Goal: Task Accomplishment & Management: Complete application form

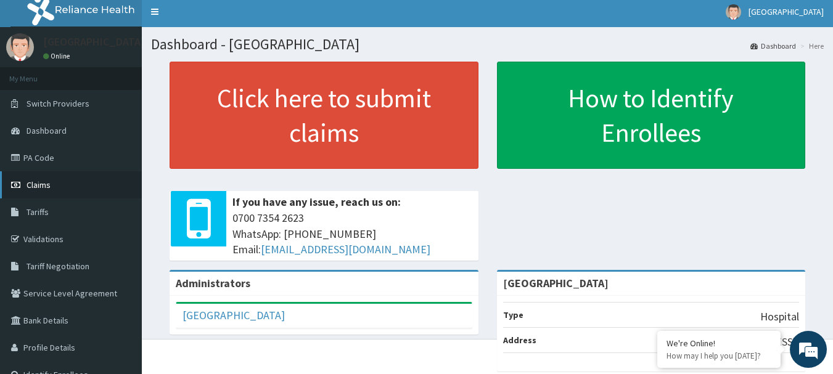
click at [52, 178] on link "Claims" at bounding box center [71, 184] width 142 height 27
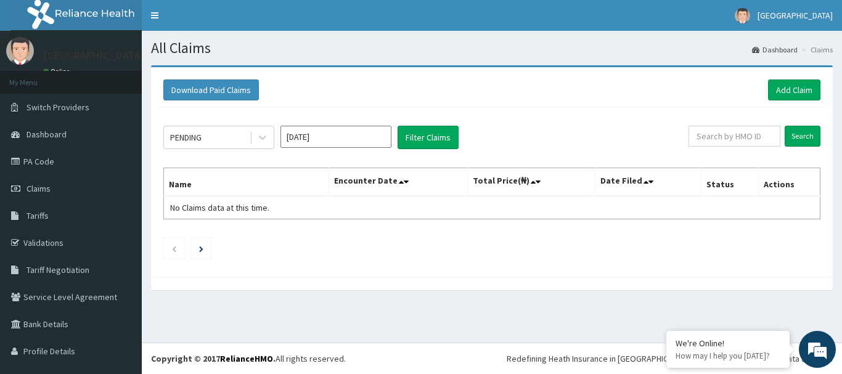
click at [326, 128] on input "[DATE]" at bounding box center [336, 137] width 111 height 22
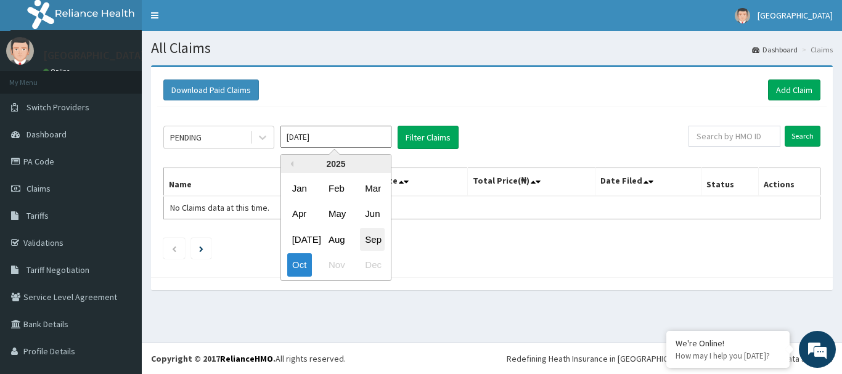
click at [374, 237] on div "Sep" at bounding box center [372, 239] width 25 height 23
type input "Sep 2025"
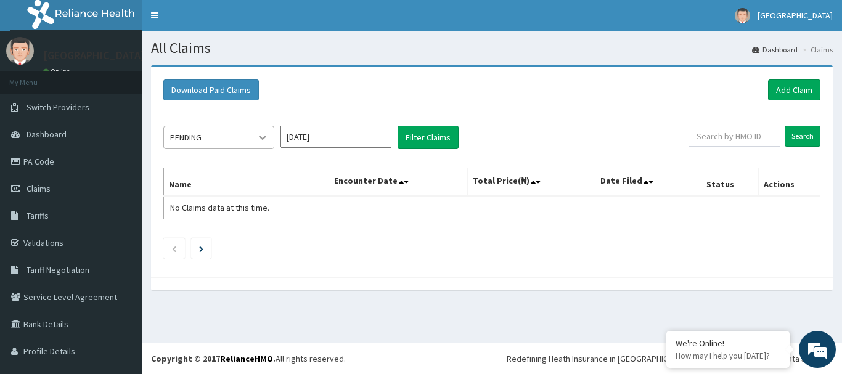
click at [259, 139] on icon at bounding box center [263, 137] width 12 height 12
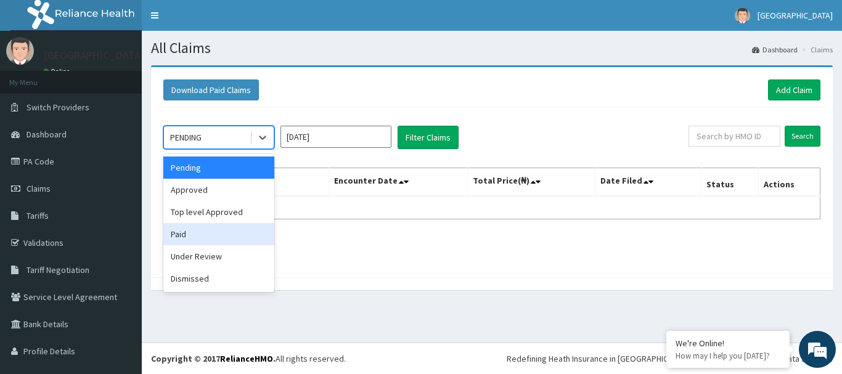
click at [187, 229] on div "Paid" at bounding box center [218, 234] width 111 height 22
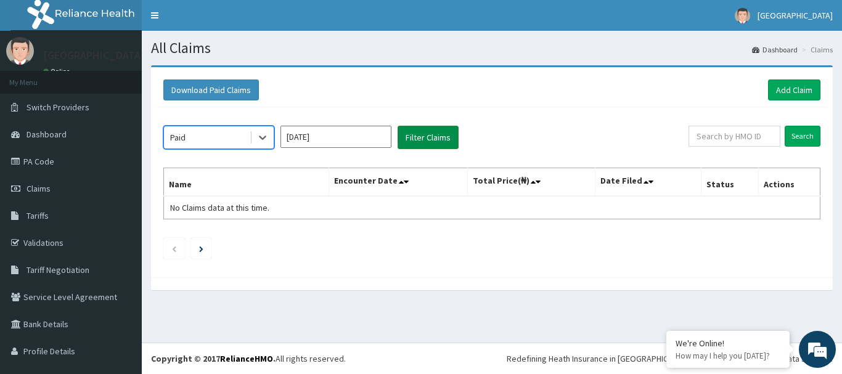
click at [442, 133] on button "Filter Claims" at bounding box center [428, 137] width 61 height 23
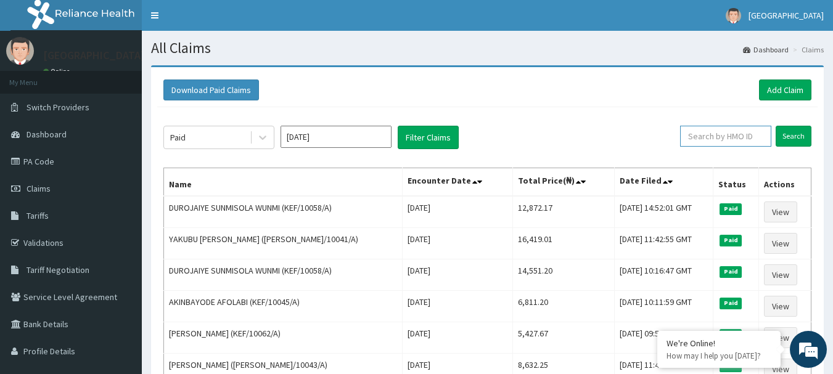
click at [719, 134] on input "text" at bounding box center [725, 136] width 91 height 21
type input "duro"
click at [802, 139] on input "Search" at bounding box center [794, 136] width 36 height 21
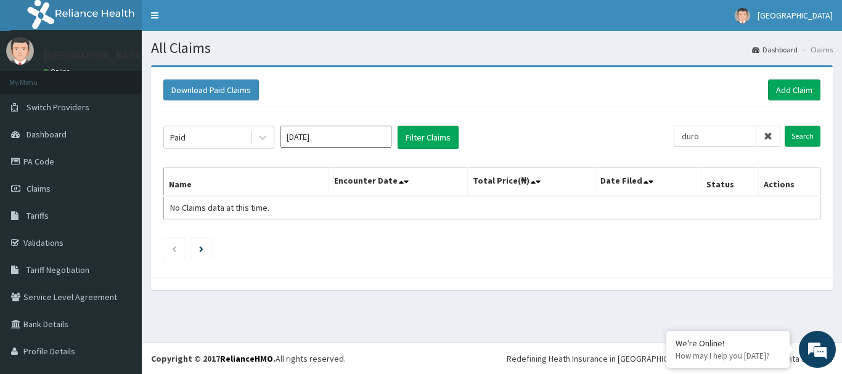
click at [764, 138] on icon at bounding box center [768, 136] width 9 height 9
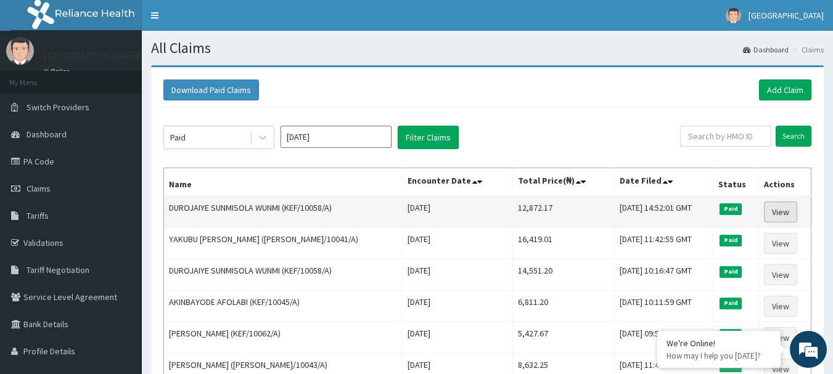
click at [782, 210] on link "View" at bounding box center [780, 212] width 33 height 21
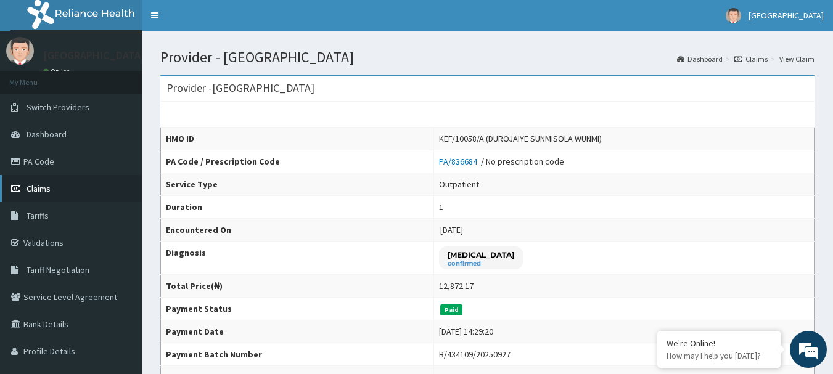
click at [52, 189] on link "Claims" at bounding box center [71, 188] width 142 height 27
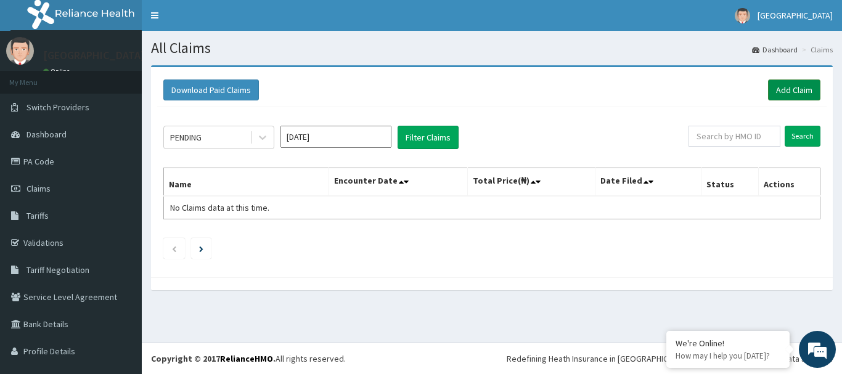
click at [769, 89] on link "Add Claim" at bounding box center [794, 90] width 52 height 21
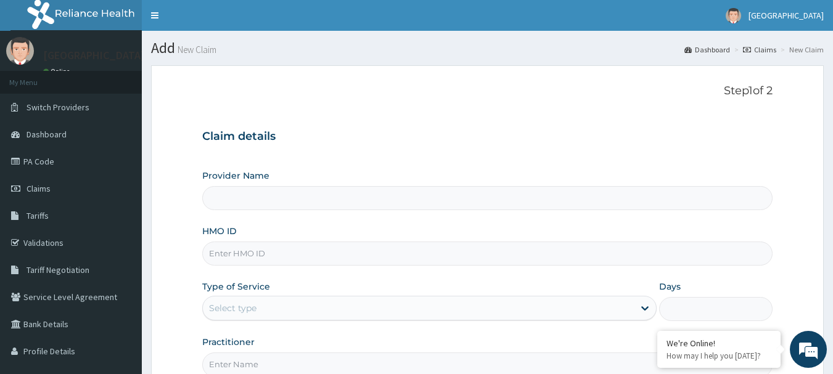
type input "[GEOGRAPHIC_DATA]"
click at [233, 257] on input "HMO ID" at bounding box center [487, 254] width 571 height 24
type input "OLM/10035/B"
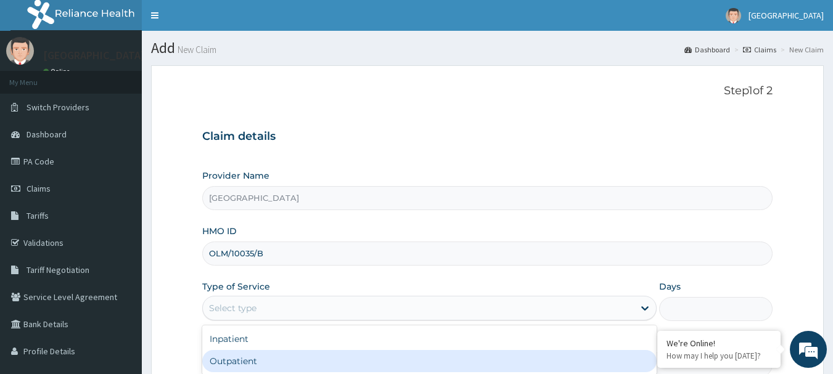
type input "1"
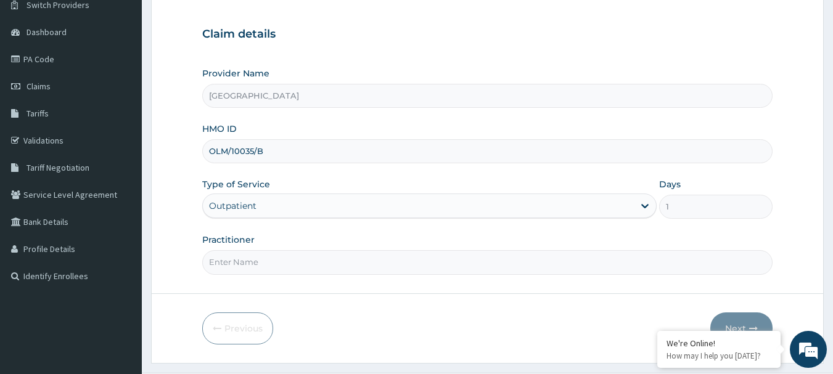
scroll to position [116, 0]
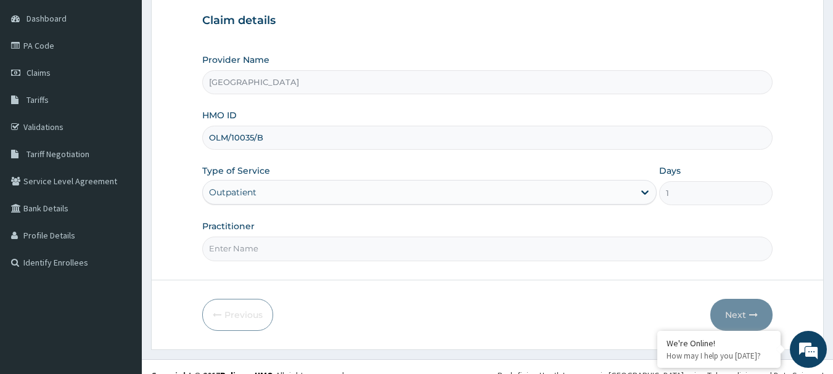
click at [616, 247] on input "Practitioner" at bounding box center [487, 249] width 571 height 24
type input "Dr. Okunola"
click at [746, 308] on button "Next" at bounding box center [741, 315] width 62 height 32
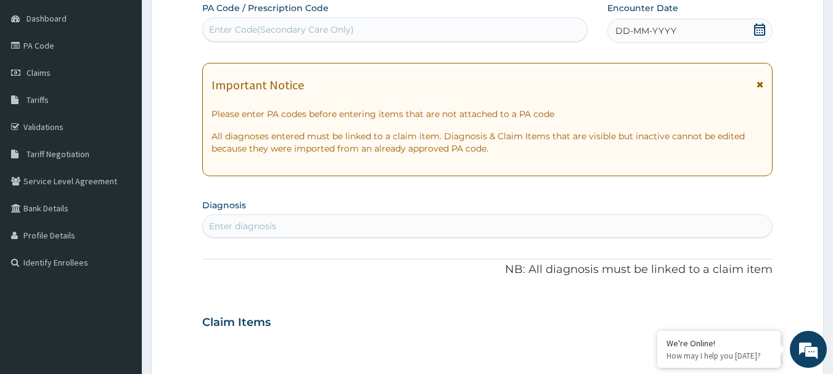
click at [763, 87] on icon at bounding box center [760, 84] width 7 height 9
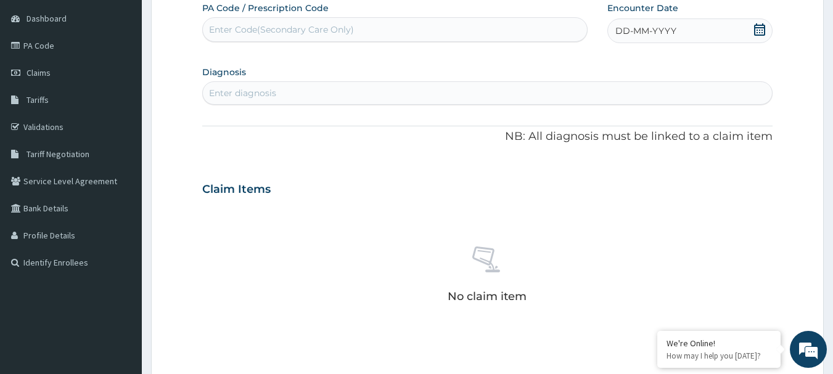
click at [760, 30] on icon at bounding box center [759, 29] width 11 height 12
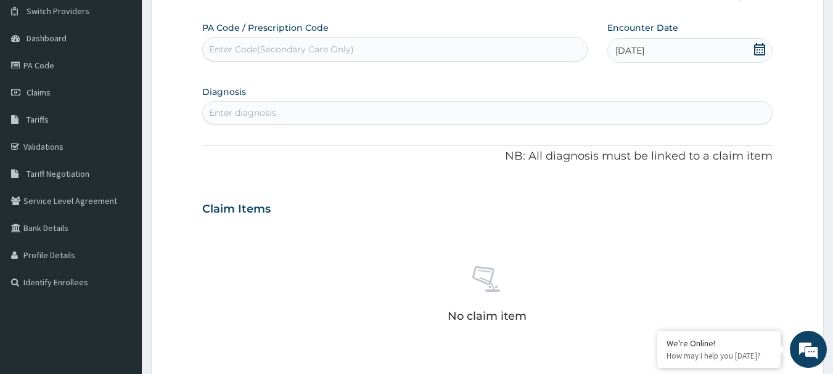
scroll to position [96, 0]
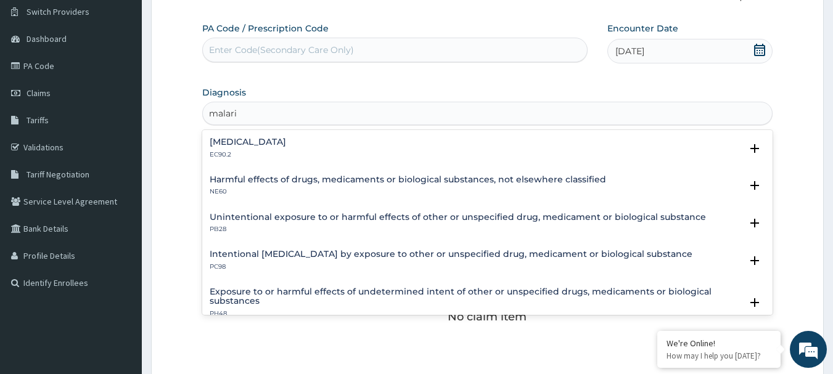
type input "malaria"
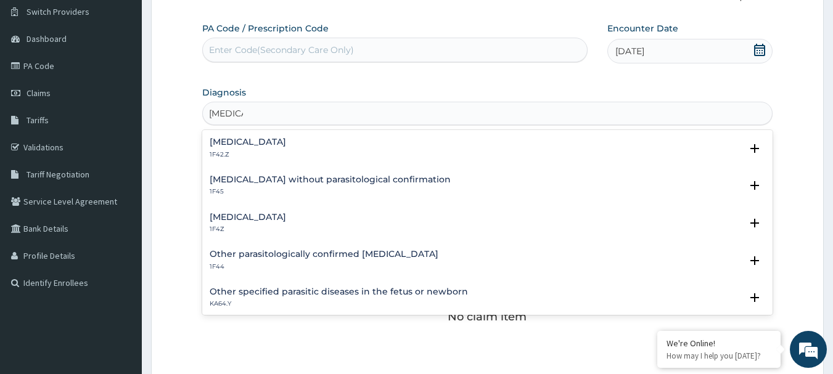
click at [286, 146] on h4 "Plasmodium malariae malaria without complication" at bounding box center [248, 142] width 76 height 9
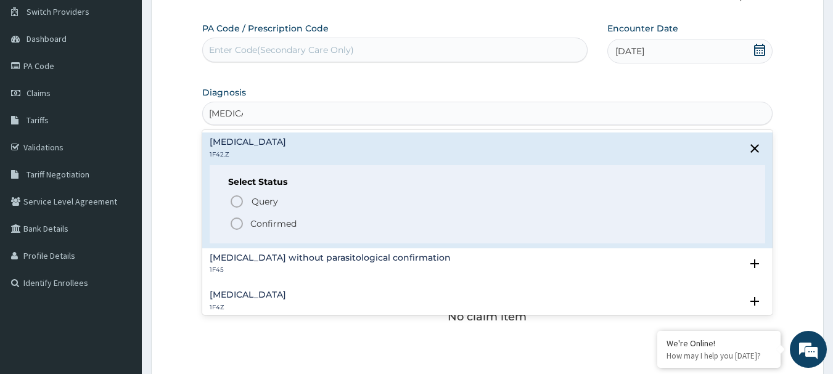
click at [233, 225] on icon "status option filled" at bounding box center [236, 223] width 15 height 15
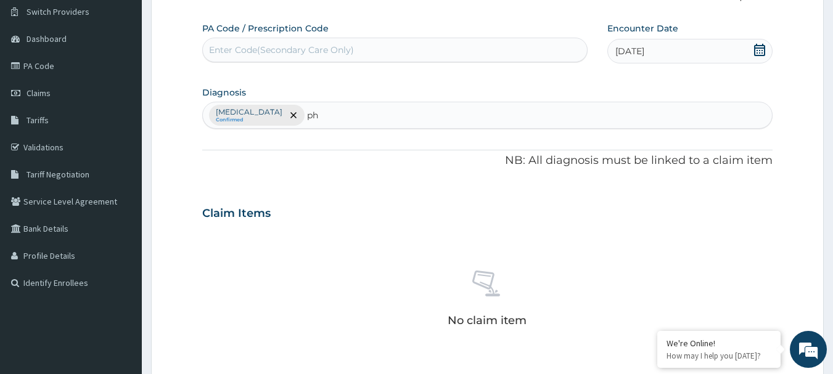
type input "p"
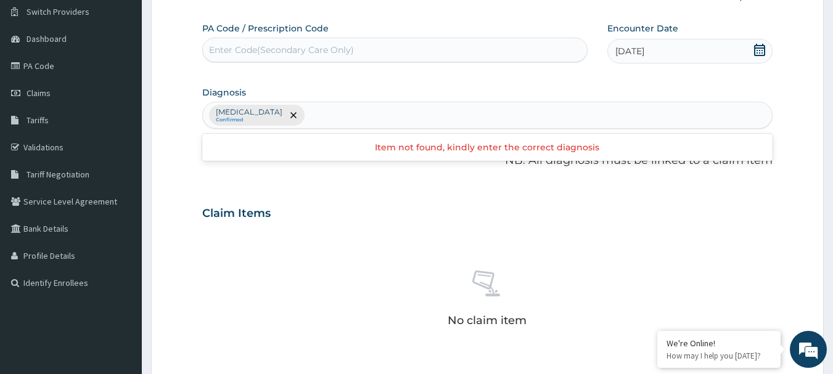
type input "g"
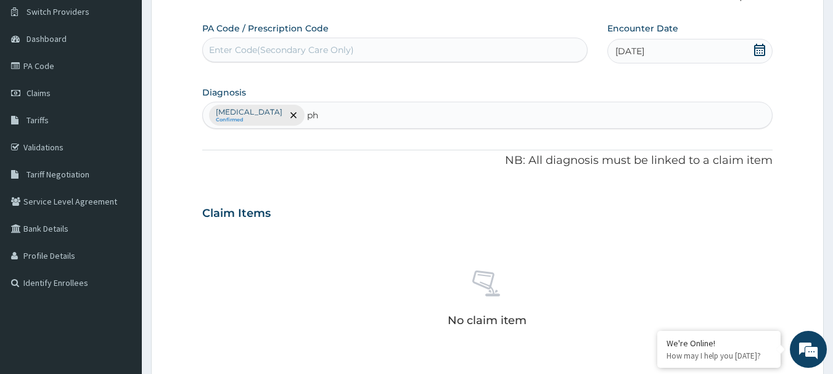
type input "p"
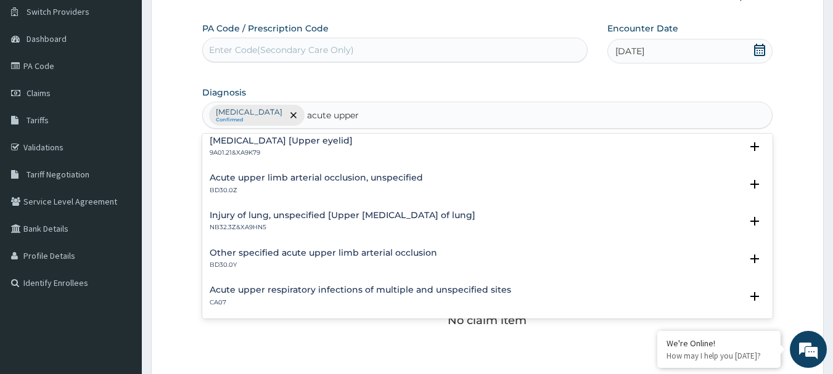
scroll to position [44, 0]
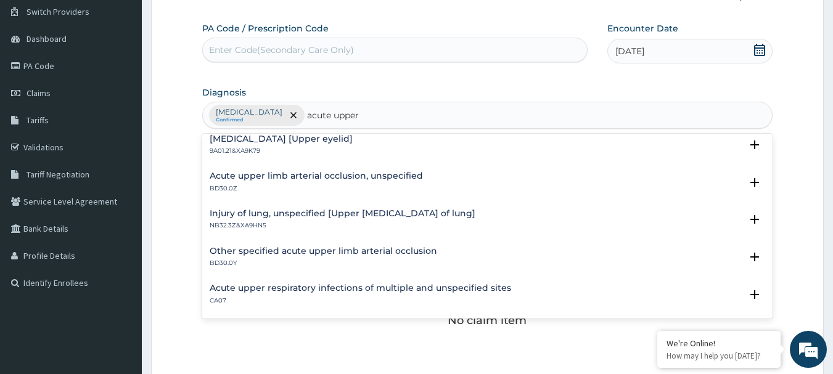
type input "acute upper"
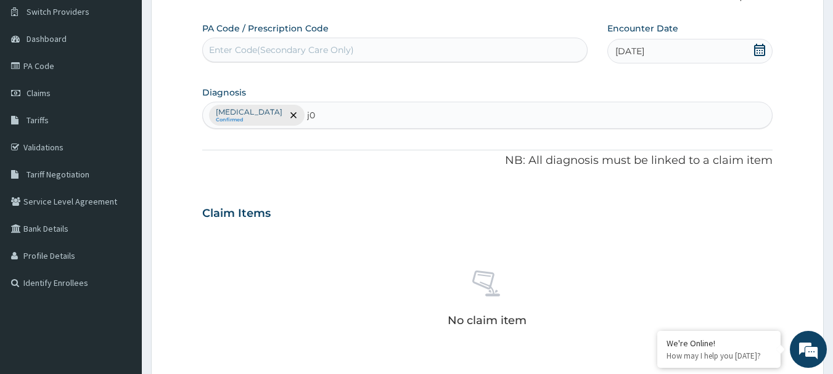
type input "j"
type input "acute upper"
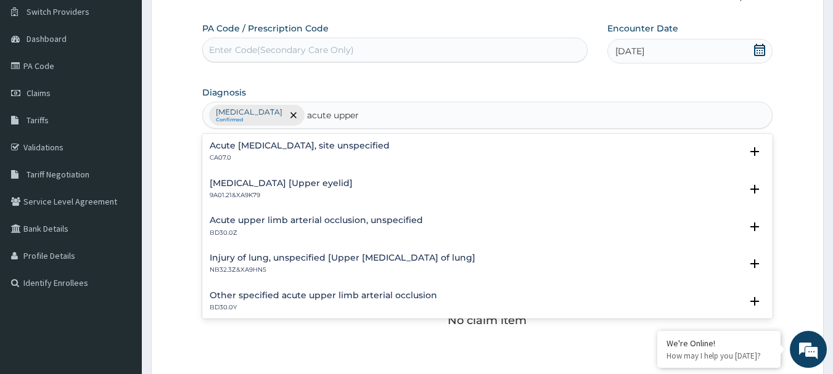
click at [390, 144] on h4 "Acute upper respiratory infection, site unspecified" at bounding box center [300, 145] width 180 height 9
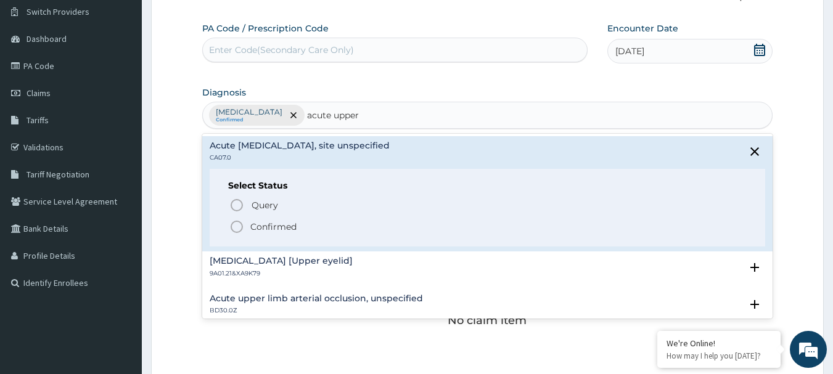
click at [236, 223] on icon "status option filled" at bounding box center [236, 227] width 15 height 15
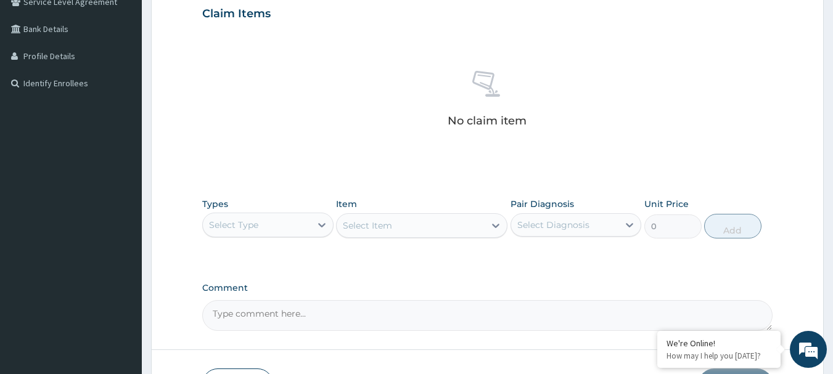
scroll to position [297, 0]
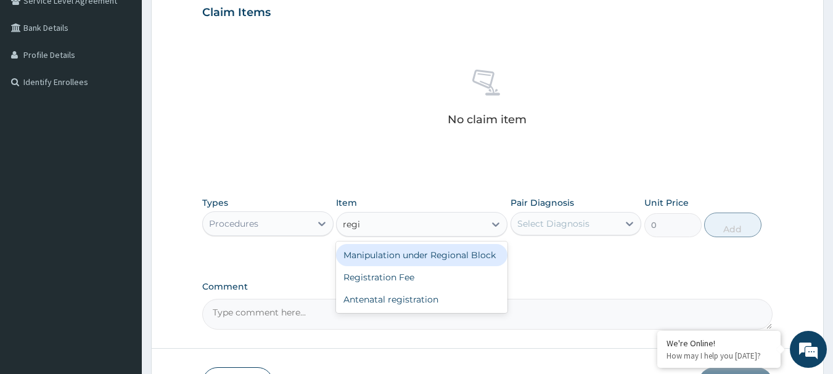
type input "regis"
type input "2150"
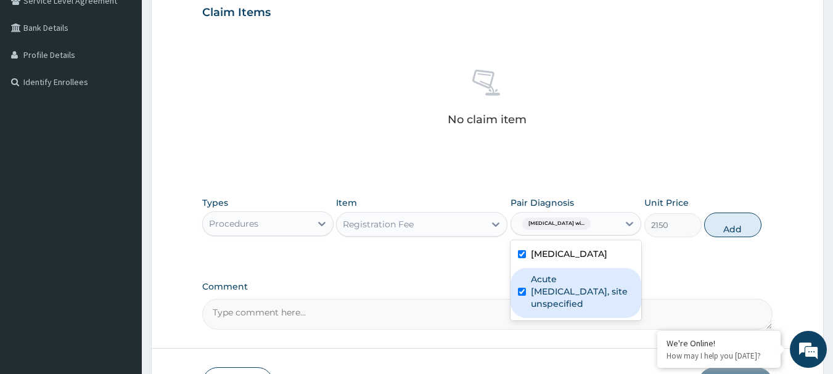
checkbox input "true"
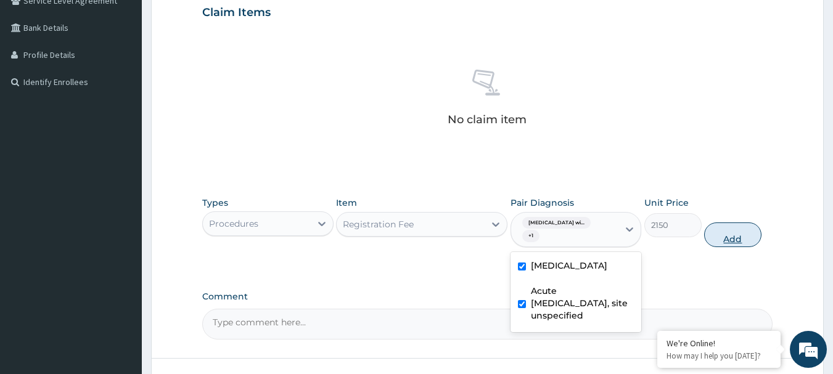
click at [736, 234] on button "Add" at bounding box center [732, 235] width 57 height 25
type input "0"
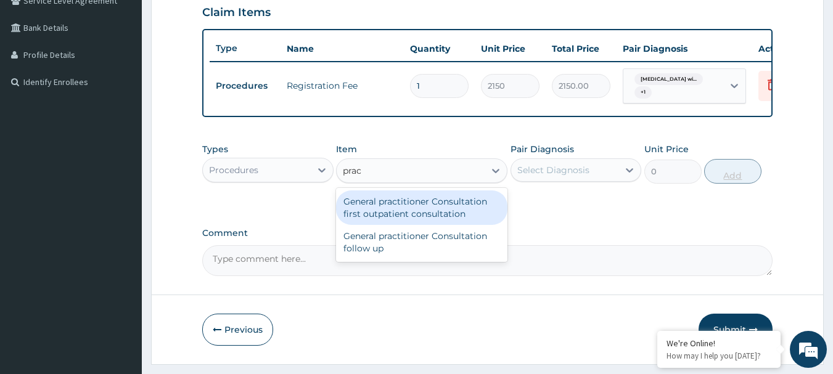
type input "pract"
type input "3547.5"
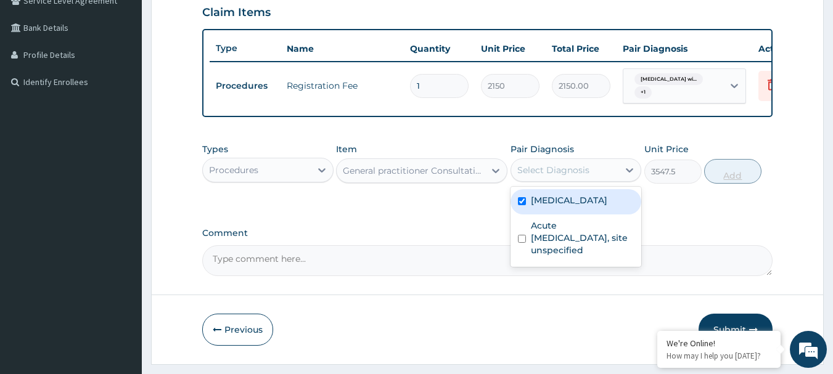
checkbox input "true"
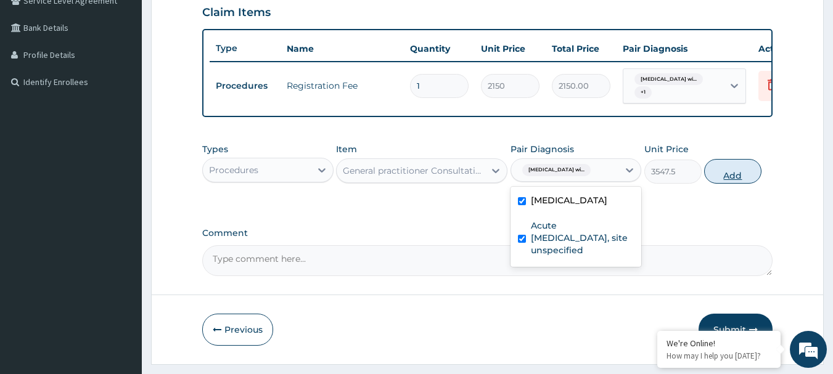
checkbox input "true"
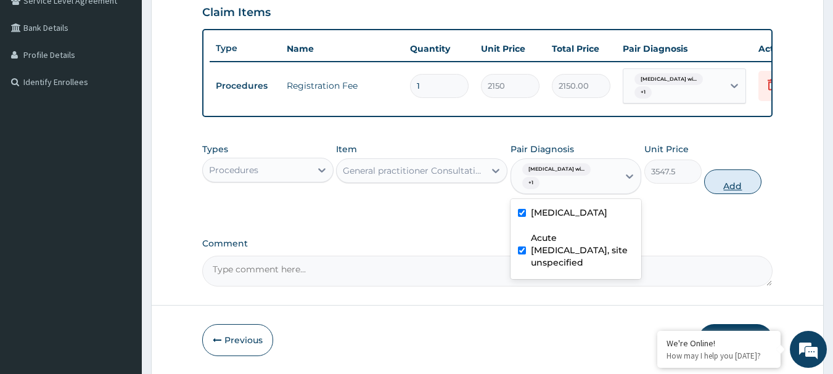
click at [741, 192] on button "Add" at bounding box center [732, 182] width 57 height 25
type input "0"
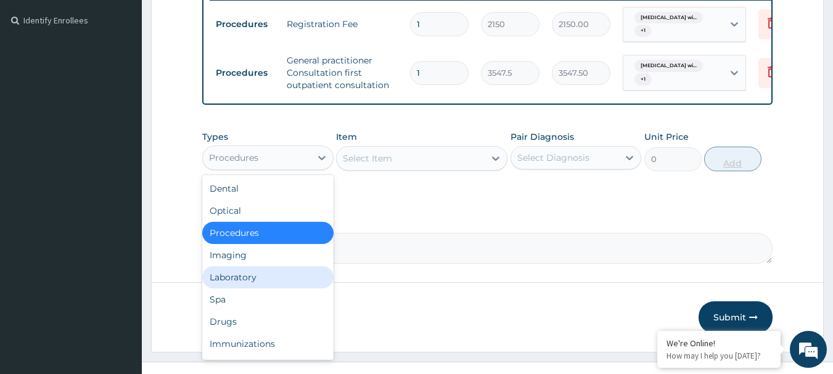
scroll to position [387, 0]
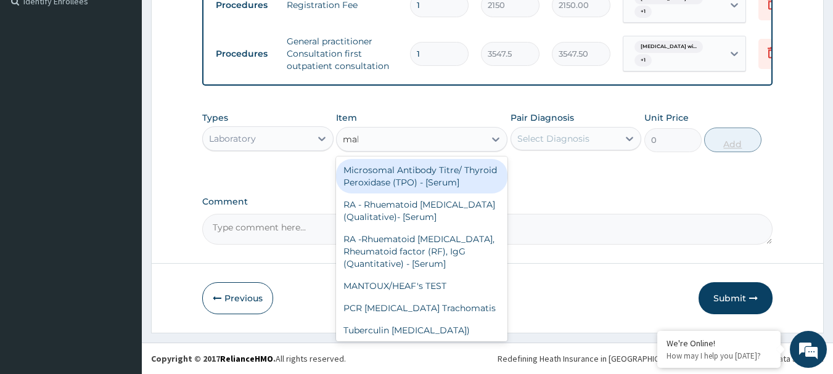
type input "malar"
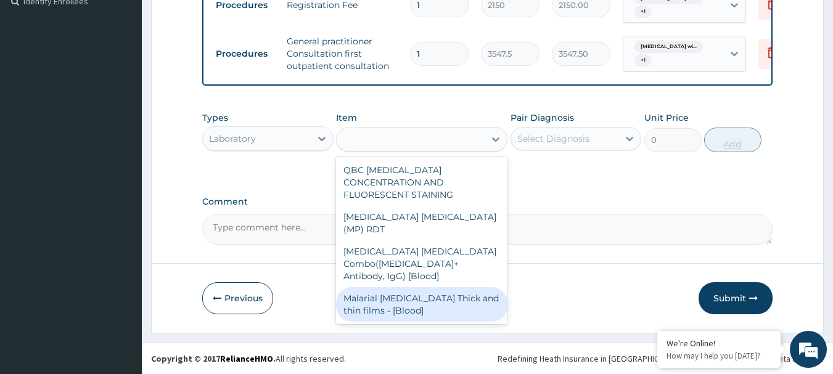
type input "1612.5"
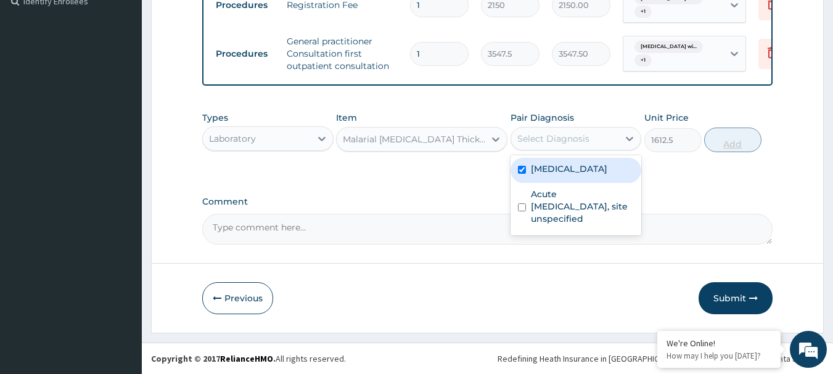
checkbox input "true"
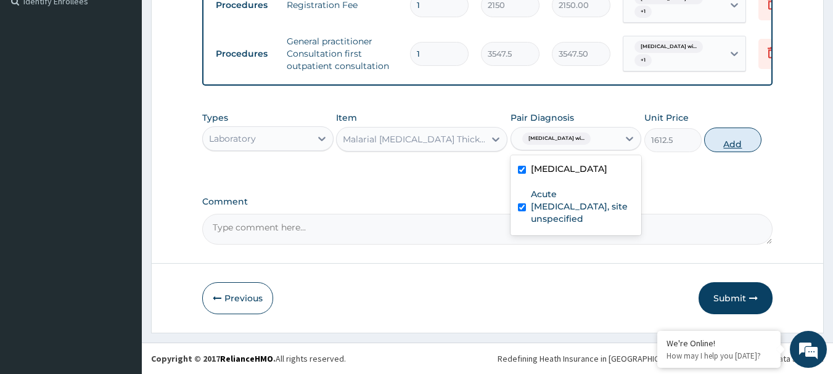
checkbox input "true"
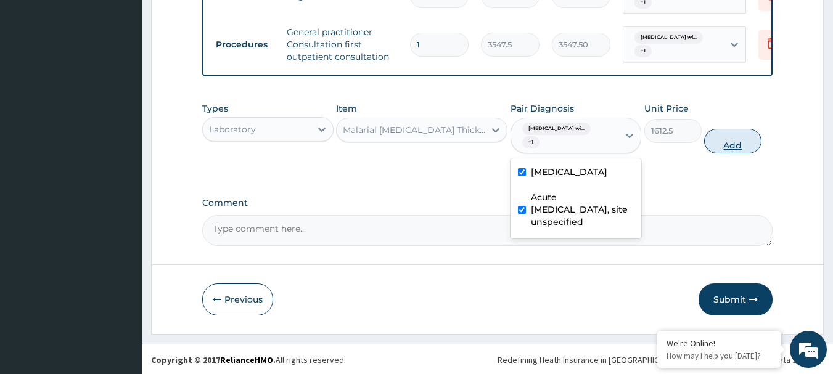
click at [728, 154] on button "Add" at bounding box center [732, 141] width 57 height 25
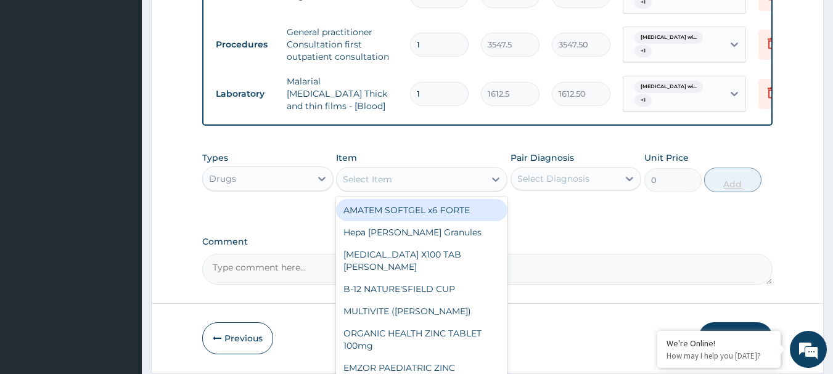
type input "473"
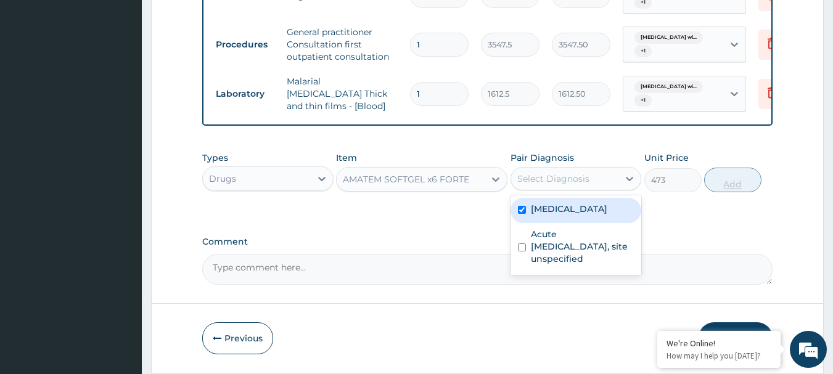
checkbox input "true"
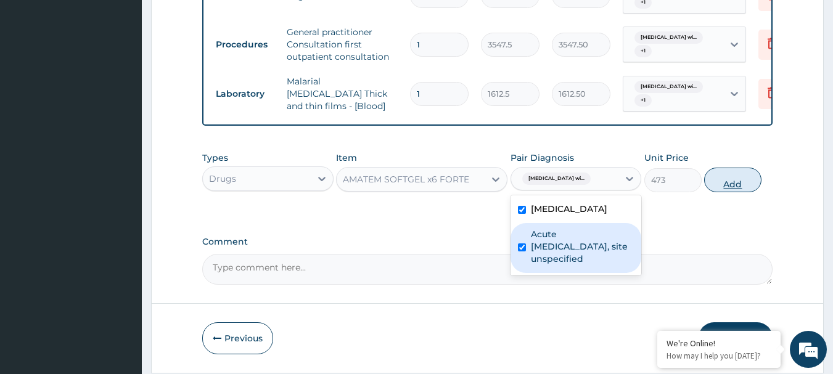
checkbox input "true"
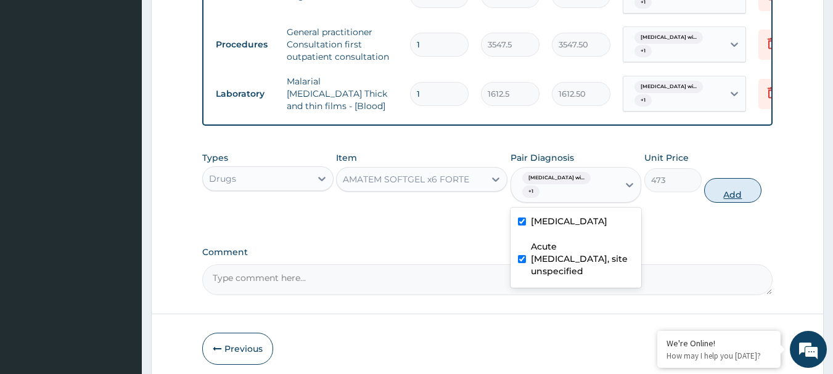
click at [733, 203] on button "Add" at bounding box center [732, 190] width 57 height 25
type input "0"
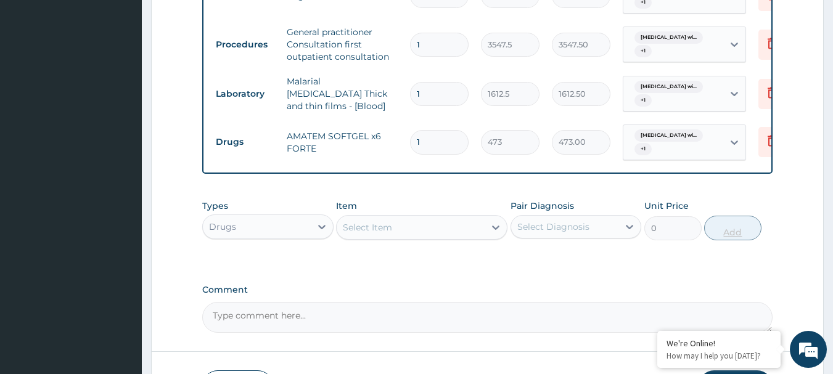
type input "0.00"
type input "6"
type input "2838.00"
type input "6"
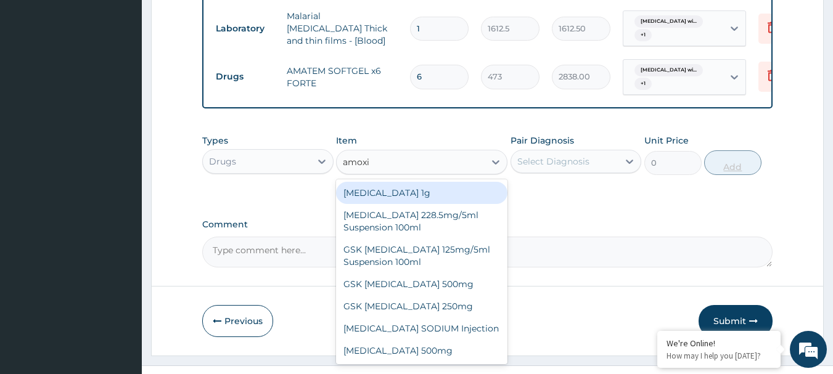
scroll to position [459, 0]
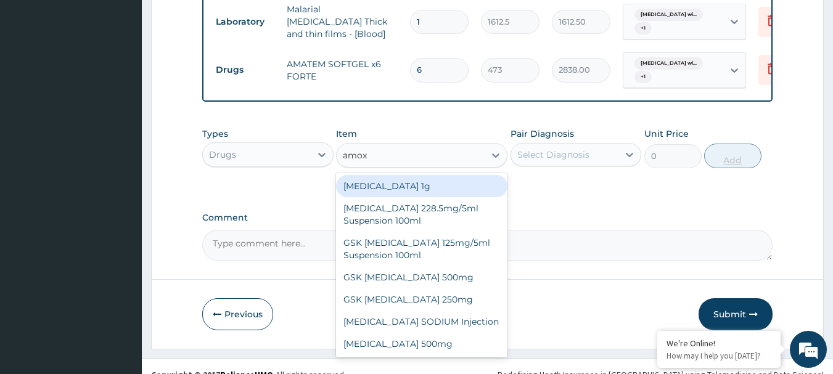
type input "amoxi"
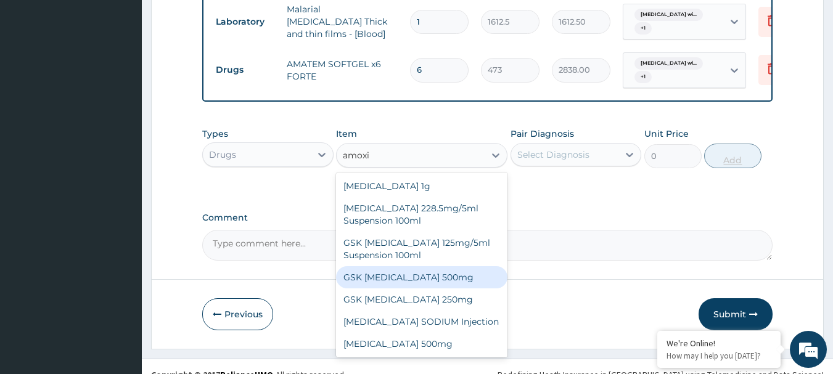
type input "59.125"
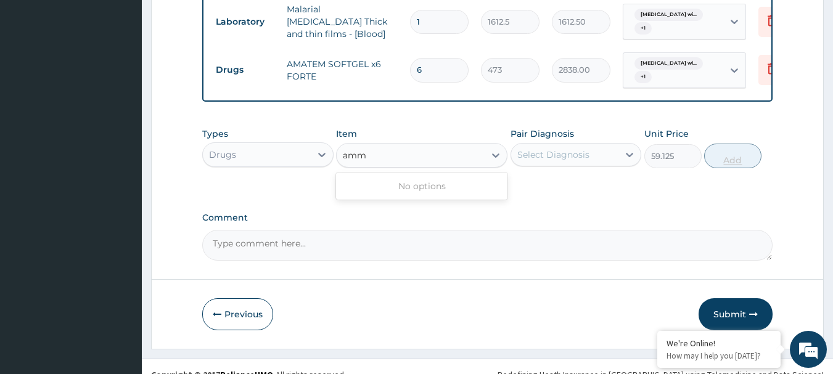
scroll to position [0, 0]
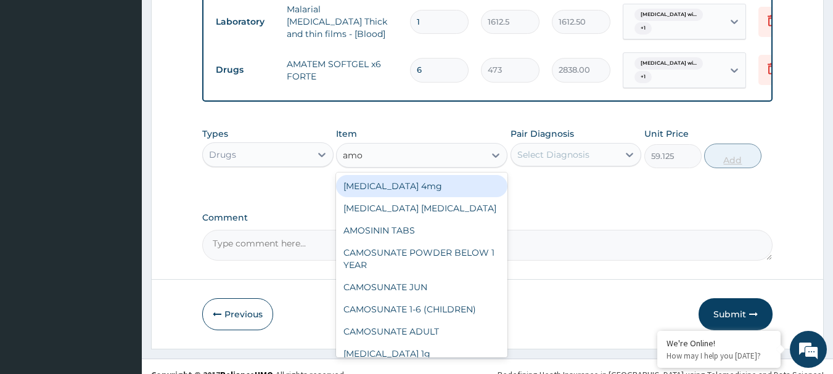
type input "amox"
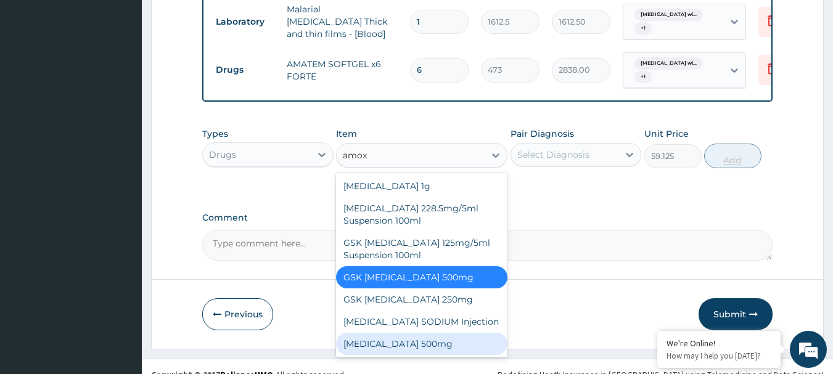
scroll to position [5, 0]
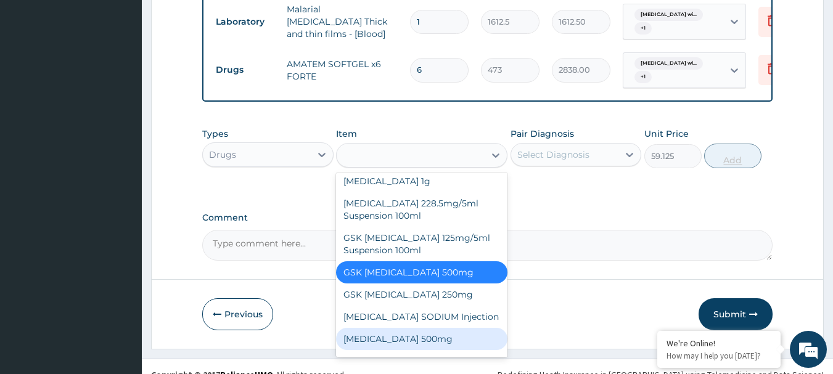
type input "70.95"
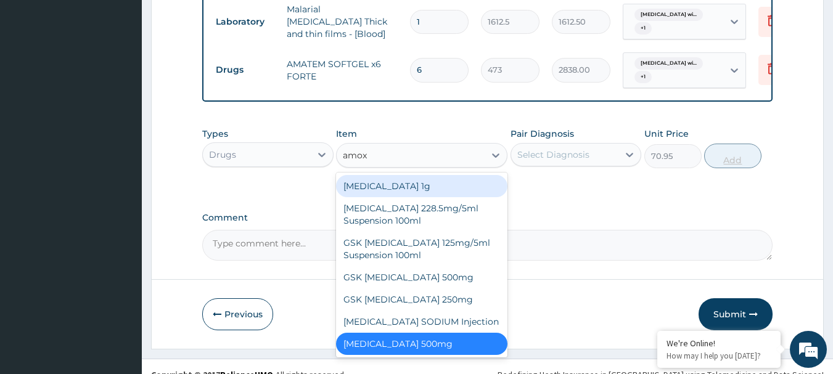
type input "amoxi"
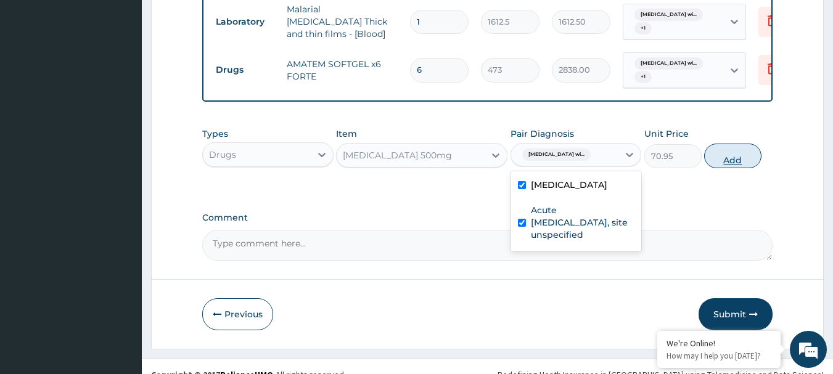
checkbox input "true"
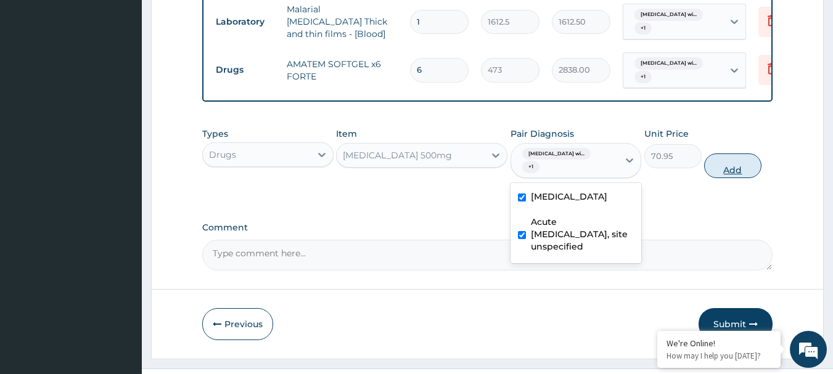
click at [738, 178] on button "Add" at bounding box center [732, 166] width 57 height 25
type input "0"
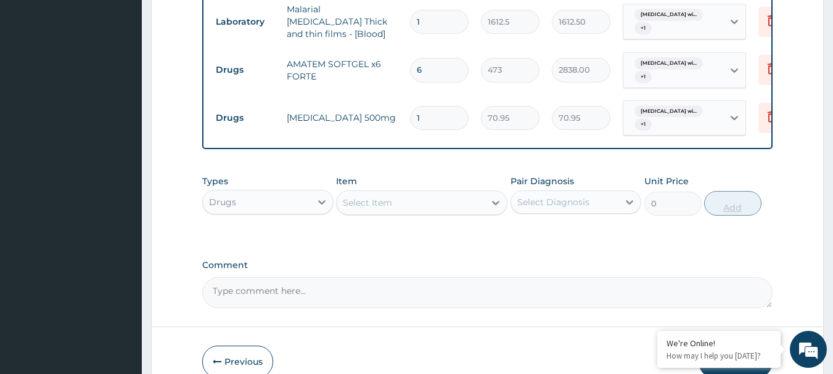
type input "15"
type input "1064.25"
type input "15"
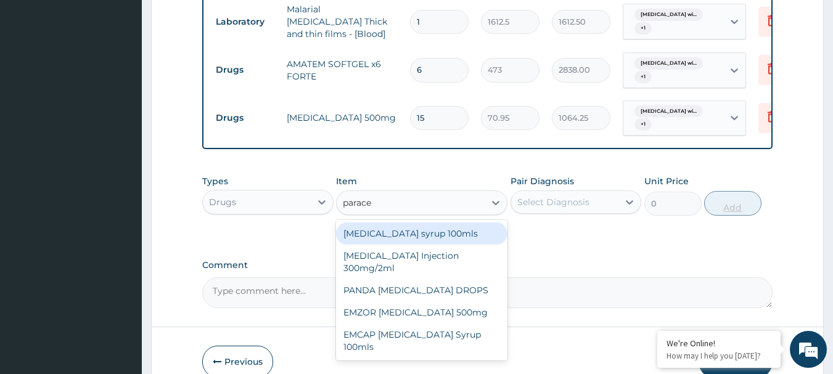
type input "paracet"
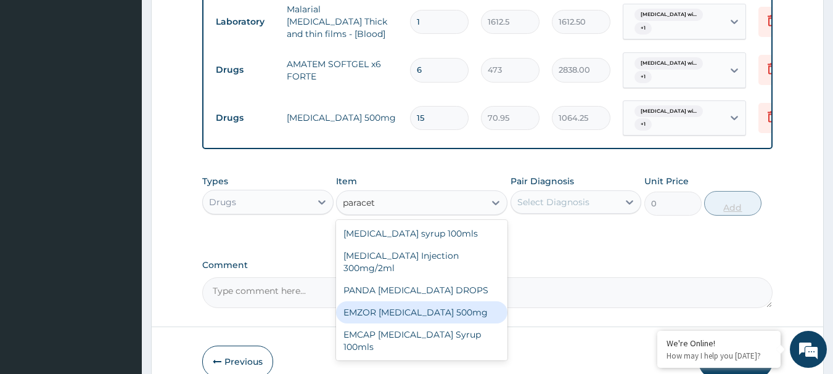
type input "23.65"
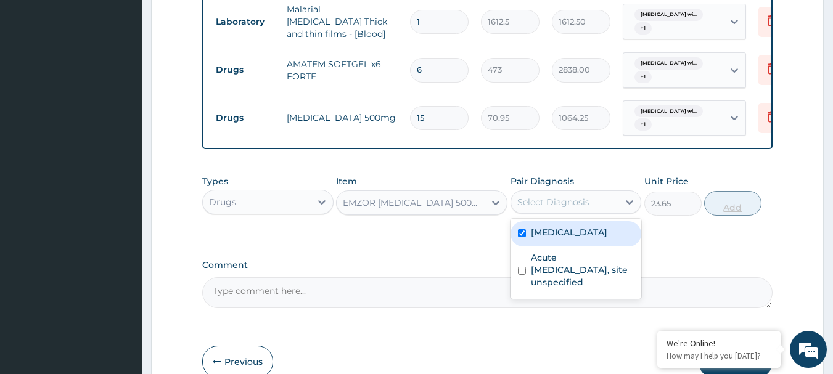
checkbox input "true"
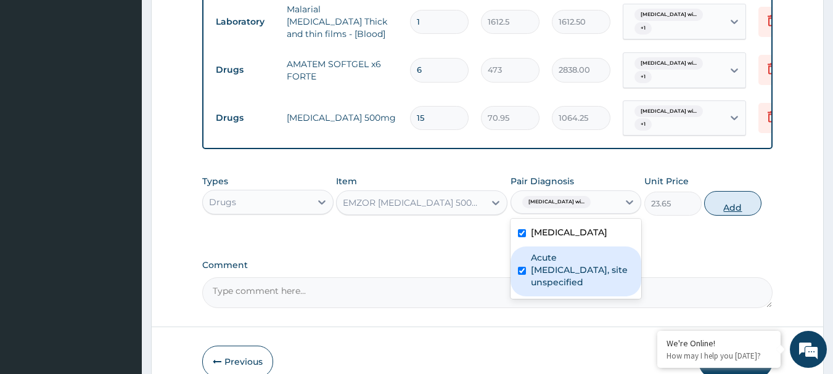
checkbox input "true"
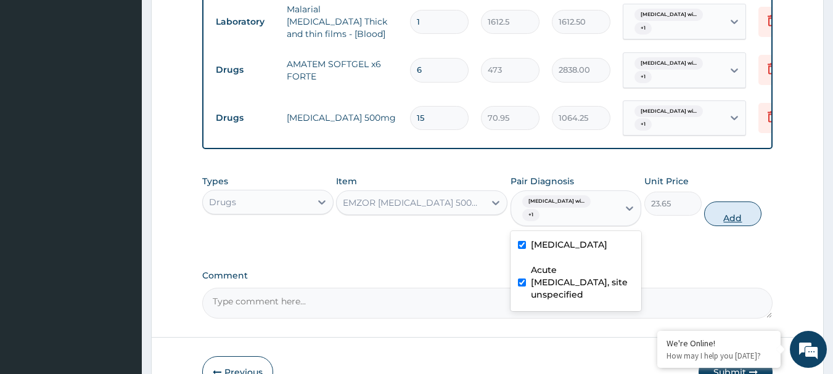
click at [734, 225] on button "Add" at bounding box center [732, 214] width 57 height 25
type input "0"
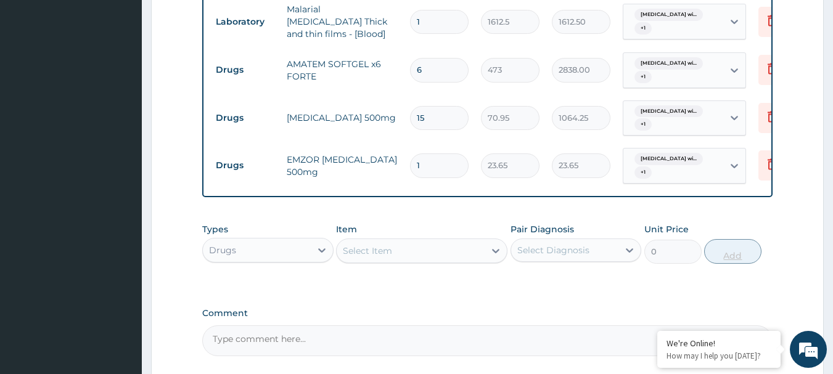
type input "18"
type input "425.70"
type input "18"
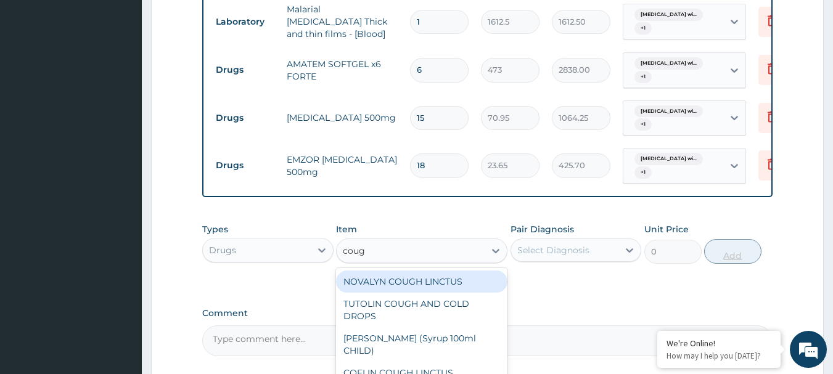
type input "cough"
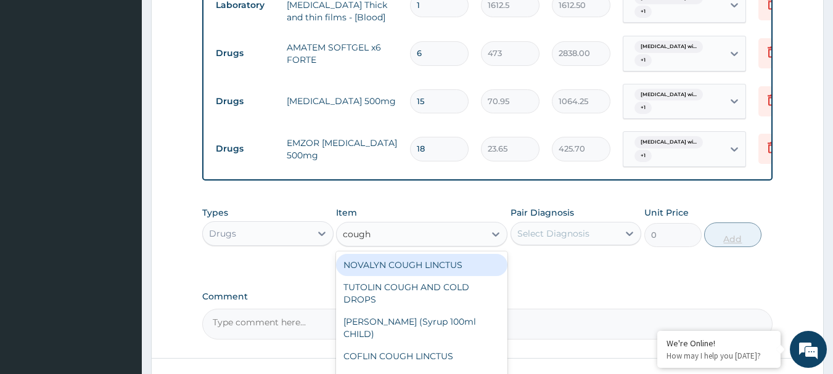
scroll to position [578, 0]
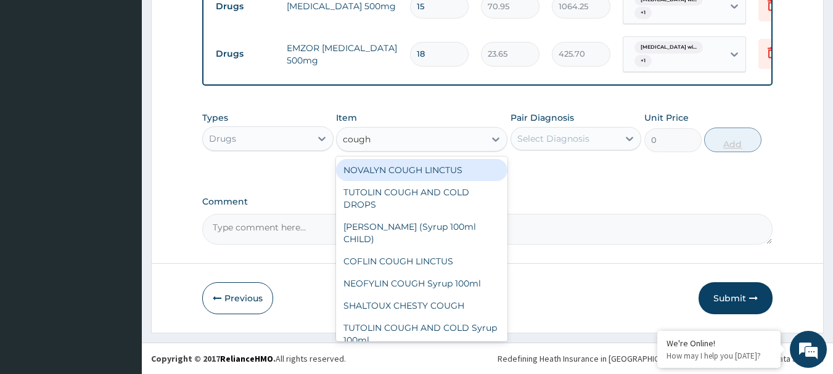
type input "1419"
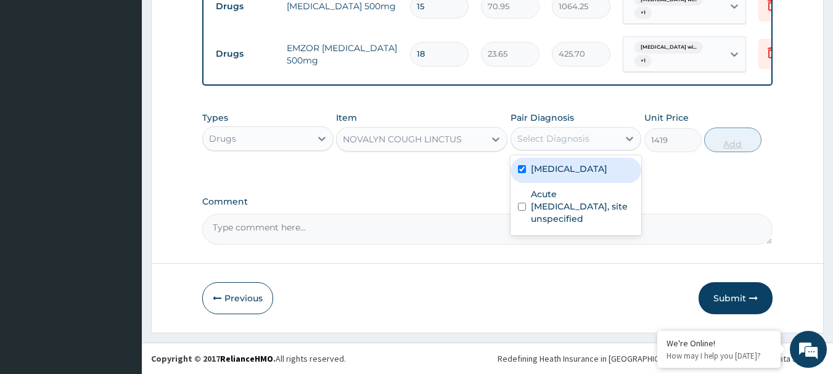
checkbox input "true"
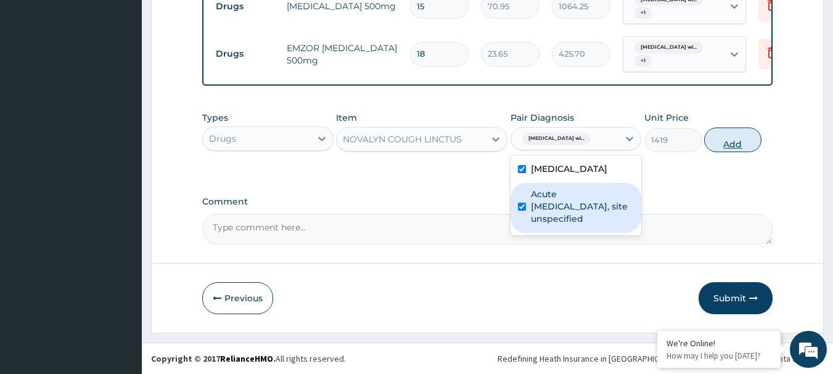
checkbox input "true"
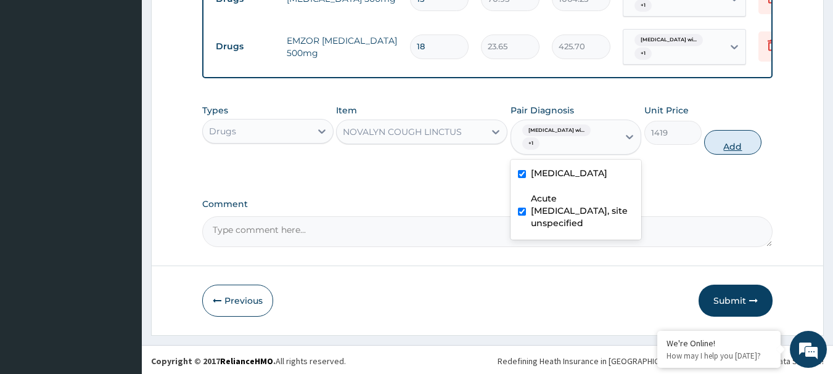
click at [728, 150] on button "Add" at bounding box center [732, 142] width 57 height 25
type input "0"
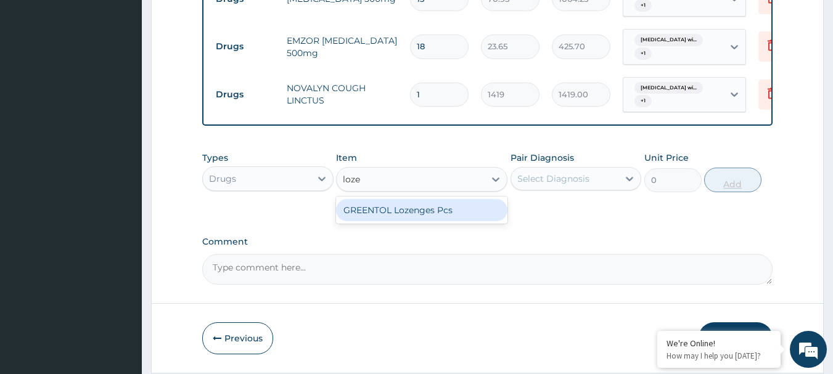
type input "lozen"
type input "35.475"
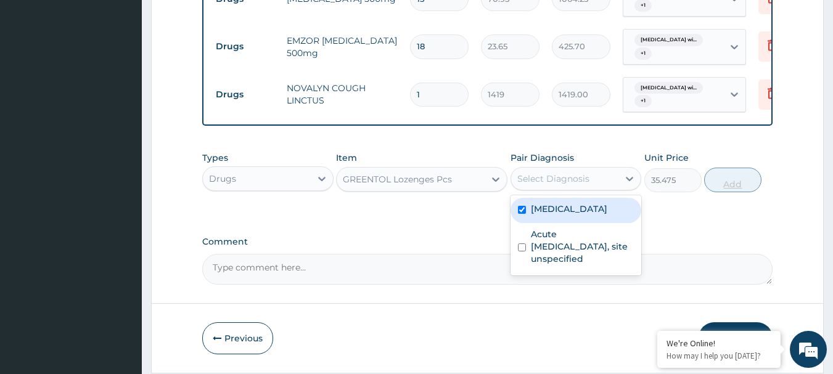
checkbox input "true"
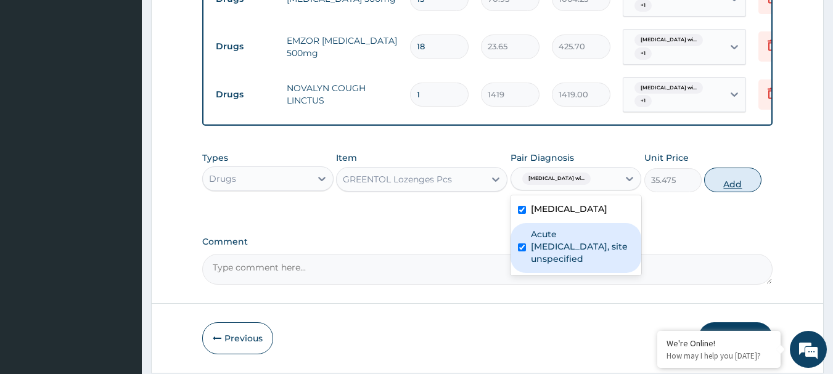
checkbox input "true"
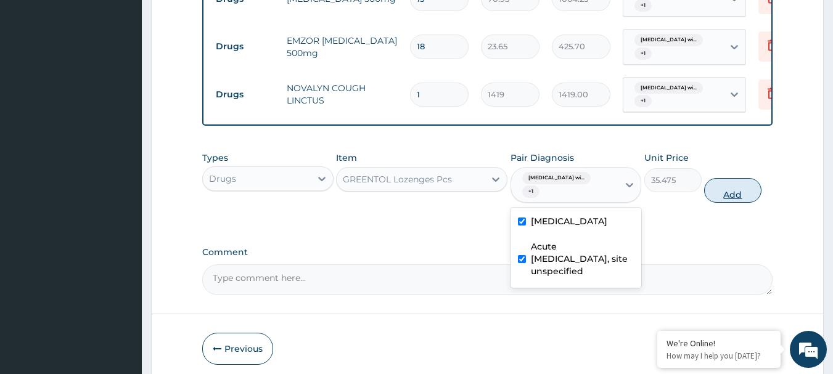
click at [725, 202] on button "Add" at bounding box center [732, 190] width 57 height 25
type input "0"
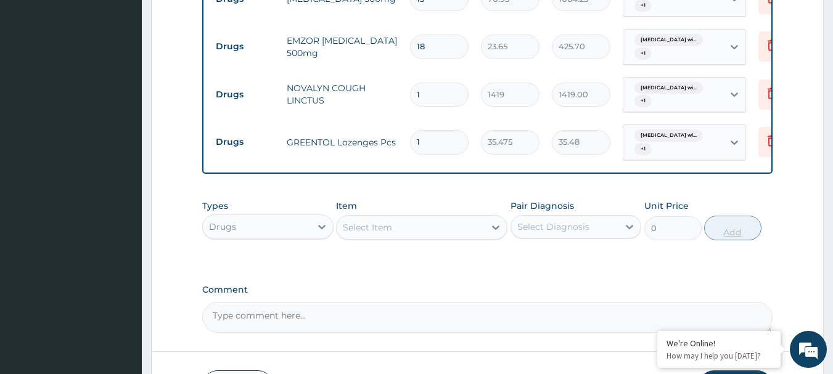
type input "21"
type input "744.98"
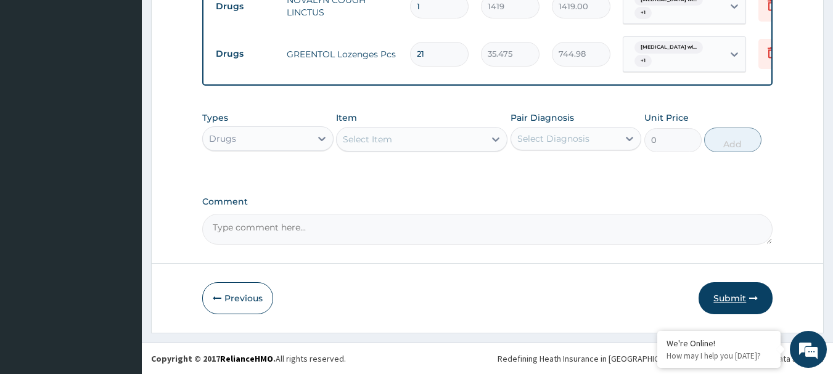
click at [740, 298] on button "Submit" at bounding box center [736, 298] width 74 height 32
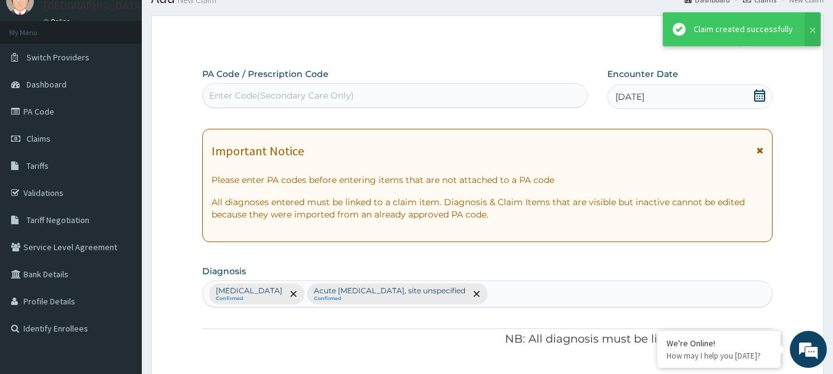
scroll to position [673, 0]
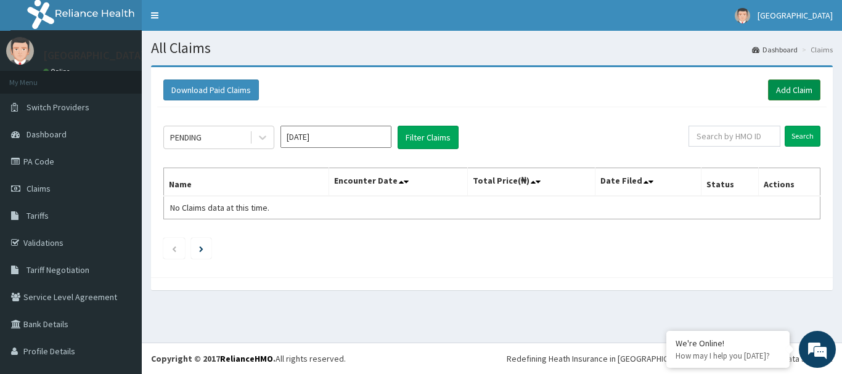
click at [784, 91] on link "Add Claim" at bounding box center [794, 90] width 52 height 21
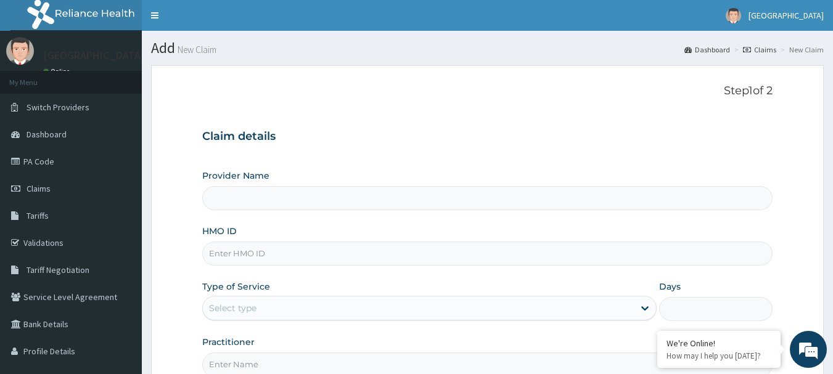
click at [501, 252] on input "HMO ID" at bounding box center [487, 254] width 571 height 24
paste input "OLM/10035/B"
type input "OLM/10035/B"
type input "[GEOGRAPHIC_DATA]"
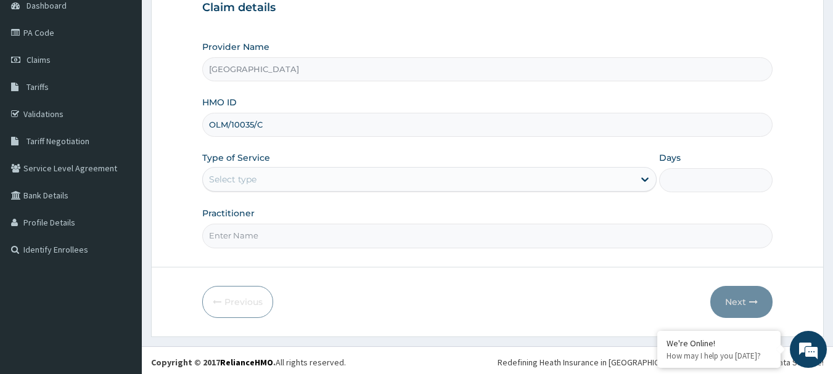
scroll to position [133, 0]
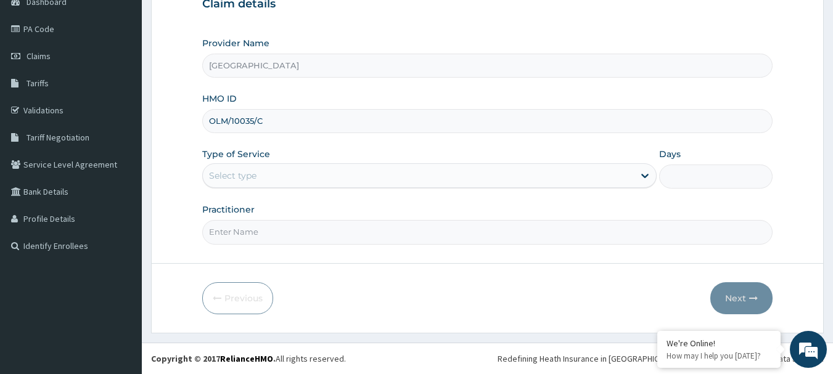
type input "OLM/10035/C"
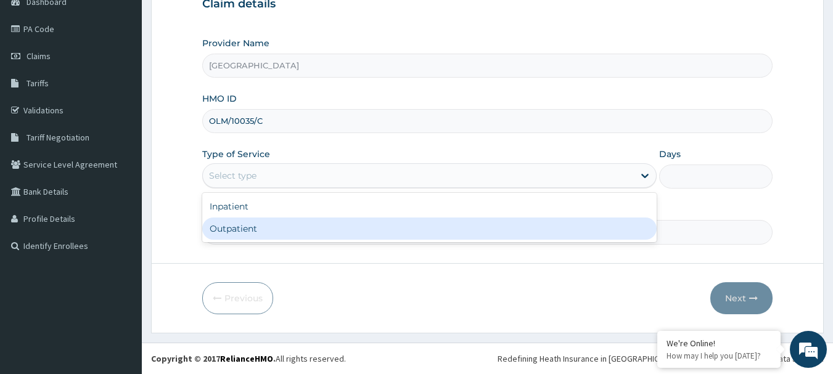
type input "1"
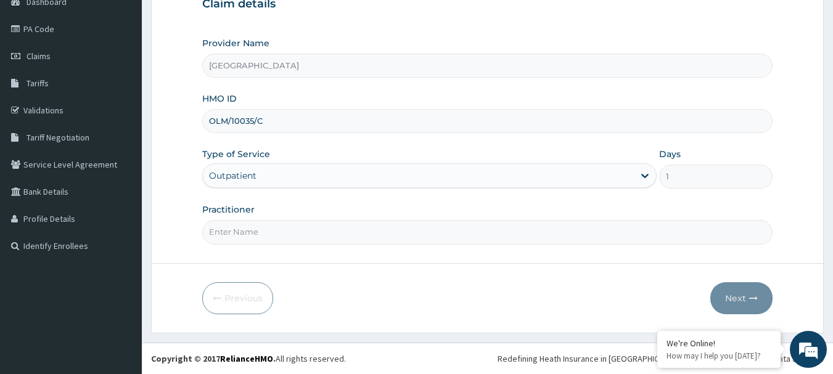
click at [491, 233] on input "Practitioner" at bounding box center [487, 232] width 571 height 24
type input "Dr. Okunola"
click at [747, 287] on button "Next" at bounding box center [741, 298] width 62 height 32
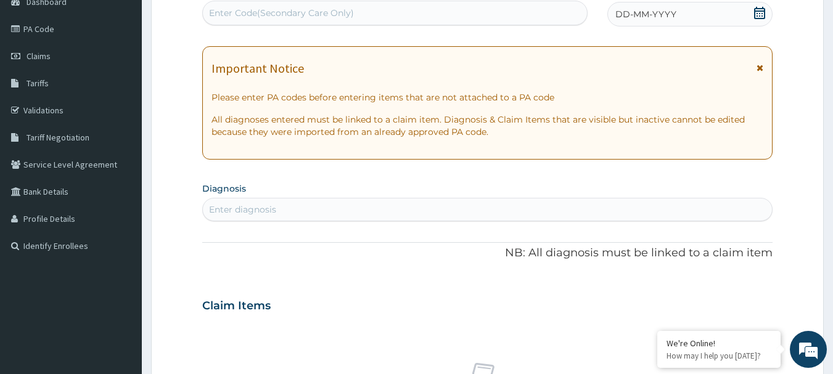
click at [760, 68] on icon at bounding box center [760, 68] width 7 height 9
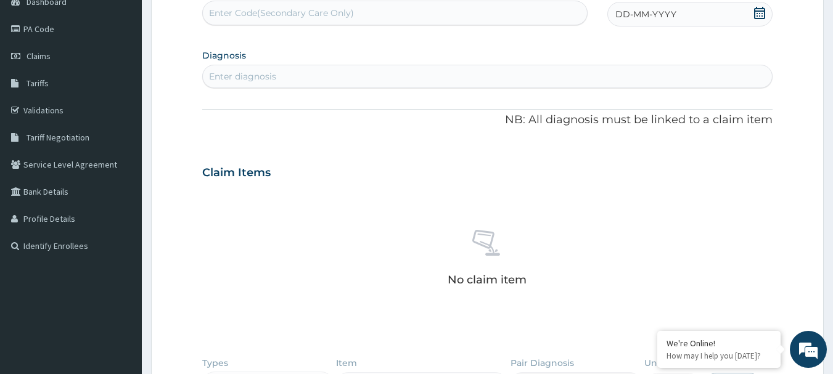
click at [762, 10] on icon at bounding box center [760, 13] width 12 height 12
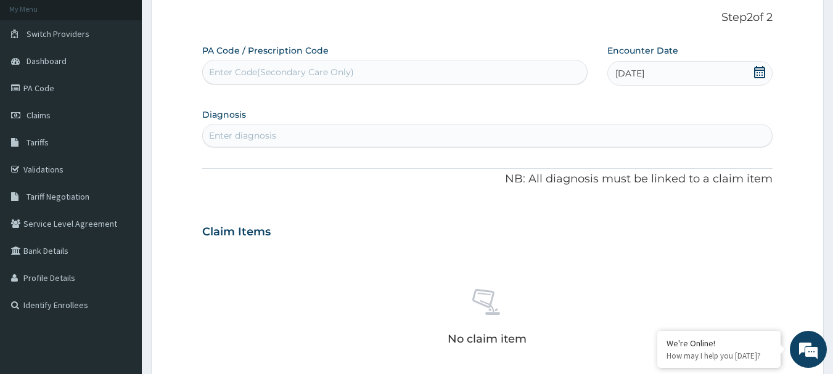
scroll to position [72, 0]
type input "p"
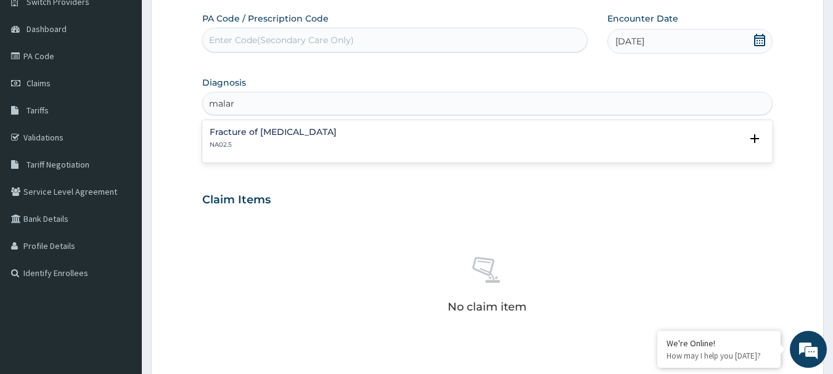
scroll to position [106, 0]
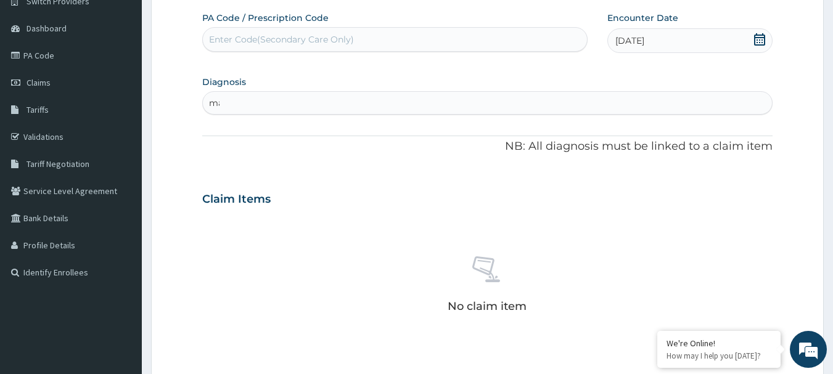
type input "m"
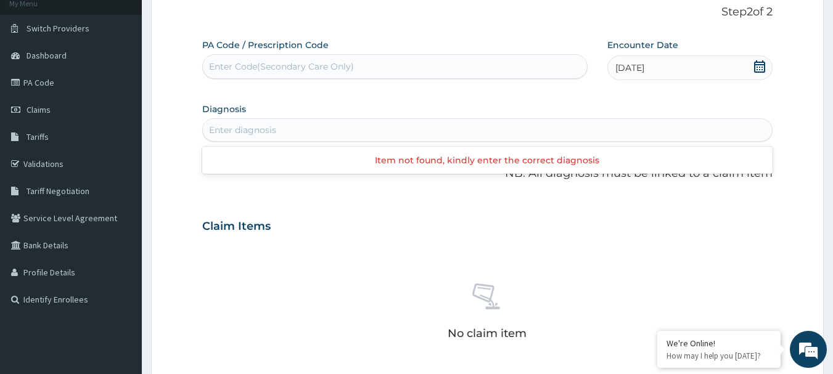
scroll to position [0, 0]
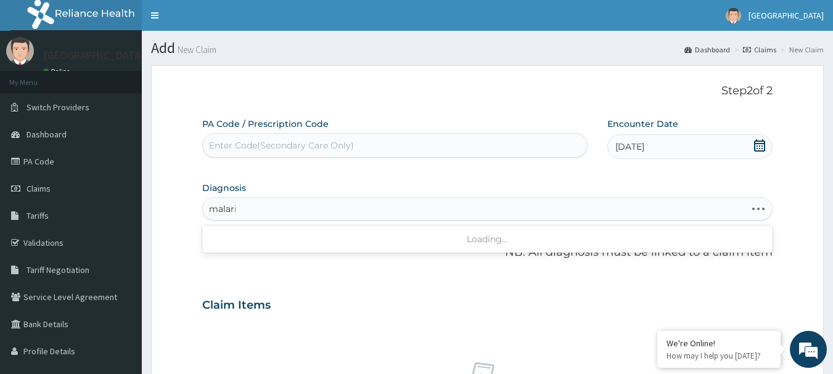
type input "malaria"
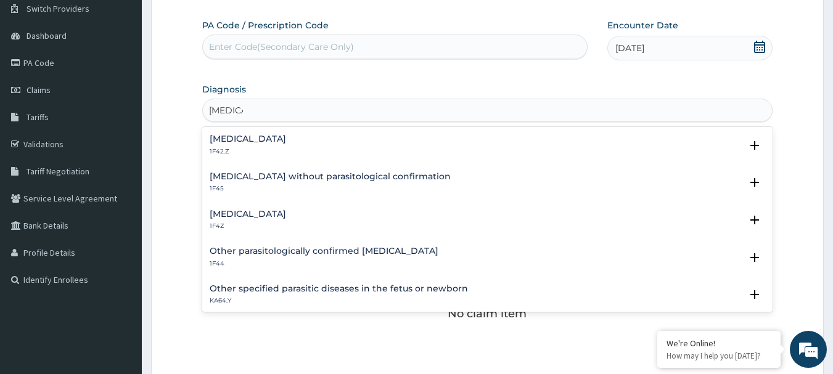
click at [286, 139] on h4 "Plasmodium malariae malaria without complication" at bounding box center [248, 138] width 76 height 9
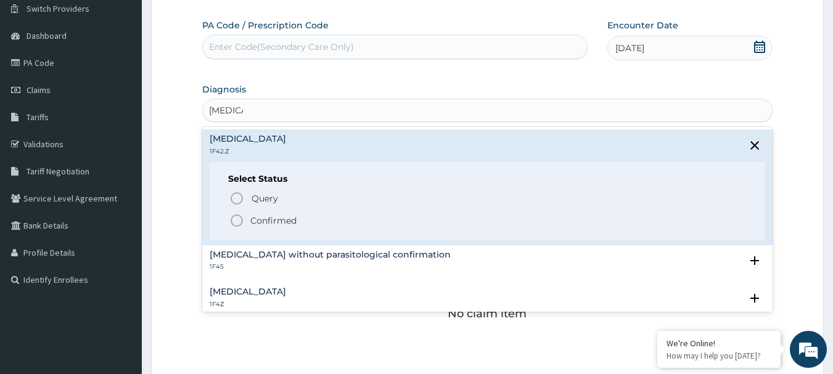
click at [234, 220] on icon "status option filled" at bounding box center [236, 220] width 15 height 15
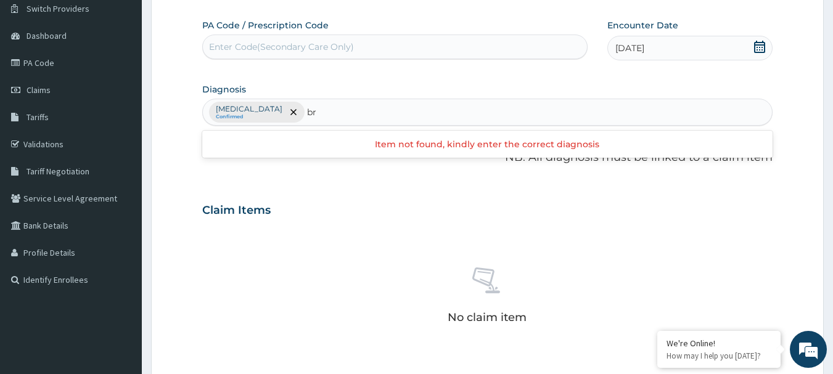
type input "b"
type input "p"
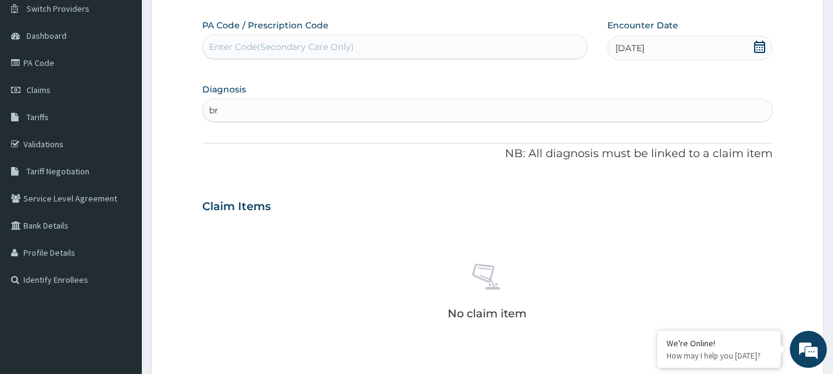
type input "b"
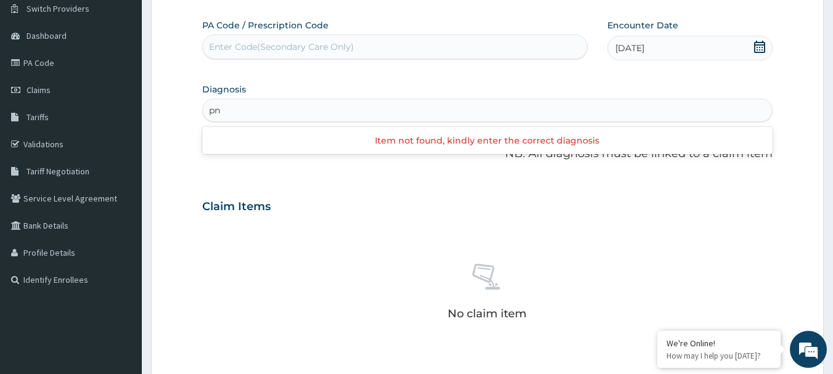
type input "p"
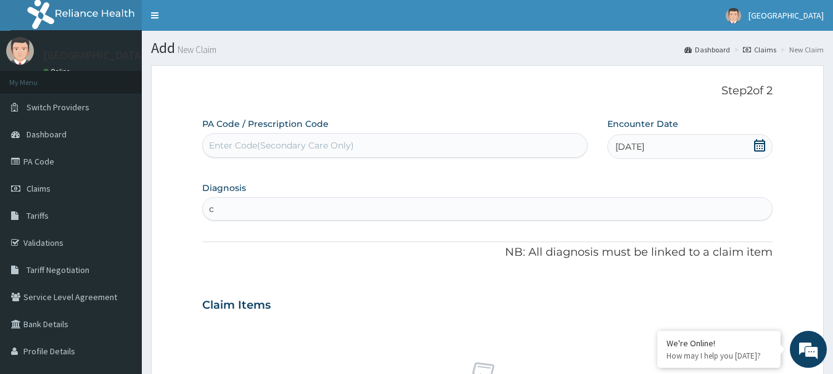
type input "c"
type input "bronchopneumonia"
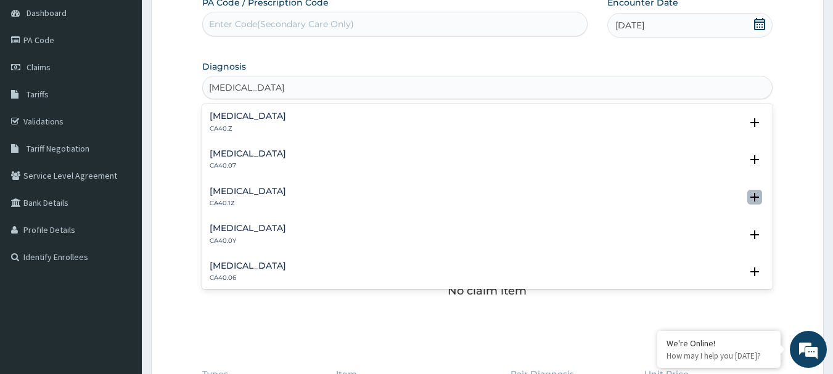
click at [751, 195] on icon "open select status" at bounding box center [755, 197] width 9 height 9
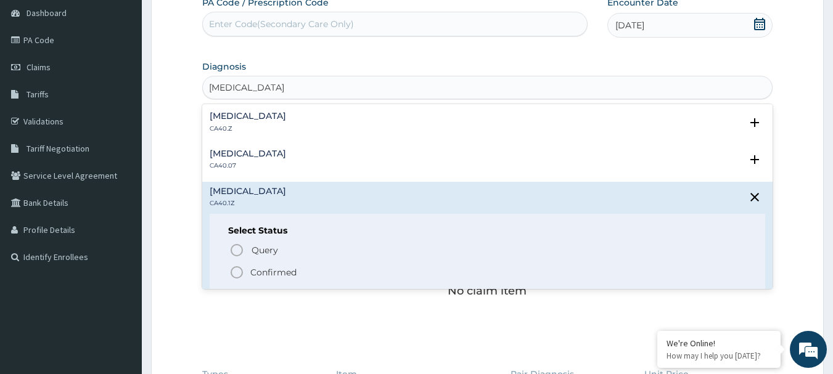
click at [233, 276] on circle "status option filled" at bounding box center [236, 272] width 11 height 11
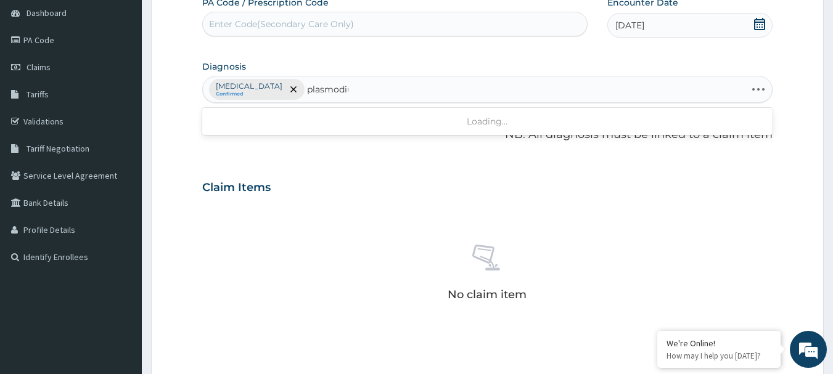
type input "plasmodium"
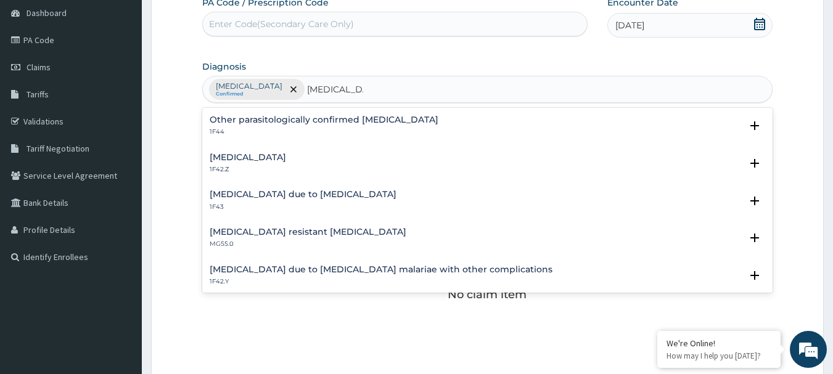
click at [286, 154] on h4 "Plasmodium malariae malaria without complication" at bounding box center [248, 157] width 76 height 9
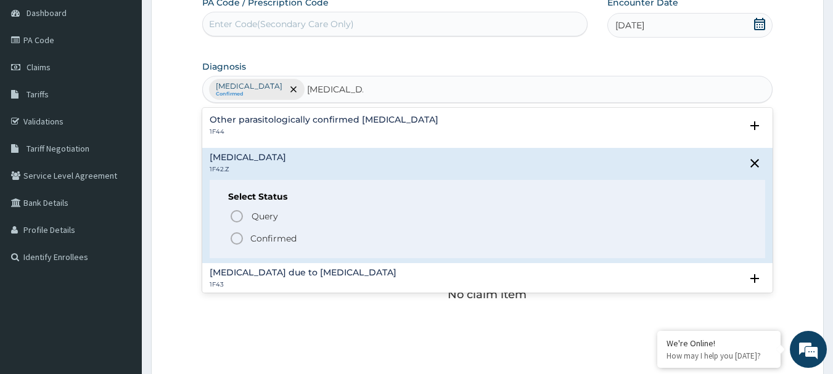
click at [239, 234] on circle "status option filled" at bounding box center [236, 238] width 11 height 11
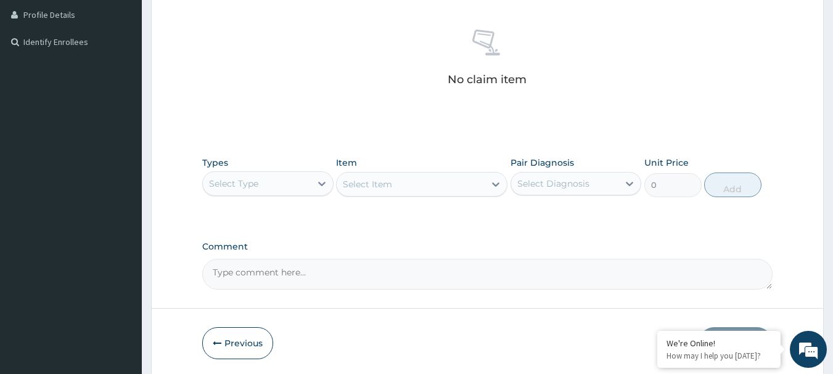
scroll to position [342, 0]
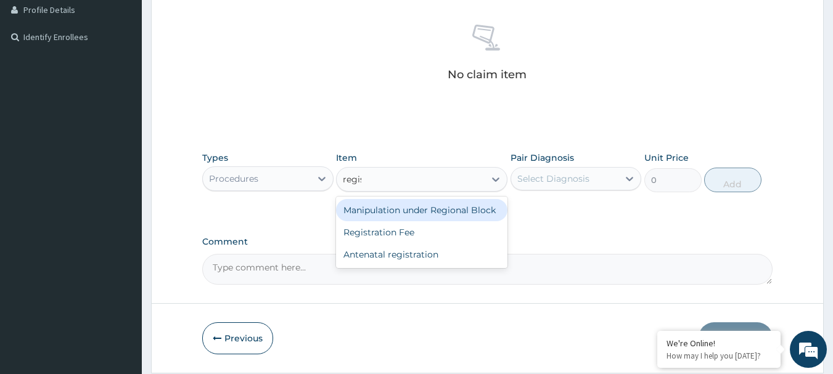
type input "regist"
type input "2150"
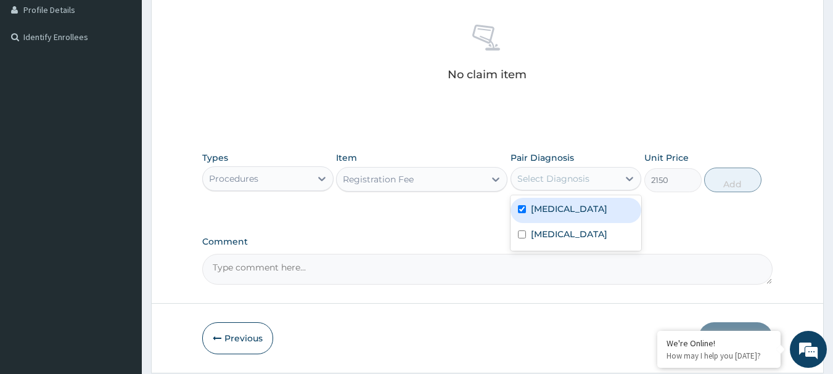
checkbox input "true"
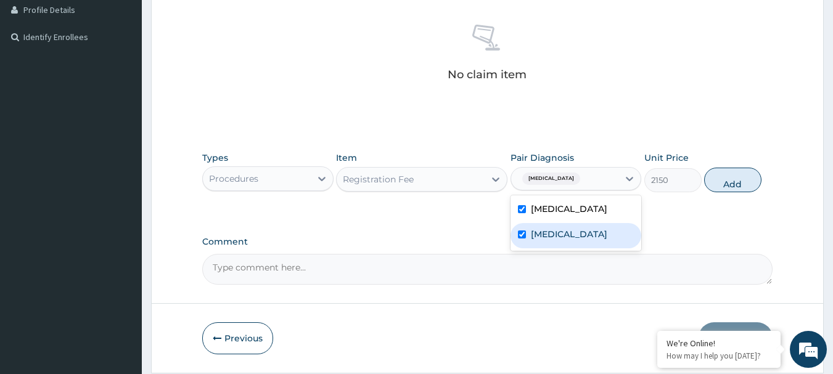
checkbox input "true"
click at [726, 189] on button "Add" at bounding box center [732, 180] width 57 height 25
type input "0"
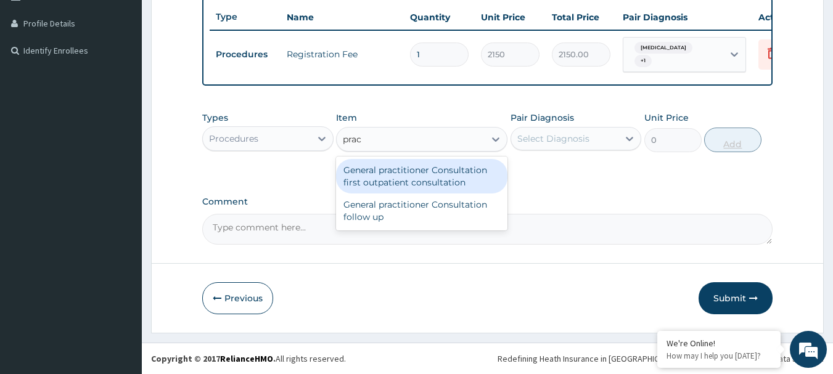
type input "pract"
type input "3547.5"
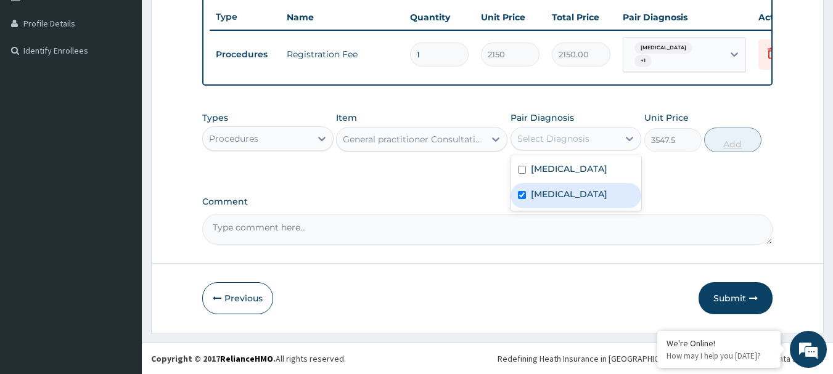
checkbox input "true"
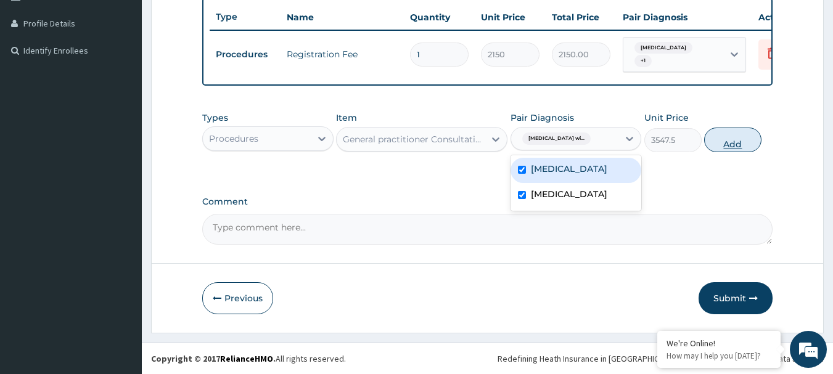
checkbox input "true"
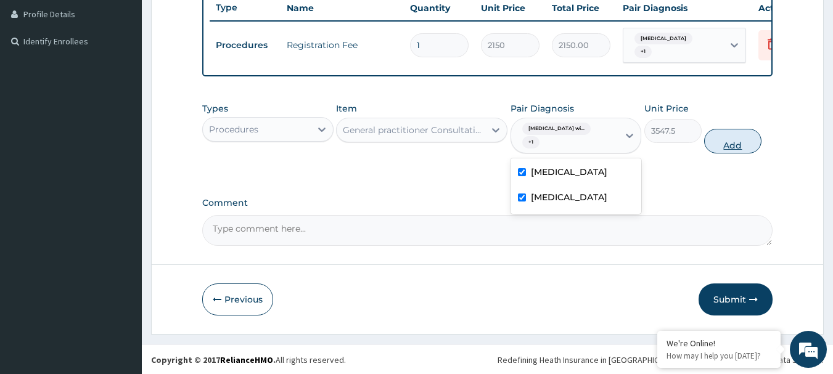
click at [737, 150] on button "Add" at bounding box center [732, 141] width 57 height 25
type input "0"
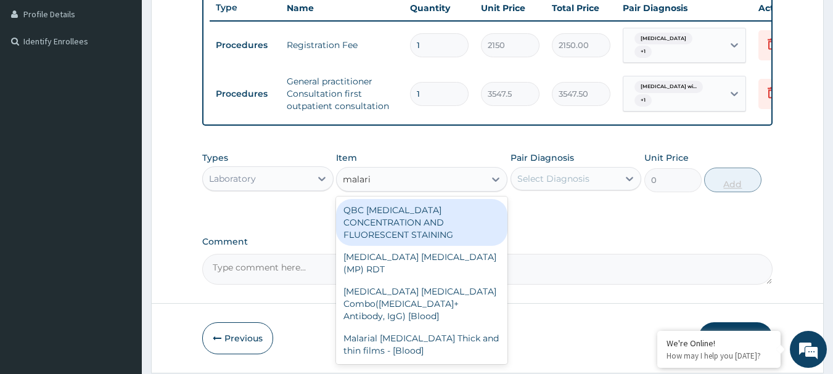
type input "malaria"
type input "1612.5"
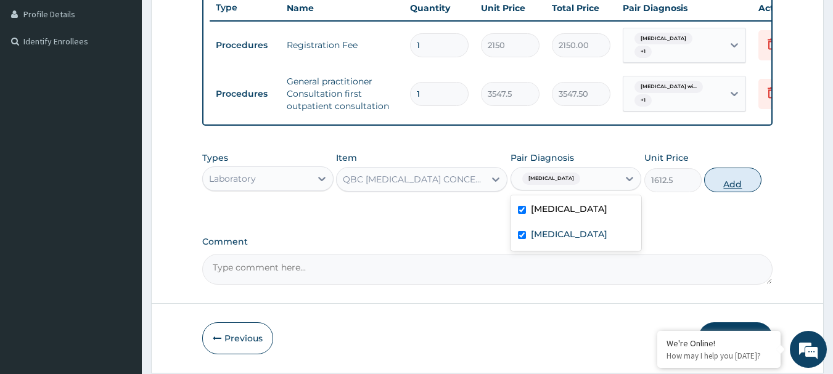
checkbox input "true"
click at [735, 192] on button "Add" at bounding box center [732, 180] width 57 height 25
type input "0"
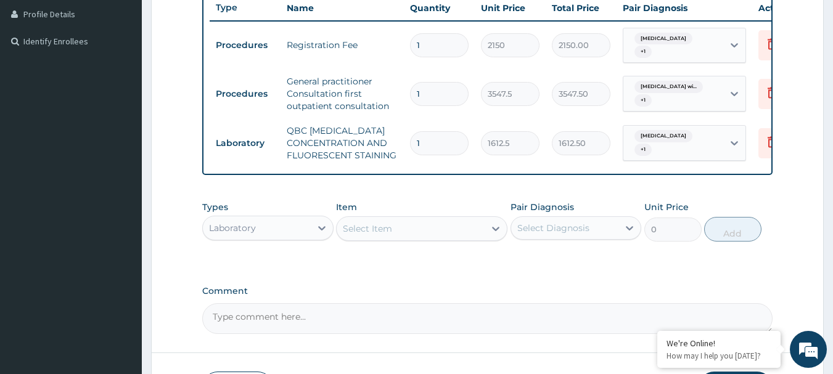
click at [442, 212] on div "Item Select Item" at bounding box center [421, 221] width 171 height 41
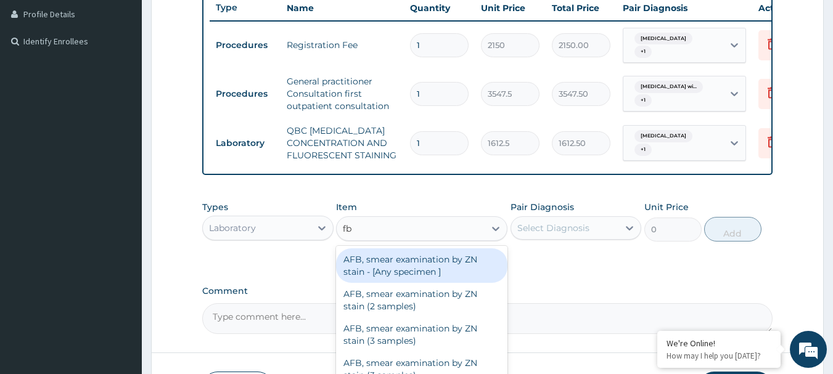
type input "fbc"
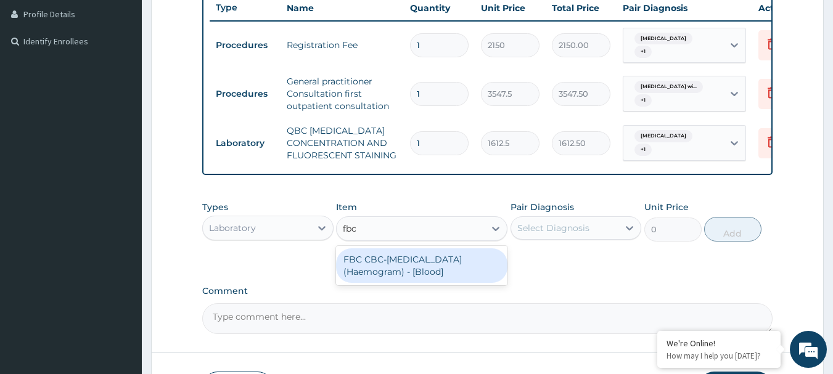
type input "4300"
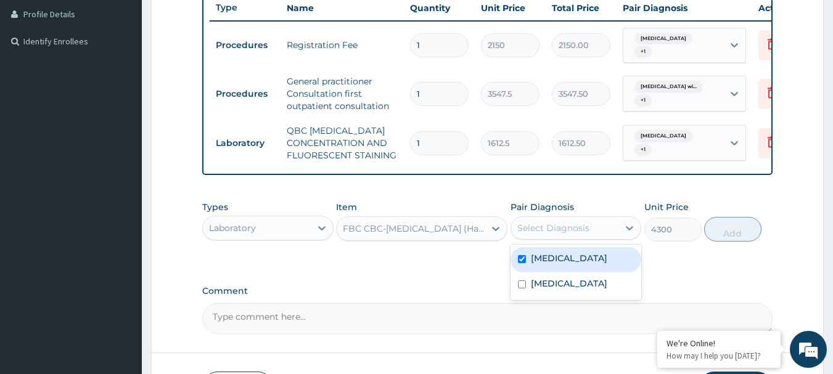
checkbox input "true"
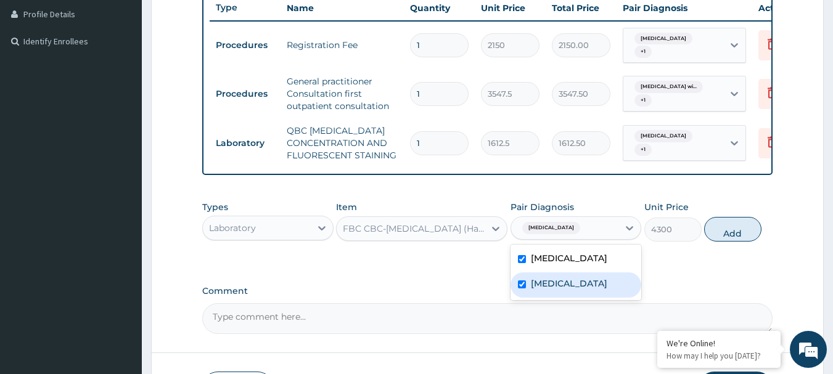
checkbox input "true"
click at [726, 242] on button "Add" at bounding box center [732, 229] width 57 height 25
type input "0"
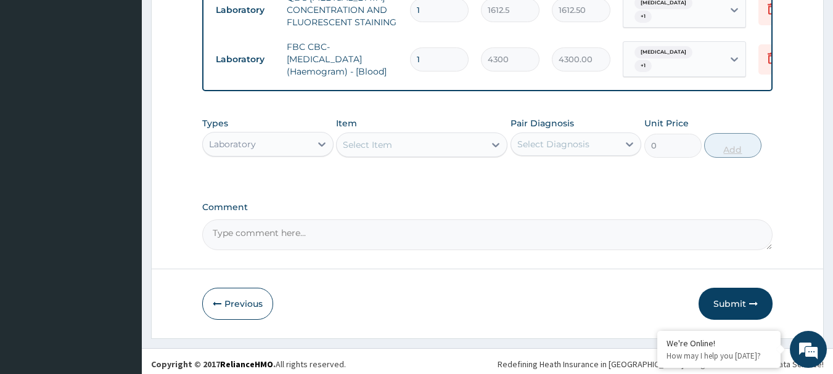
scroll to position [474, 0]
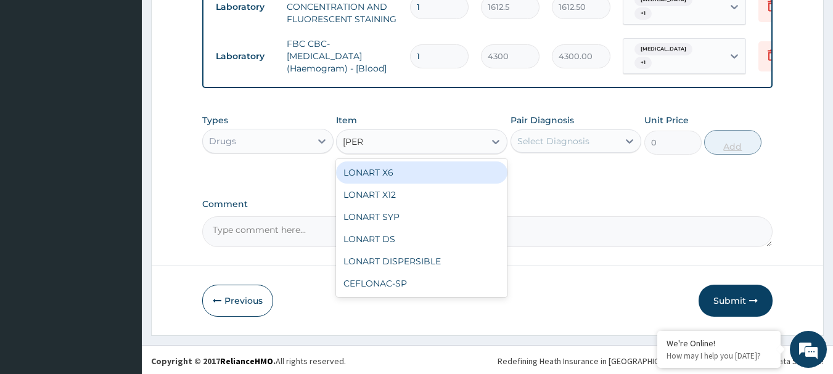
type input "lonar"
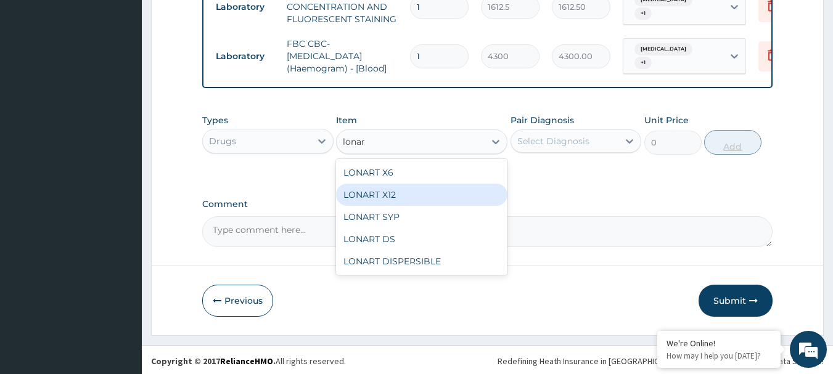
type input "112.3375"
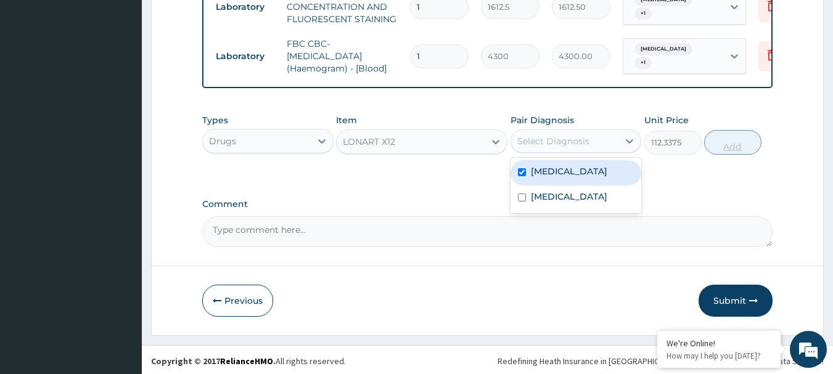
checkbox input "true"
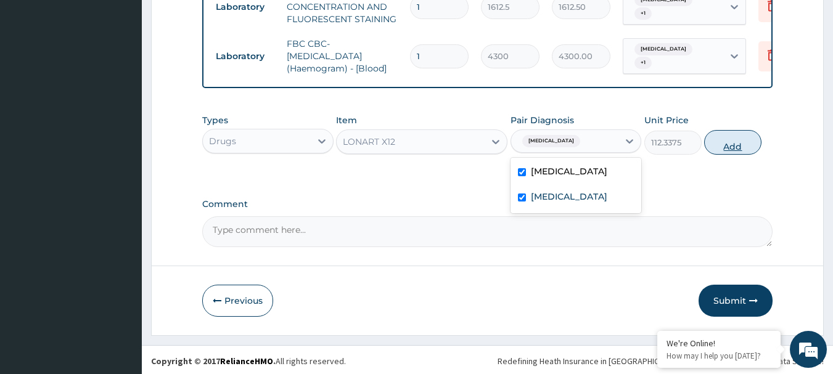
checkbox input "true"
click at [741, 155] on button "Add" at bounding box center [732, 142] width 57 height 25
type input "0"
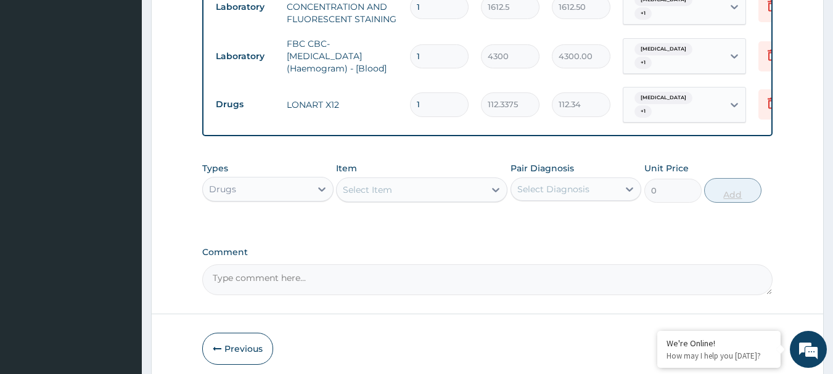
type input "12"
type input "1348.05"
type input "12"
click at [762, 106] on icon at bounding box center [772, 104] width 27 height 30
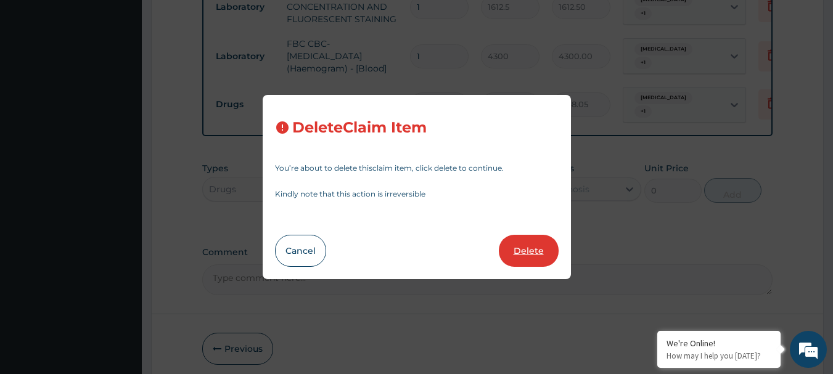
click at [537, 246] on button "Delete" at bounding box center [529, 251] width 60 height 32
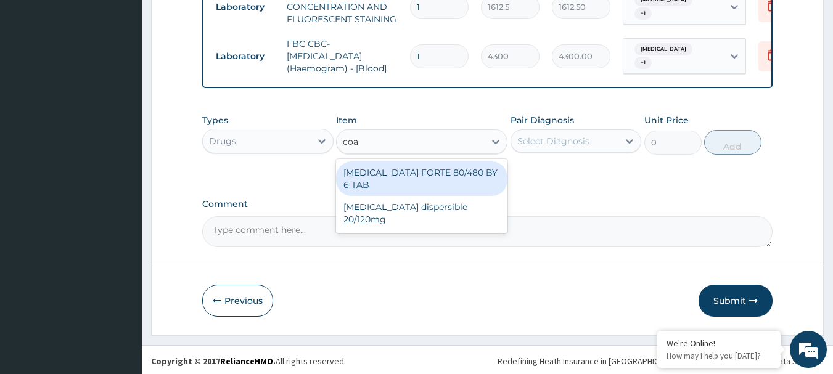
type input "coar"
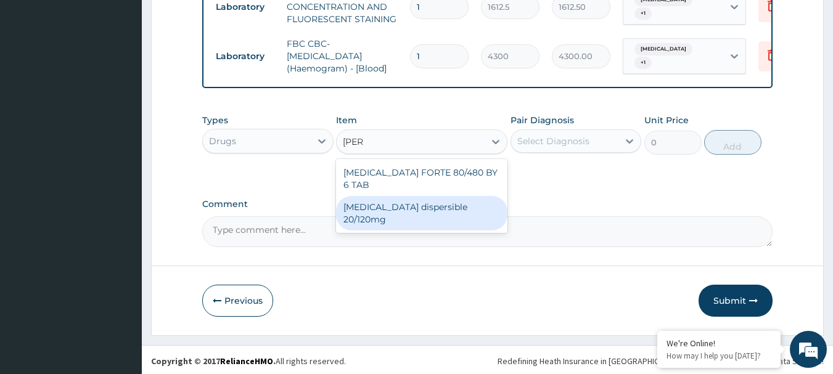
type input "112.3375"
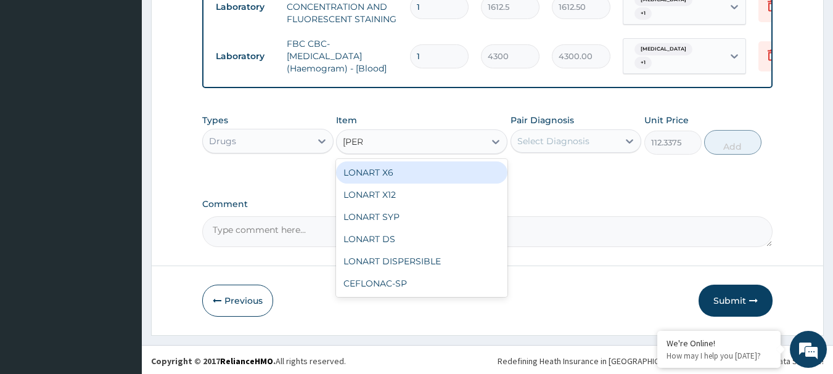
scroll to position [0, 0]
type input "lonar"
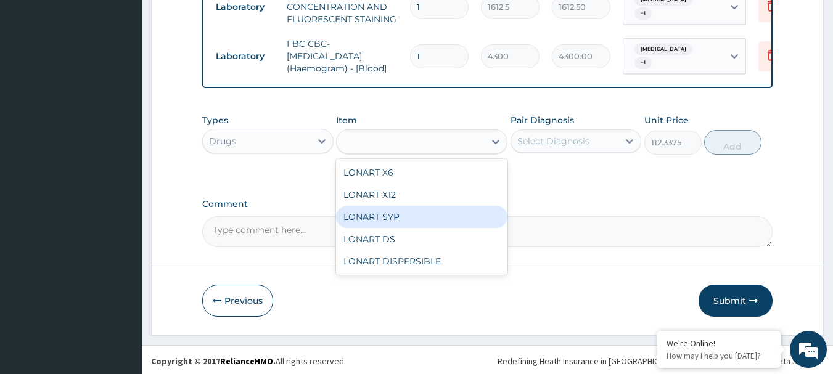
type input "2719.75"
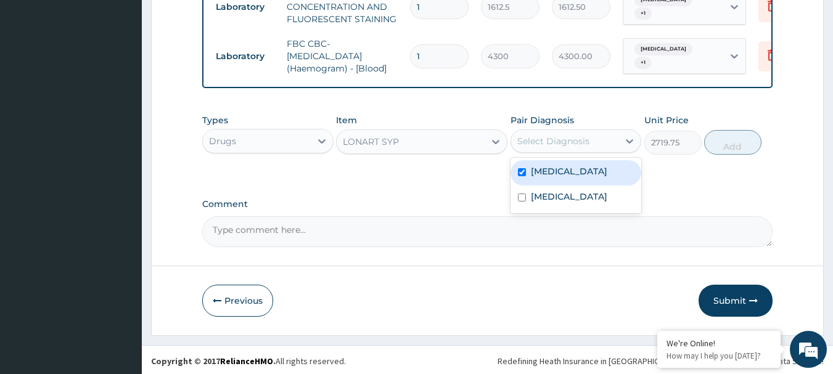
checkbox input "true"
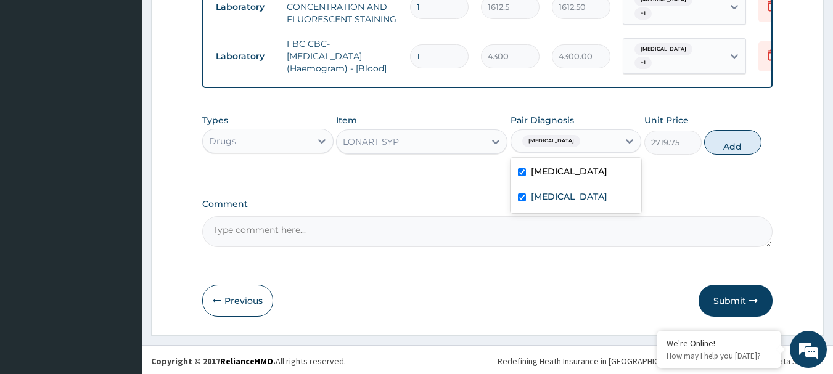
checkbox input "true"
click at [728, 155] on button "Add" at bounding box center [732, 142] width 57 height 25
type input "0"
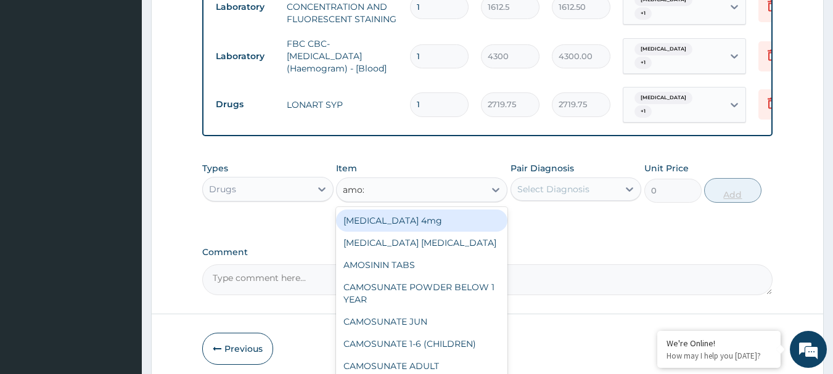
type input "amoxi"
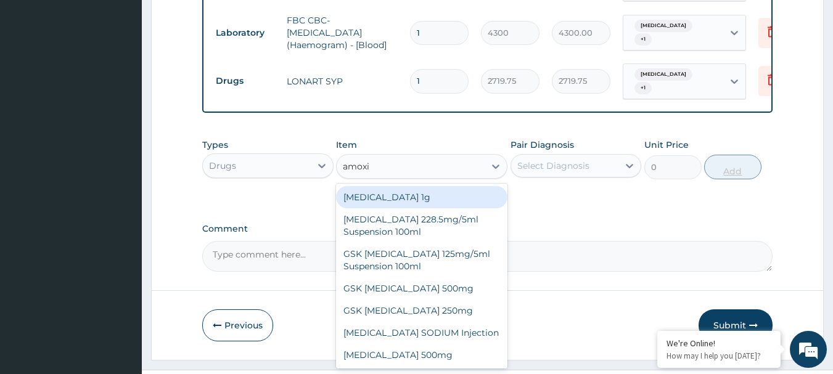
scroll to position [533, 0]
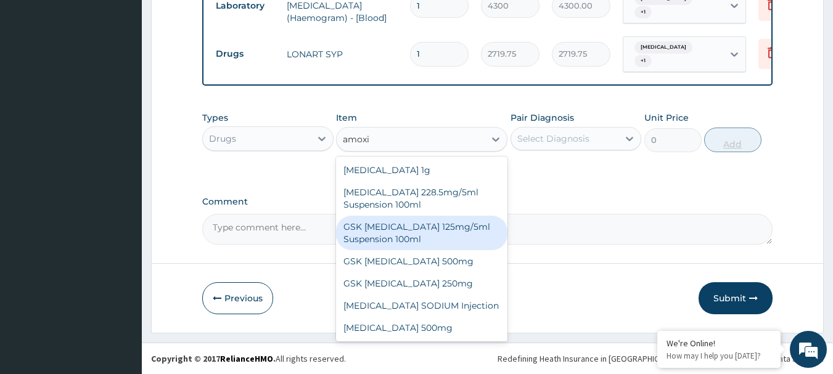
type input "8868.75"
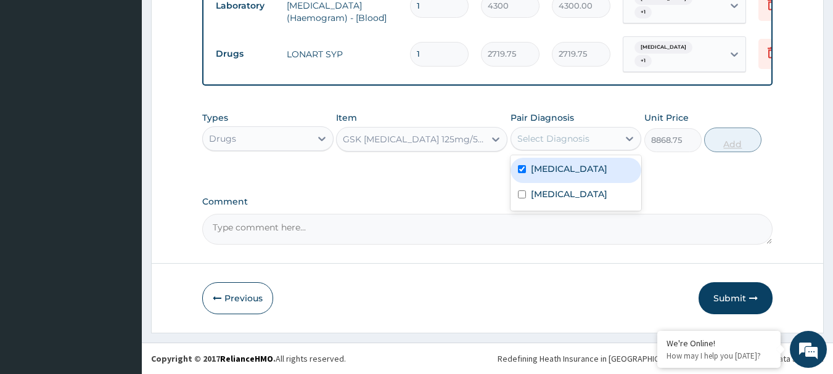
checkbox input "true"
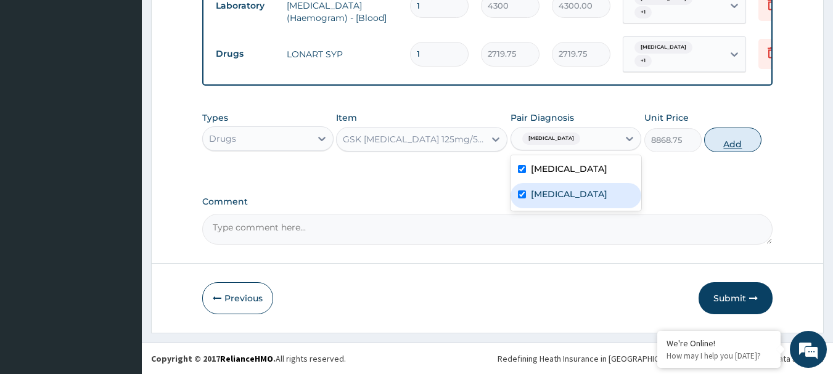
checkbox input "true"
click at [743, 147] on button "Add" at bounding box center [732, 140] width 57 height 25
type input "0"
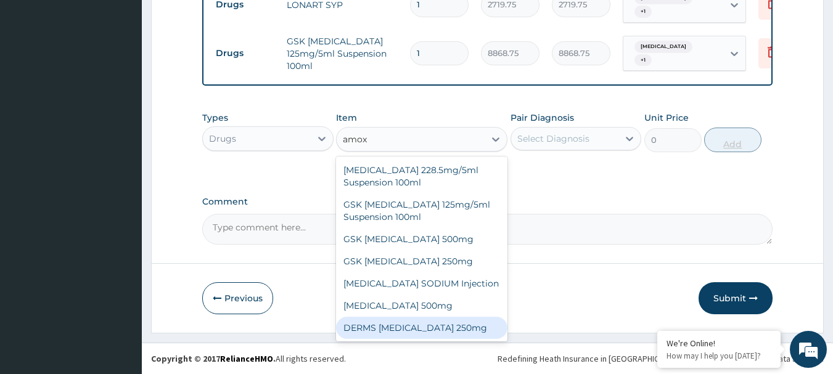
scroll to position [0, 0]
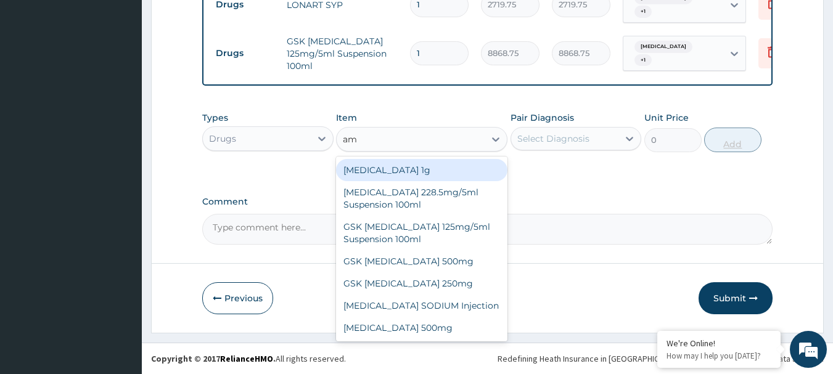
type input "a"
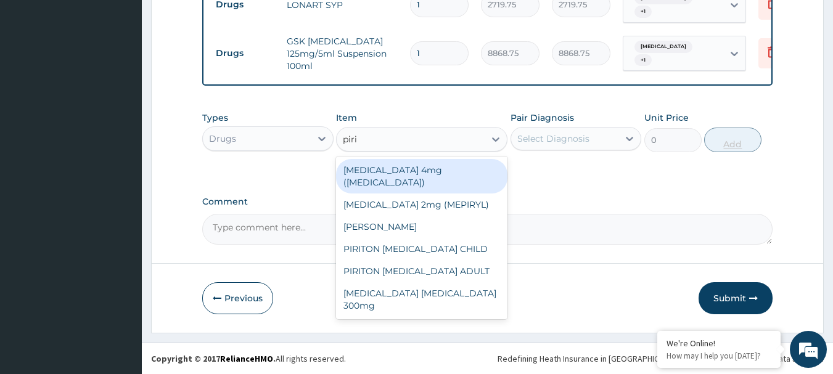
type input "pirit"
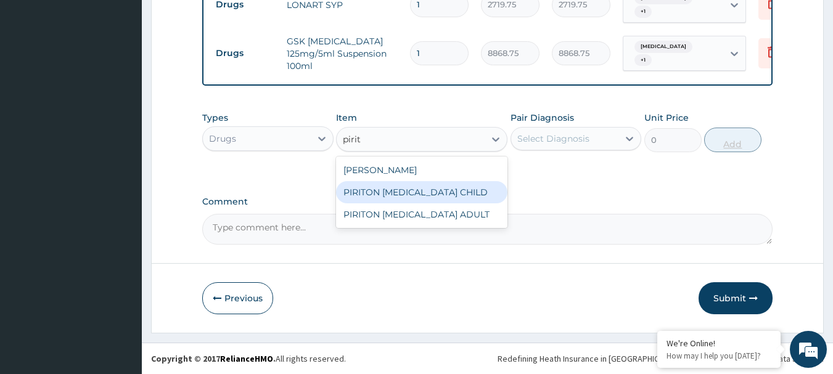
type input "1182.5"
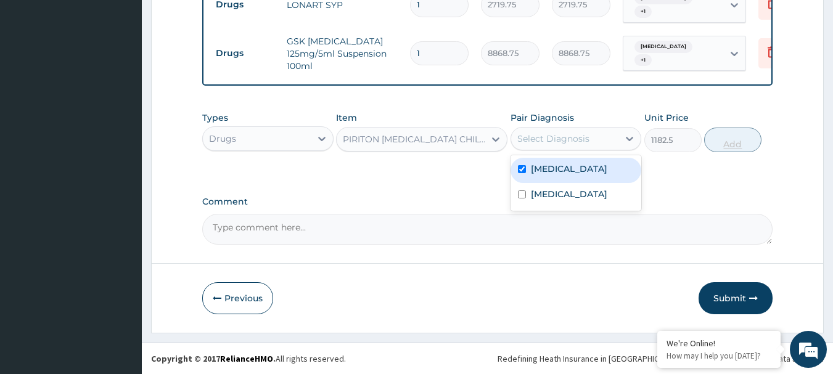
checkbox input "true"
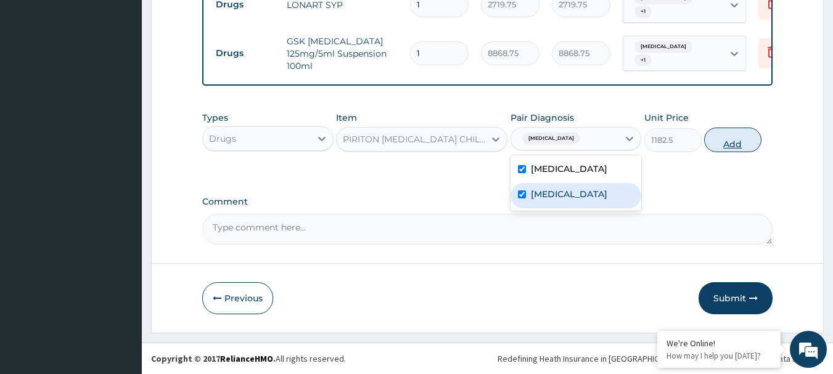
checkbox input "true"
click at [728, 149] on button "Add" at bounding box center [732, 140] width 57 height 25
type input "0"
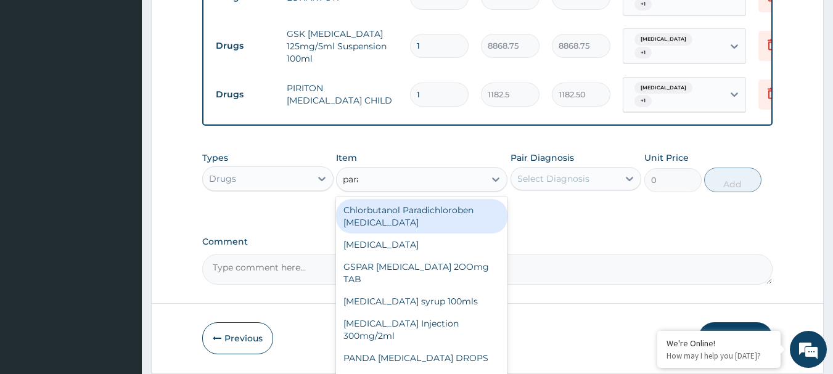
type input "parac"
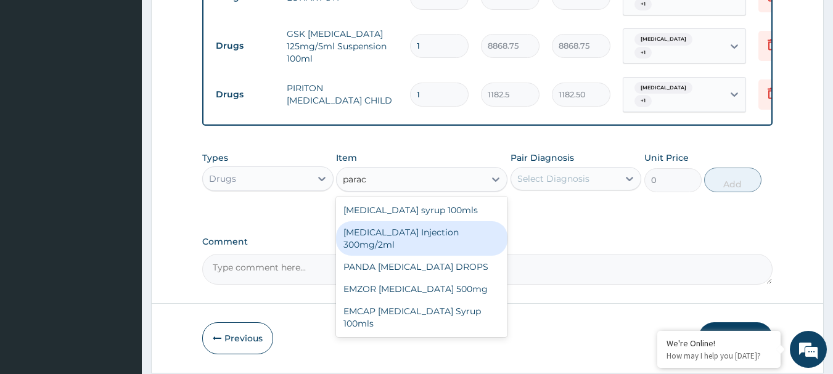
type input "260.15"
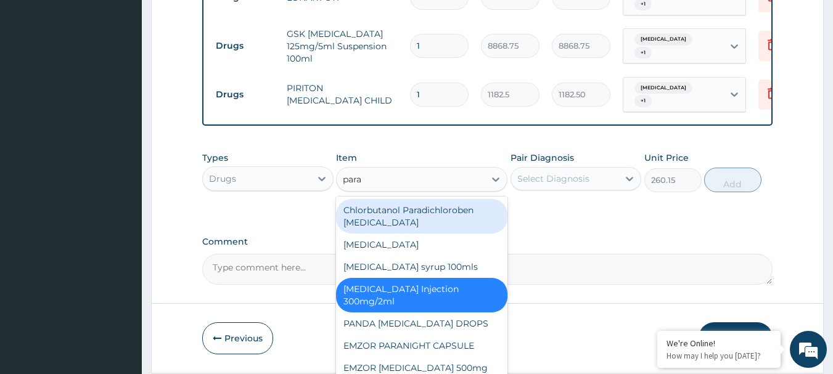
type input "parac"
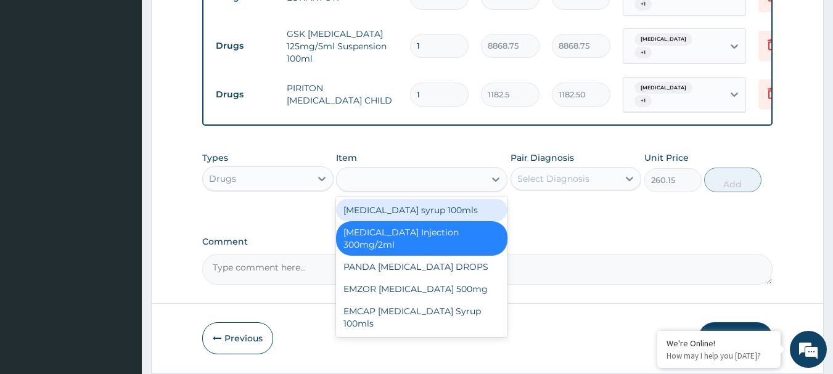
type input "709.5"
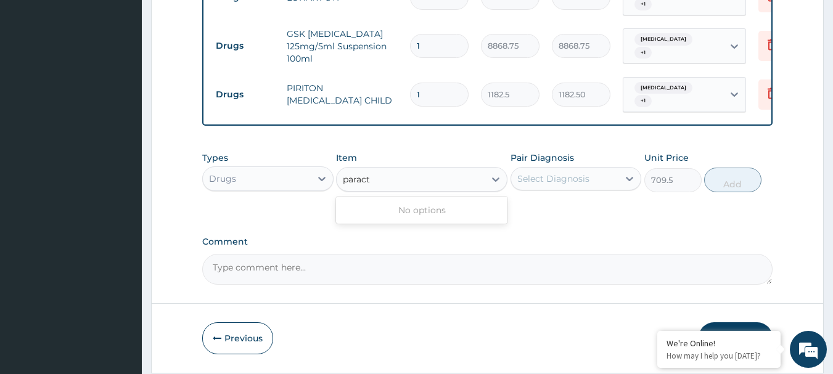
type input "parac"
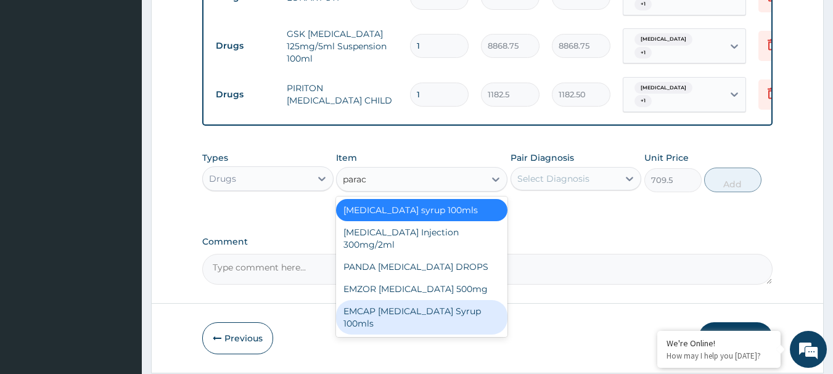
type input "591.25"
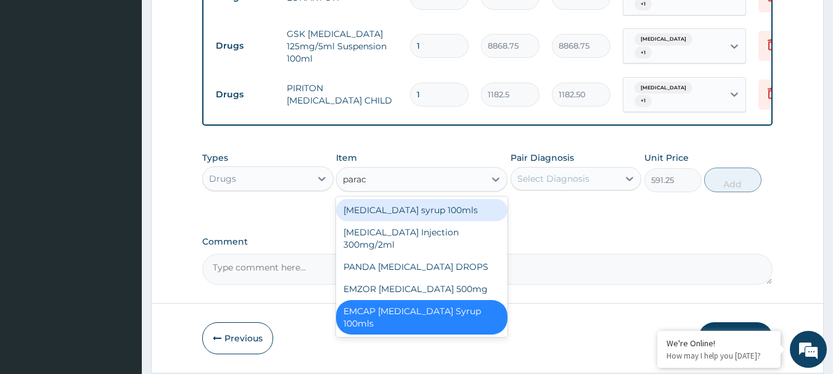
type input "parace"
type input "709.5"
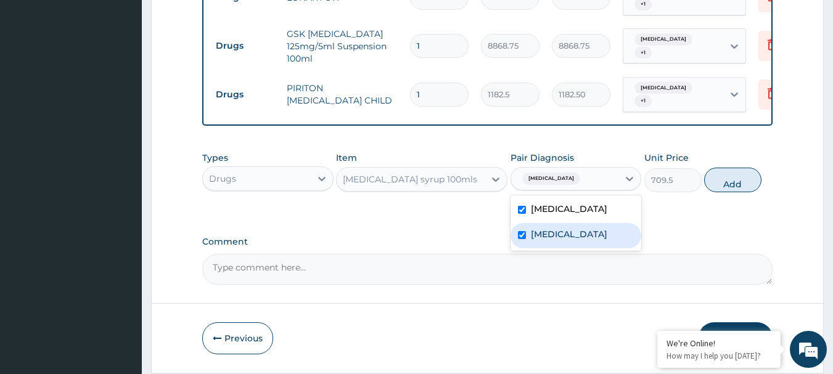
checkbox input "true"
click at [736, 192] on button "Add" at bounding box center [732, 180] width 57 height 25
type input "0"
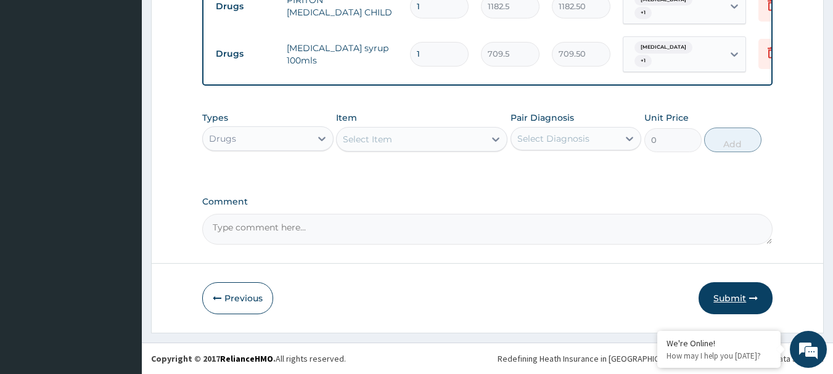
click at [736, 300] on button "Submit" at bounding box center [736, 298] width 74 height 32
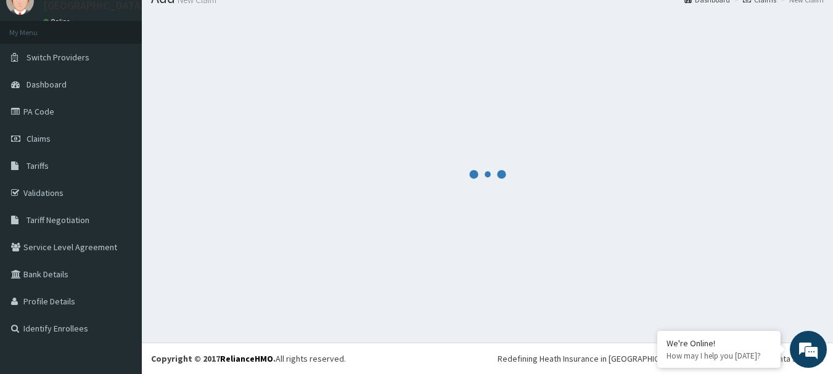
scroll to position [677, 0]
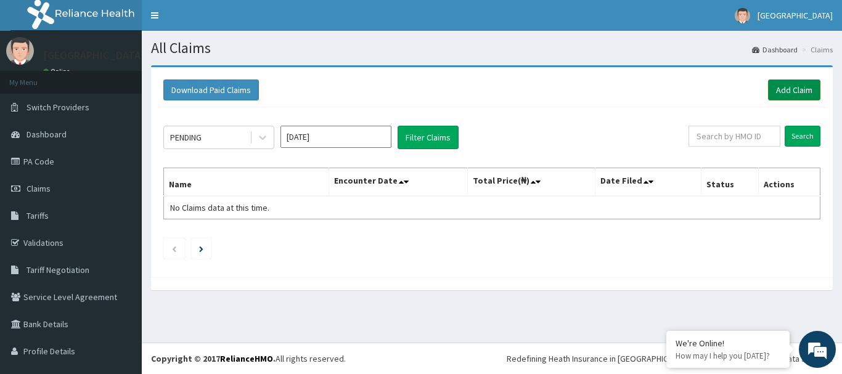
click at [784, 85] on link "Add Claim" at bounding box center [794, 90] width 52 height 21
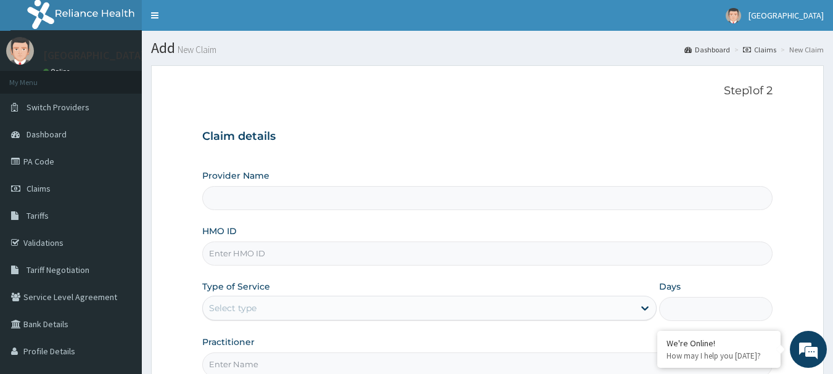
click at [462, 249] on input "HMO ID" at bounding box center [487, 254] width 571 height 24
paste input "OLM/10035/B"
type input "OLM/10035/B"
type input "[GEOGRAPHIC_DATA]"
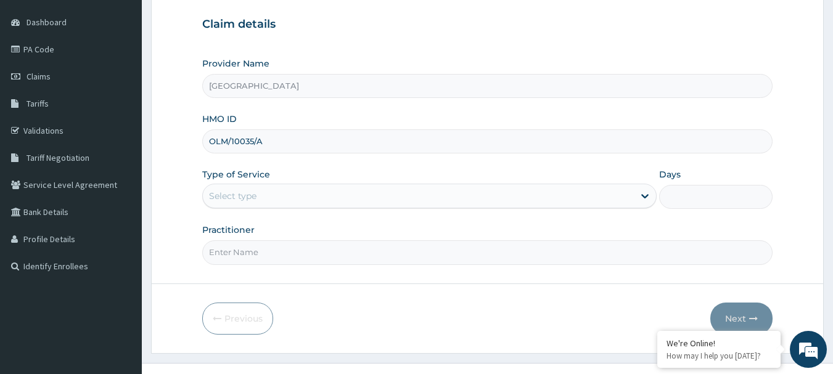
scroll to position [123, 0]
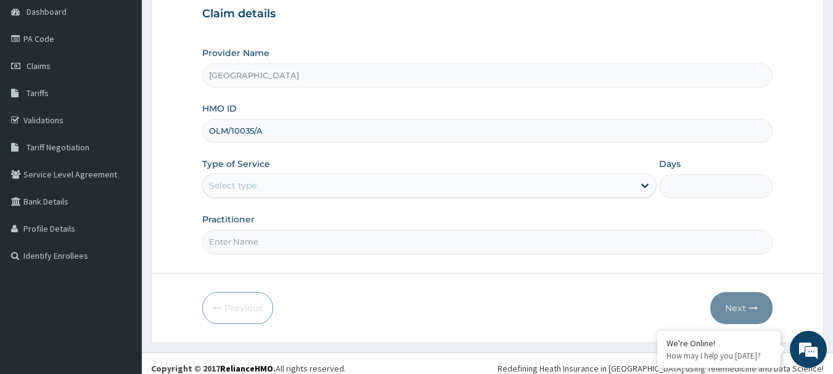
type input "OLM/10035/A"
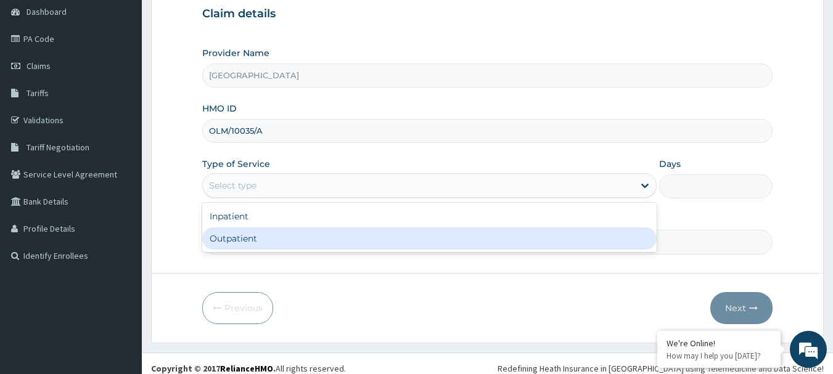
type input "1"
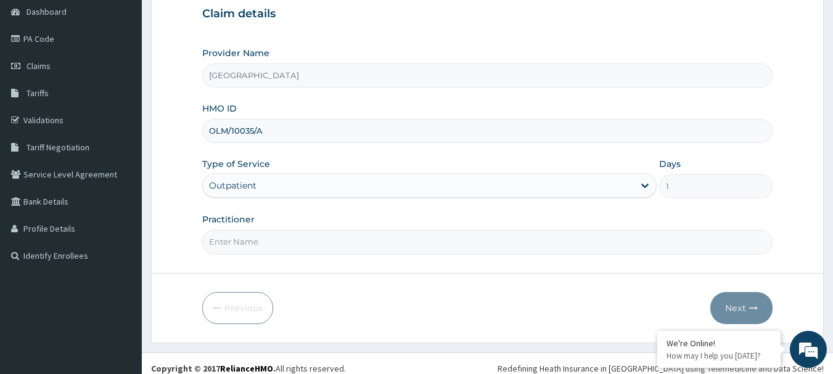
click at [558, 239] on input "Practitioner" at bounding box center [487, 242] width 571 height 24
type input "Dr. Adeyanju"
click at [737, 292] on button "Next" at bounding box center [741, 308] width 62 height 32
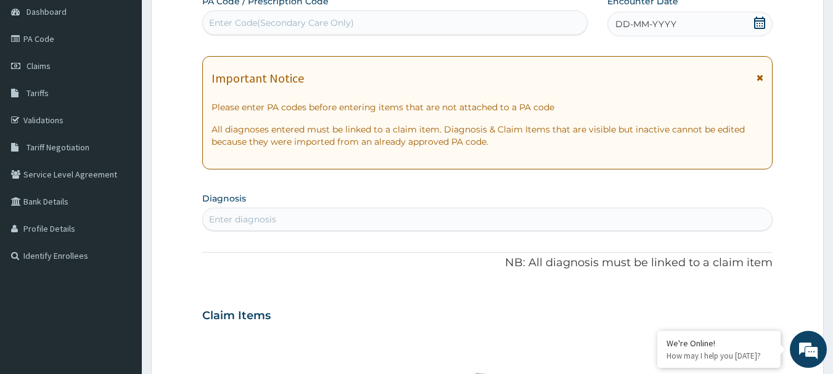
click at [757, 19] on icon at bounding box center [759, 23] width 11 height 12
click at [757, 76] on icon at bounding box center [760, 77] width 7 height 9
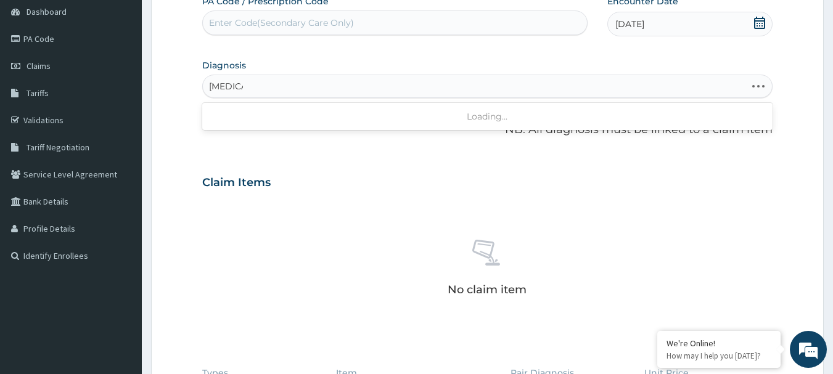
type input "malaria"
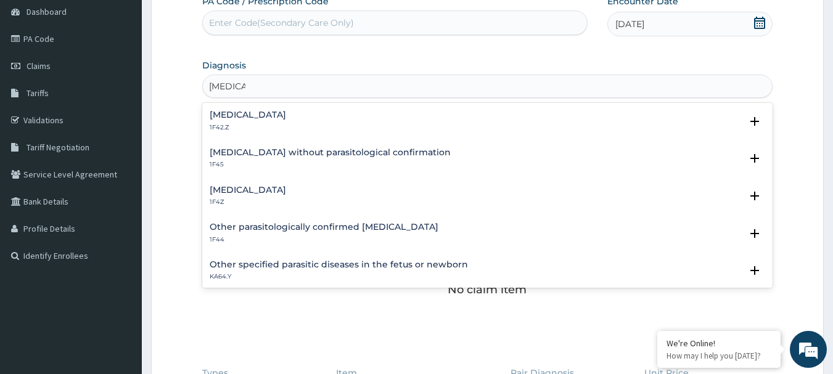
click at [286, 115] on h4 "Plasmodium malariae malaria without complication" at bounding box center [248, 114] width 76 height 9
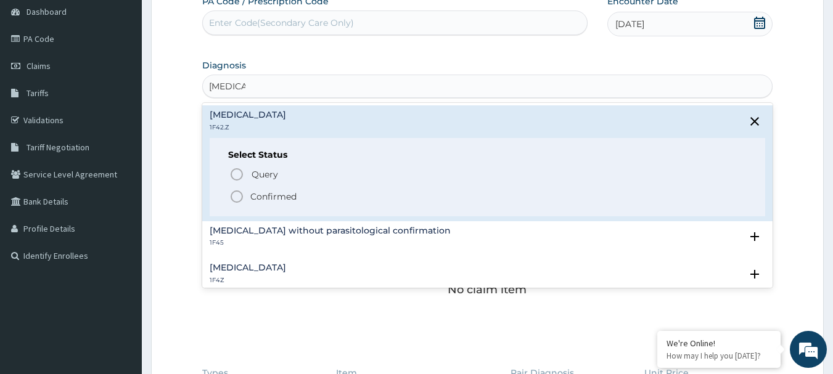
click at [242, 192] on icon "status option filled" at bounding box center [236, 196] width 15 height 15
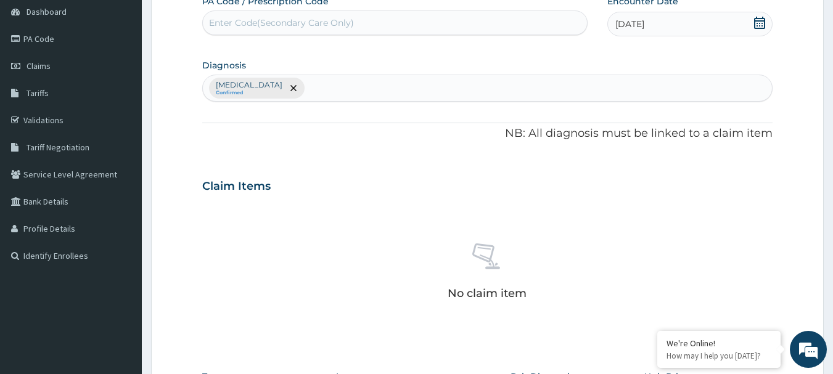
type input "f"
type input "acute upper"
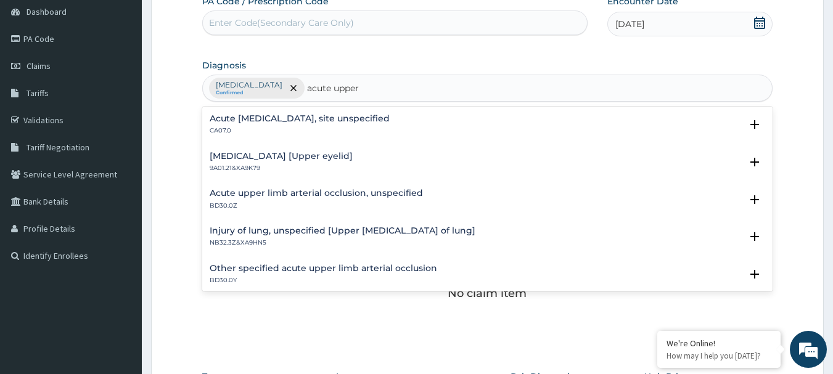
click at [390, 123] on h4 "Acute upper respiratory infection, site unspecified" at bounding box center [300, 118] width 180 height 9
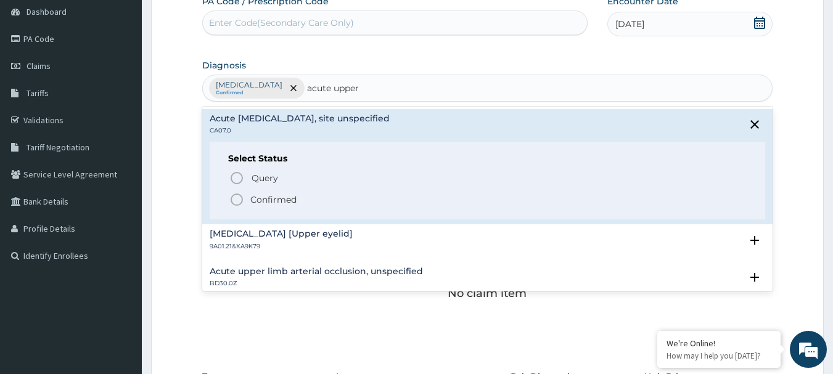
click at [239, 199] on icon "status option filled" at bounding box center [236, 199] width 15 height 15
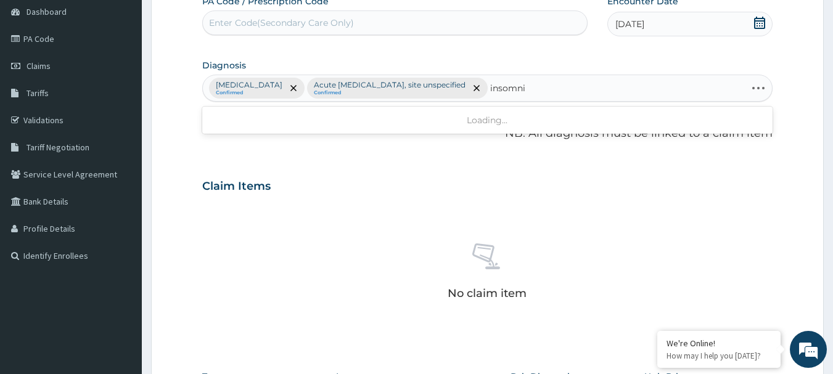
type input "insomnia"
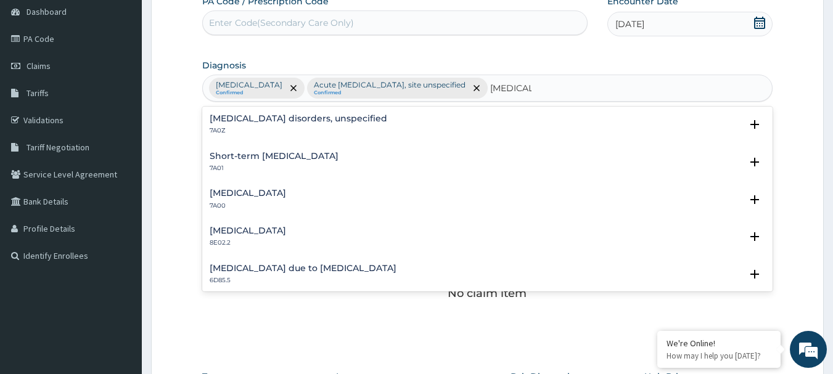
click at [348, 121] on h4 "Insomnia disorders, unspecified" at bounding box center [299, 118] width 178 height 9
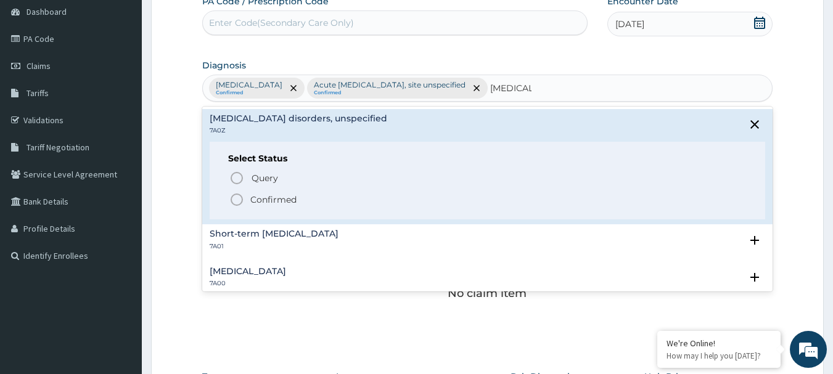
click at [237, 204] on icon "status option filled" at bounding box center [236, 199] width 15 height 15
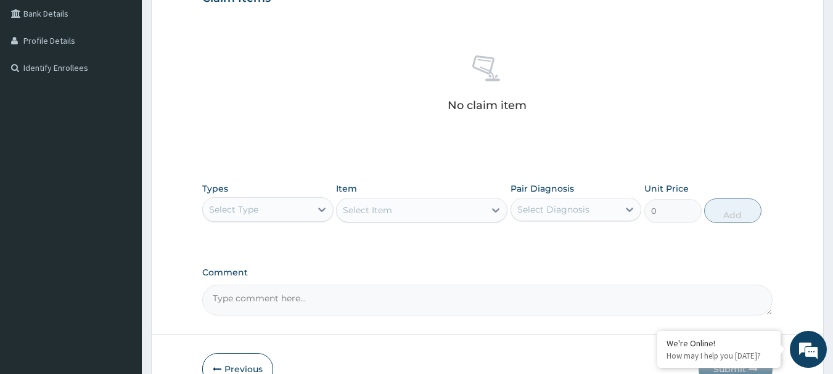
scroll to position [353, 0]
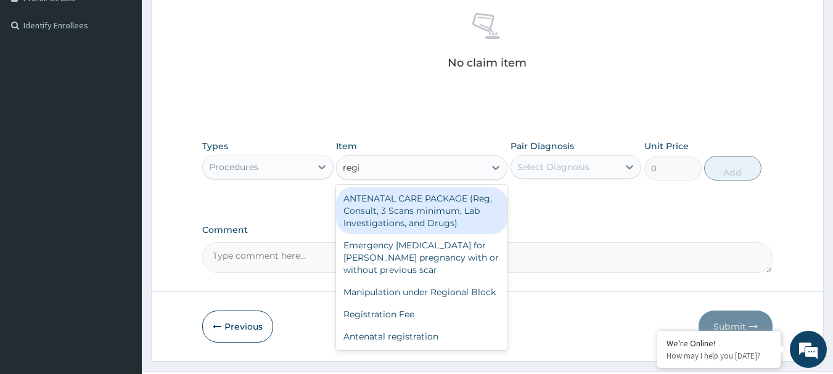
type input "regis"
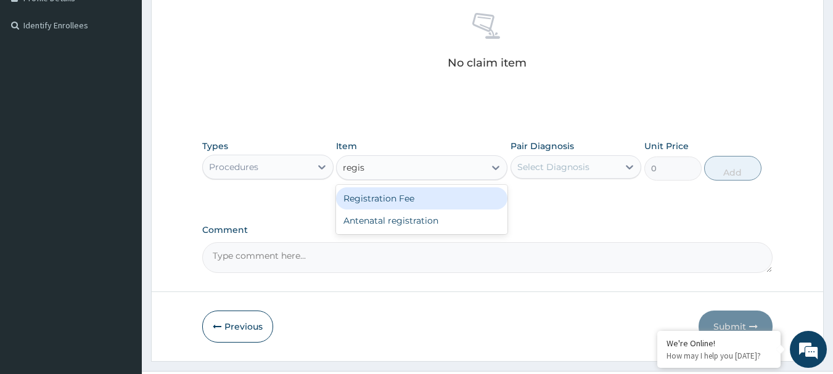
type input "2150"
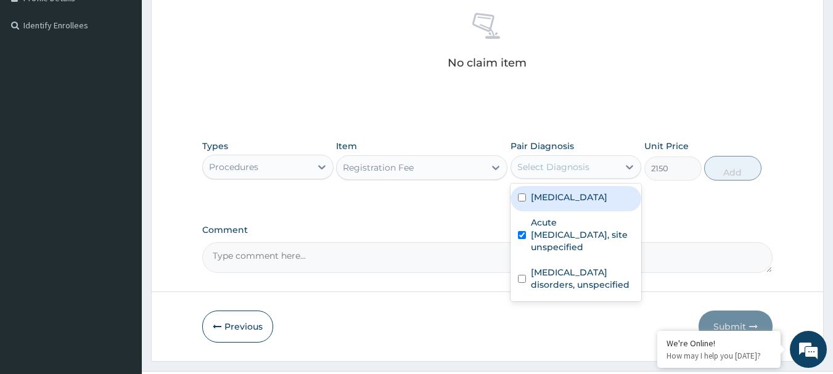
checkbox input "true"
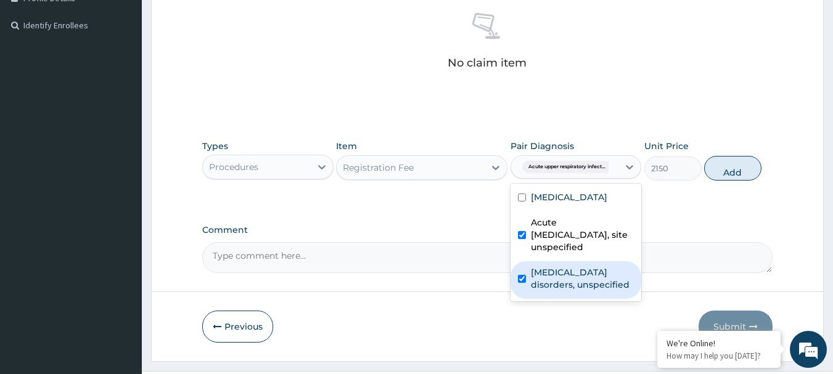
checkbox input "true"
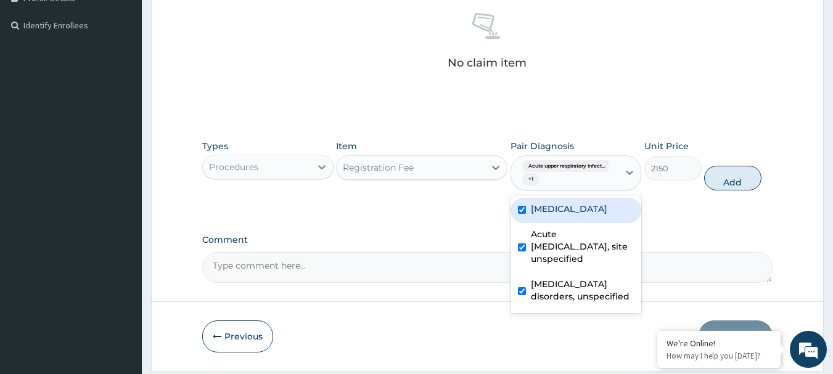
checkbox input "true"
click at [748, 191] on button "Add" at bounding box center [732, 178] width 57 height 25
type input "0"
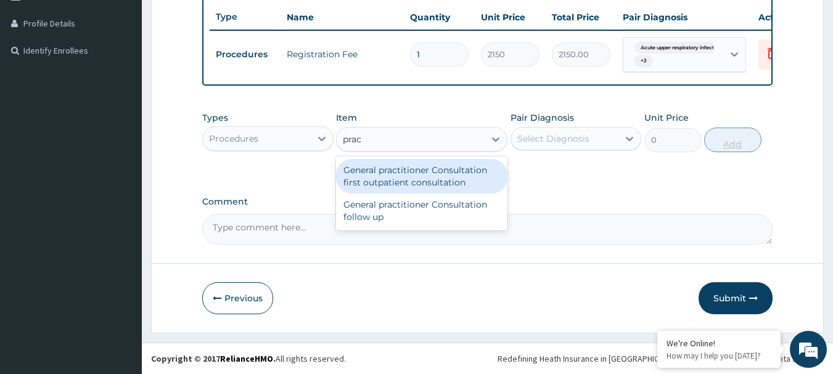
type input "pract"
type input "3547.5"
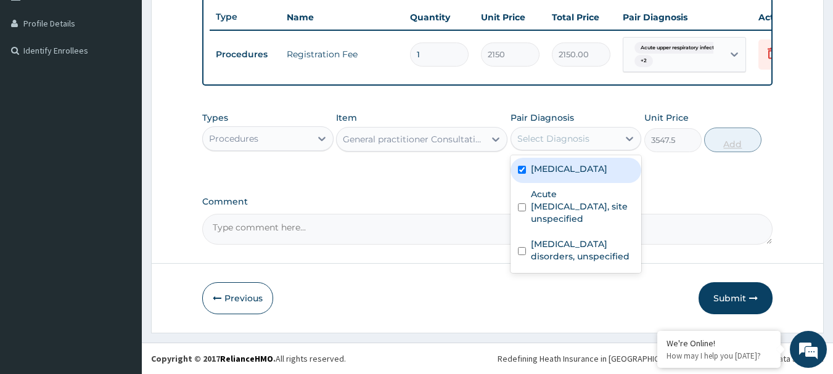
checkbox input "true"
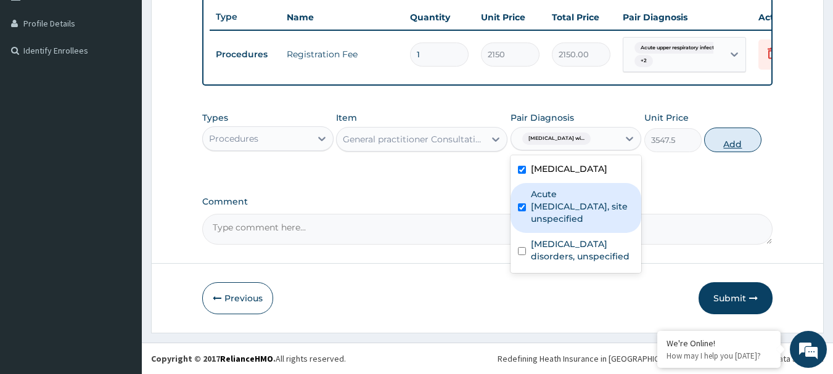
checkbox input "true"
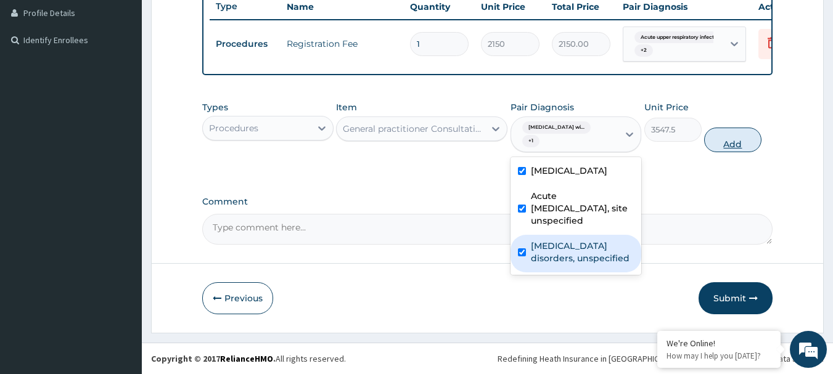
checkbox input "true"
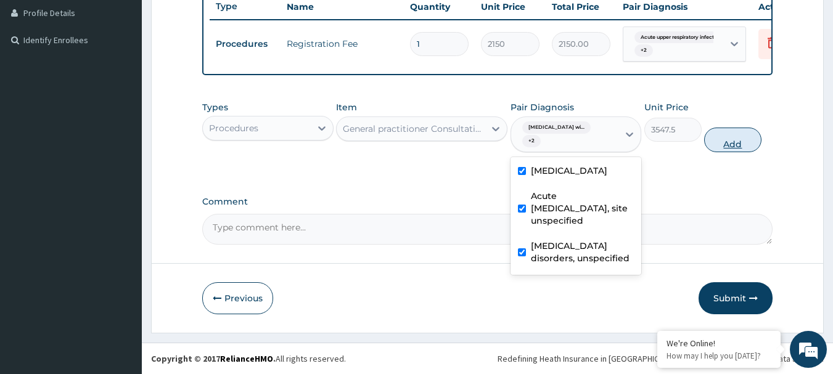
click at [739, 152] on button "Add" at bounding box center [732, 140] width 57 height 25
type input "0"
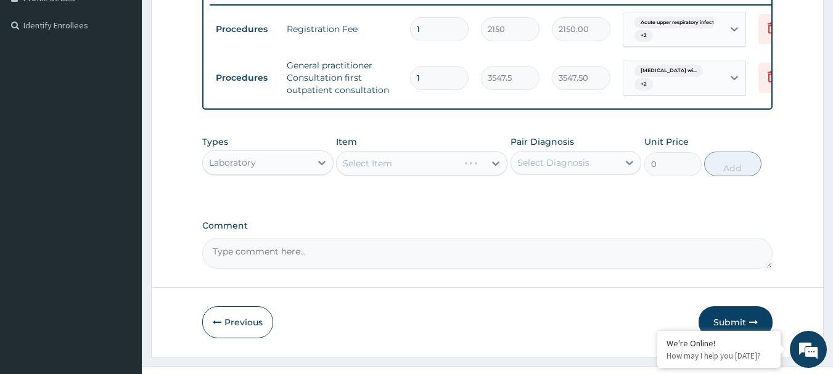
click at [474, 176] on div "Select Item" at bounding box center [421, 163] width 171 height 25
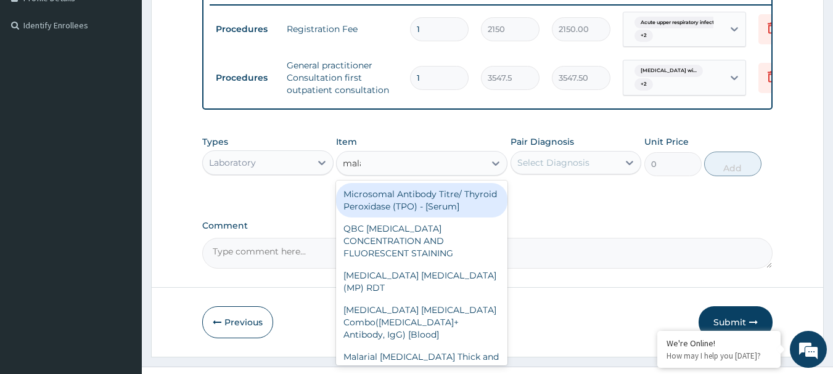
type input "malar"
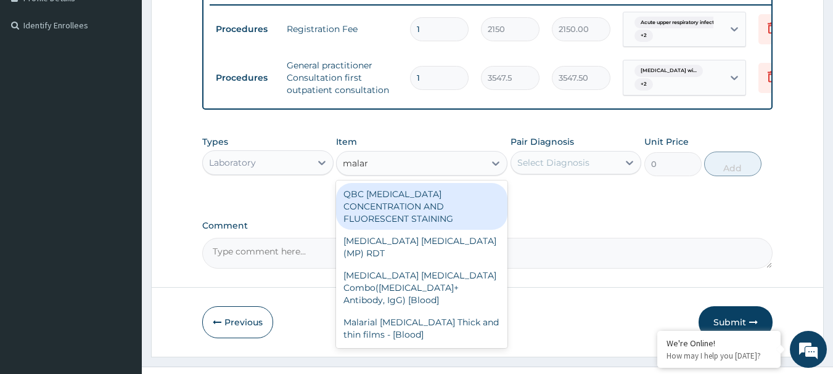
type input "1612.5"
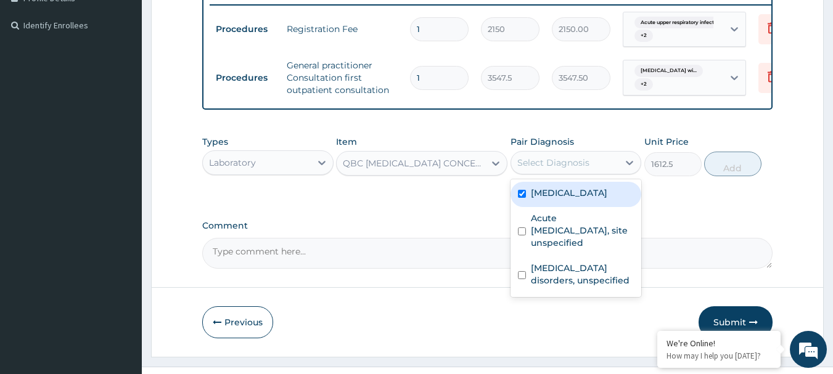
checkbox input "true"
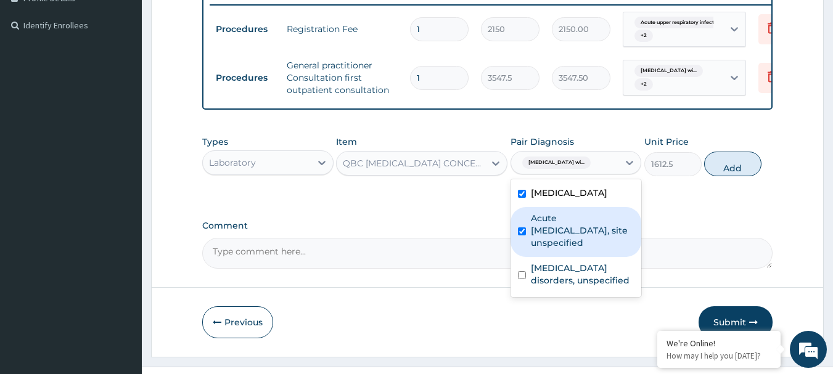
checkbox input "true"
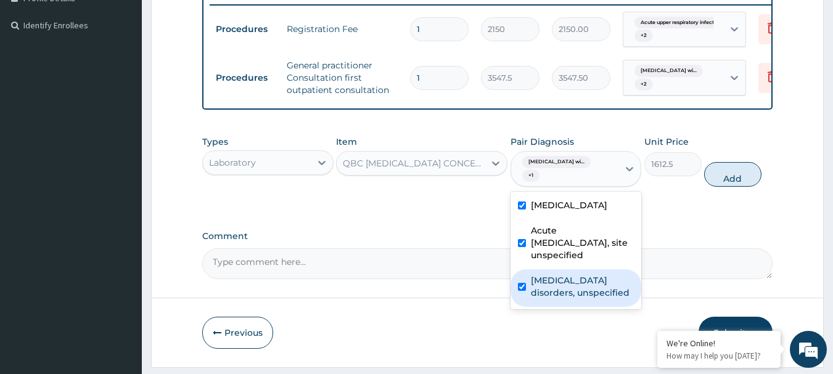
checkbox input "true"
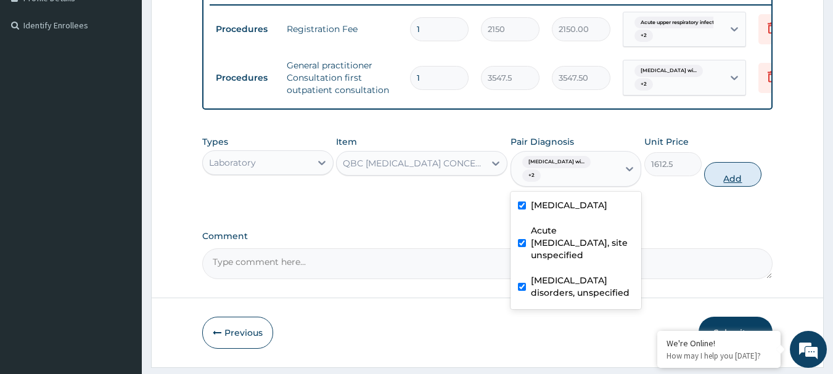
click at [734, 187] on button "Add" at bounding box center [732, 174] width 57 height 25
type input "0"
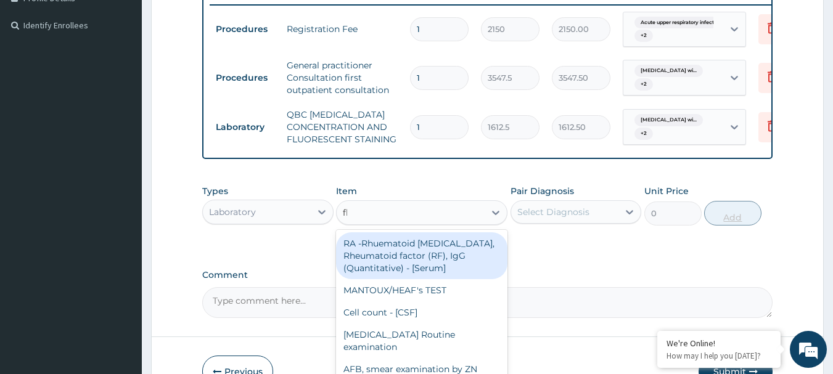
type input "fbc"
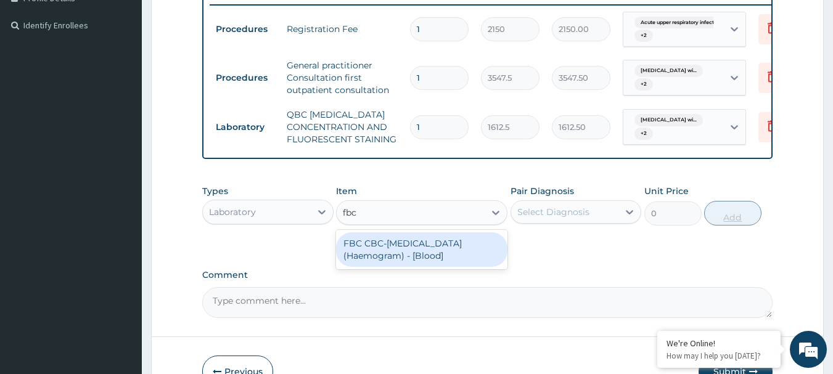
type input "4300"
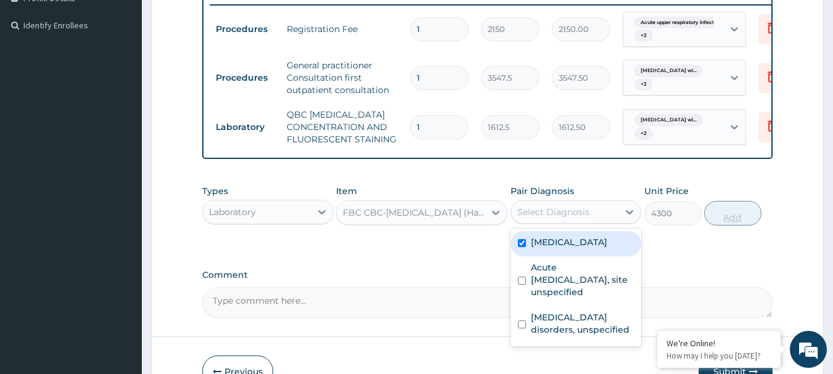
checkbox input "true"
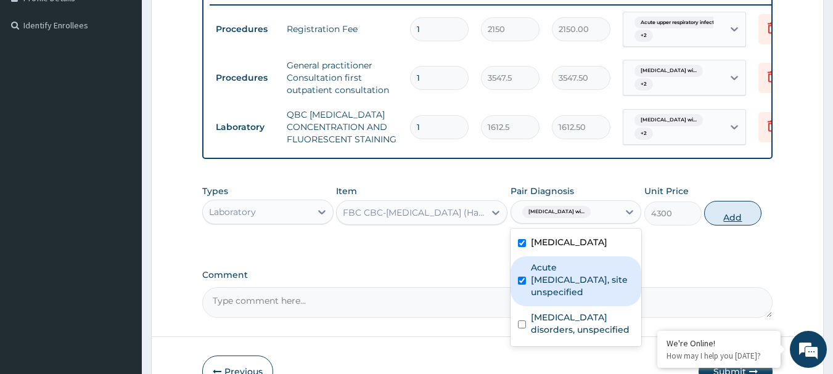
checkbox input "true"
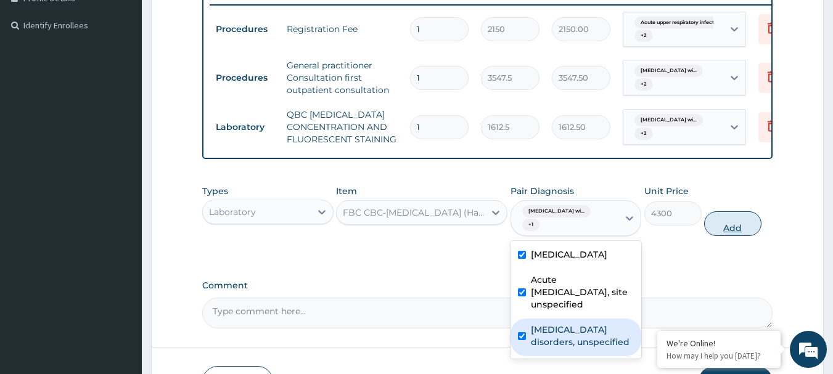
checkbox input "true"
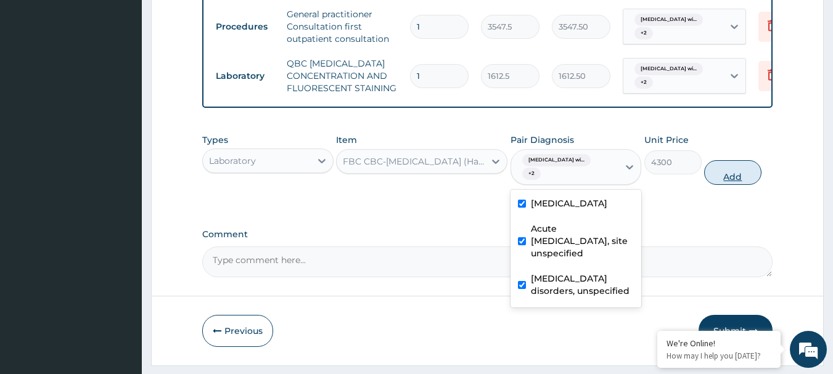
scroll to position [470, 0]
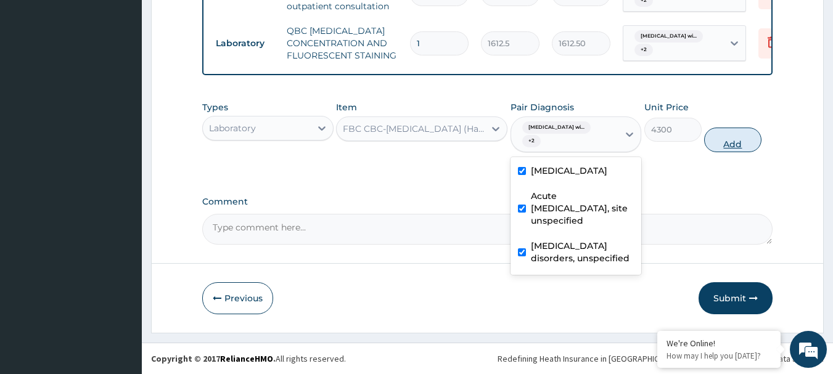
click at [751, 133] on button "Add" at bounding box center [732, 140] width 57 height 25
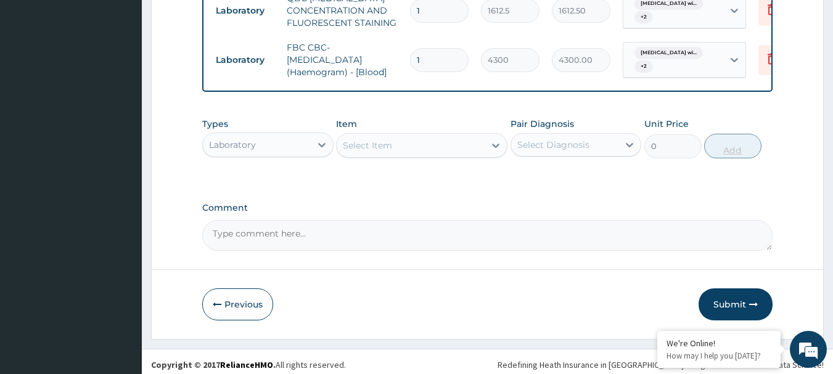
scroll to position [509, 0]
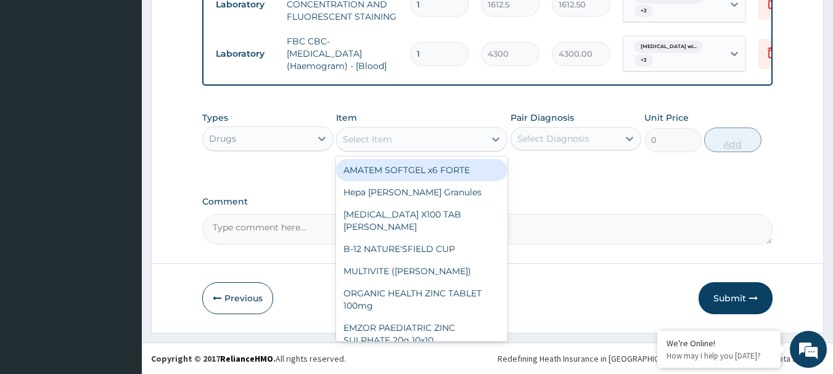
type input "473"
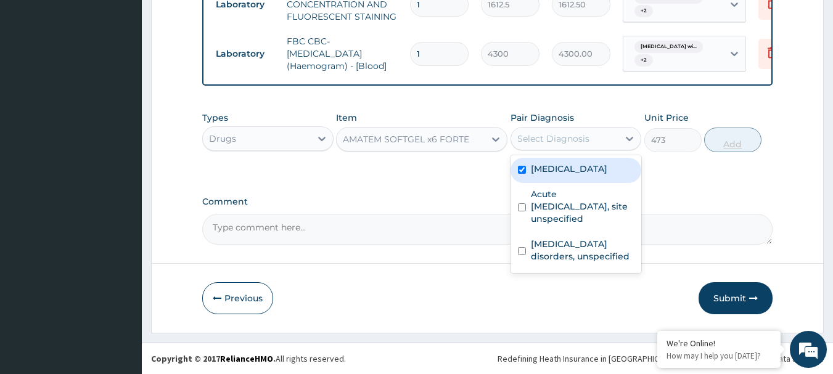
checkbox input "true"
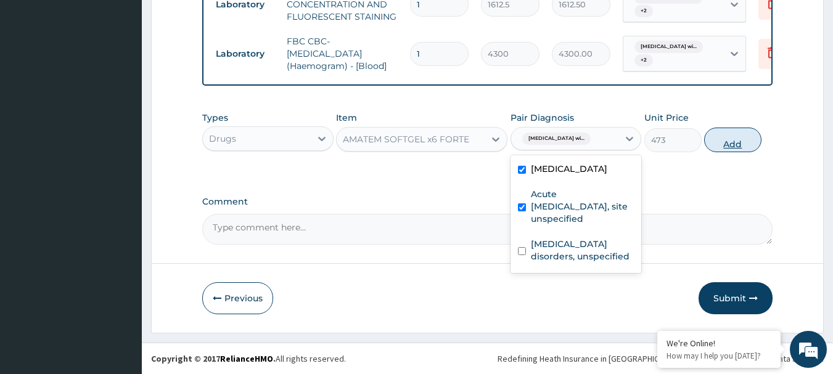
checkbox input "true"
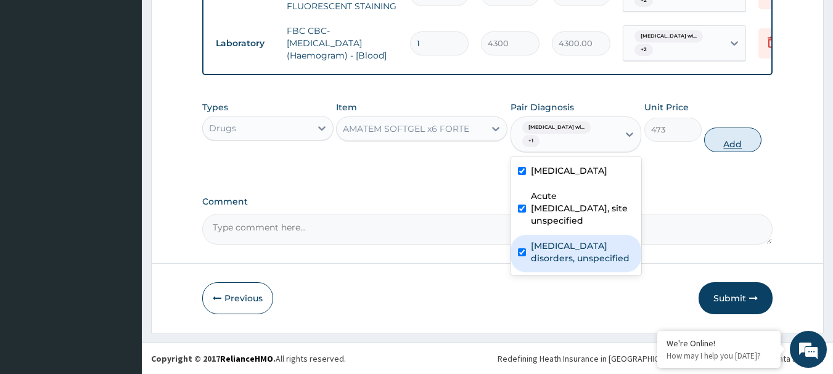
checkbox input "true"
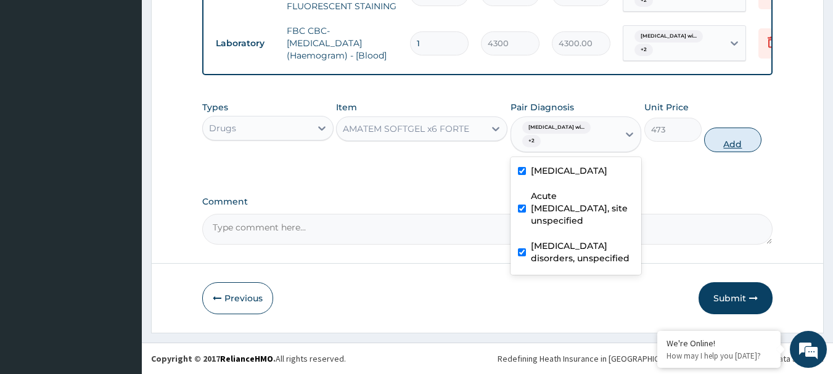
click at [755, 146] on button "Add" at bounding box center [732, 140] width 57 height 25
type input "0"
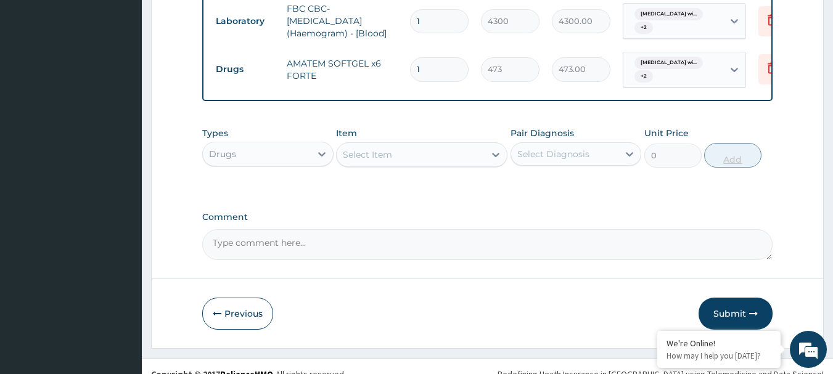
type input "0.00"
type input "6"
type input "2838.00"
type input "6"
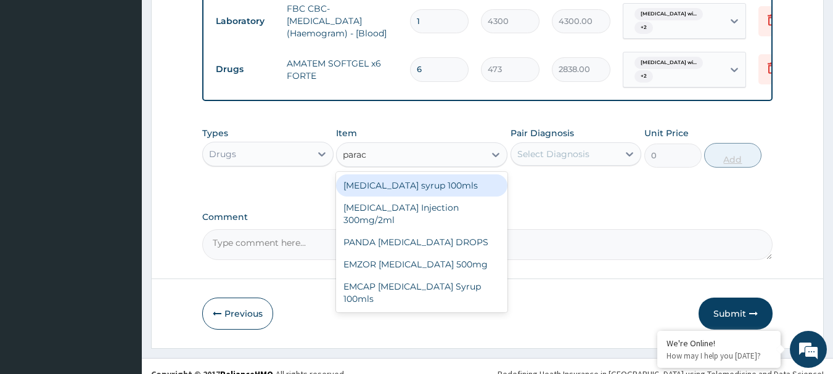
type input "parace"
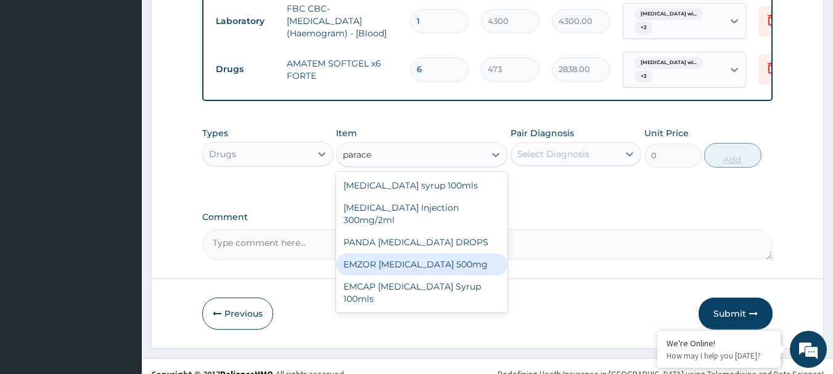
type input "23.65"
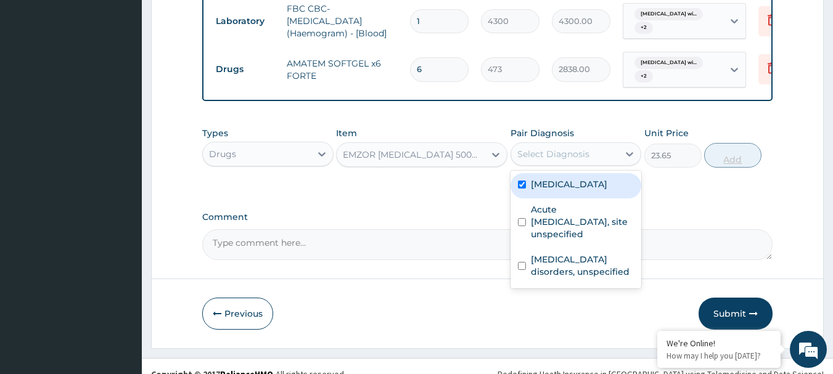
checkbox input "true"
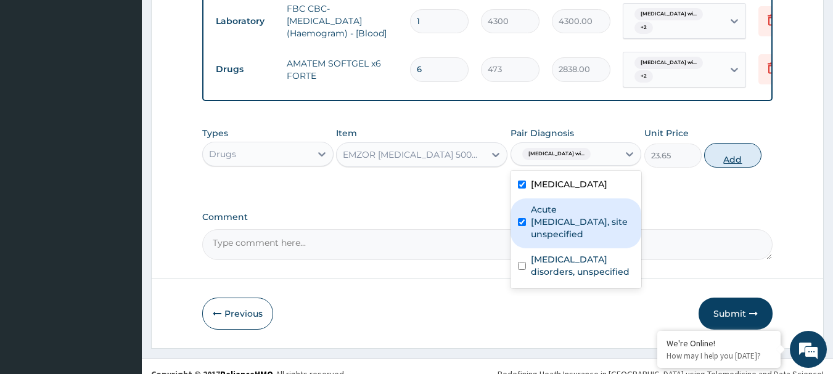
checkbox input "true"
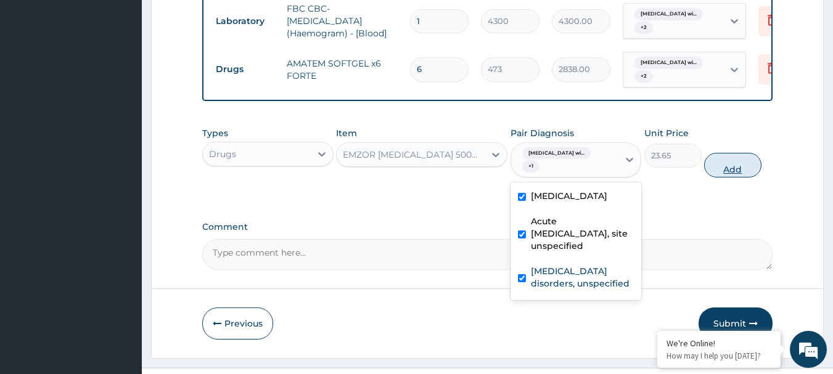
checkbox input "true"
click at [752, 178] on button "Add" at bounding box center [732, 165] width 57 height 25
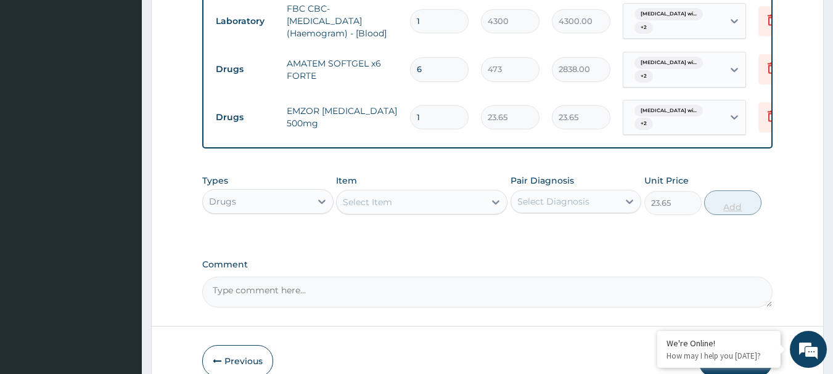
type input "0"
type input "18"
type input "425.70"
type input "18"
type input "lorat"
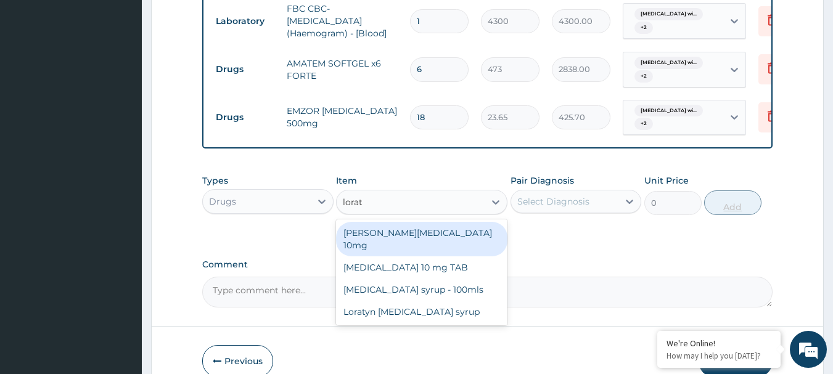
type input "88.6875"
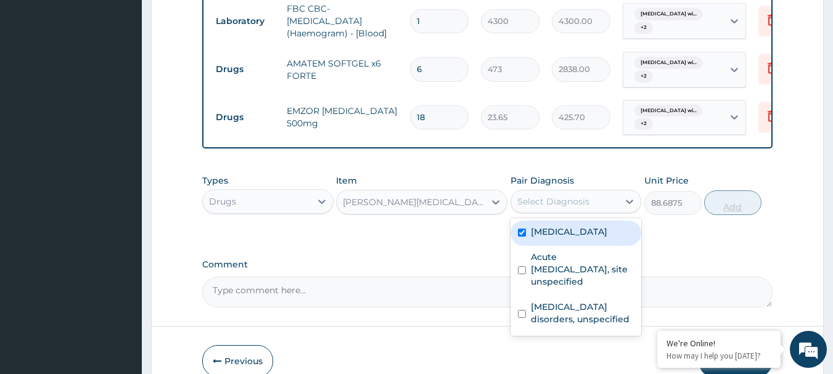
checkbox input "true"
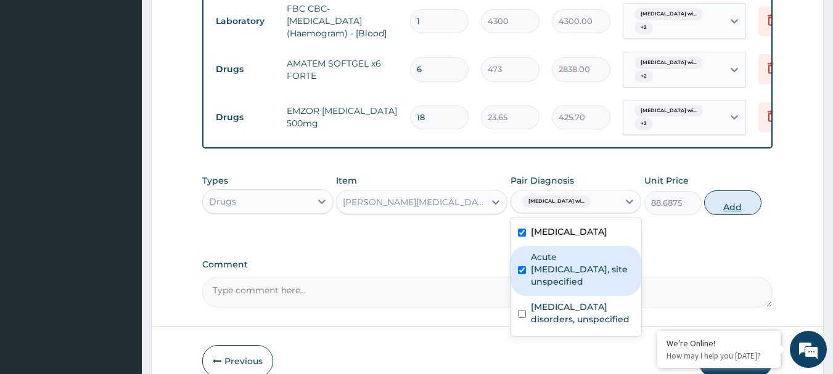
checkbox input "true"
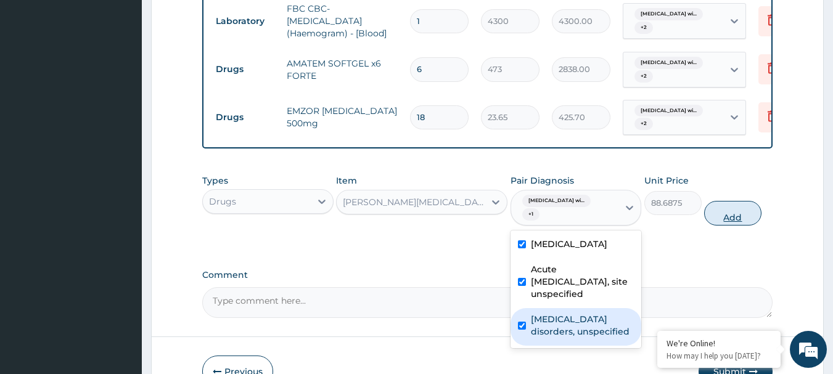
checkbox input "true"
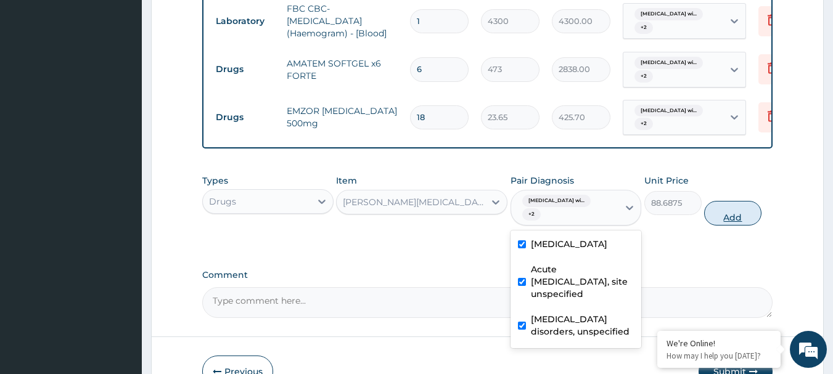
click at [732, 226] on button "Add" at bounding box center [732, 213] width 57 height 25
type input "0"
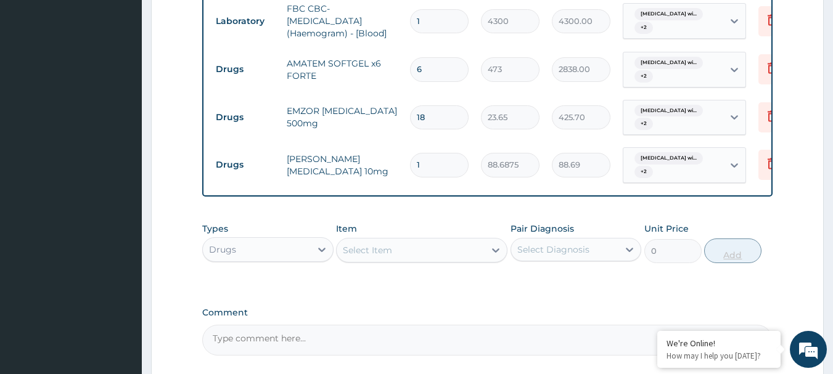
type input "0.00"
type input "5"
type input "443.44"
type input "5"
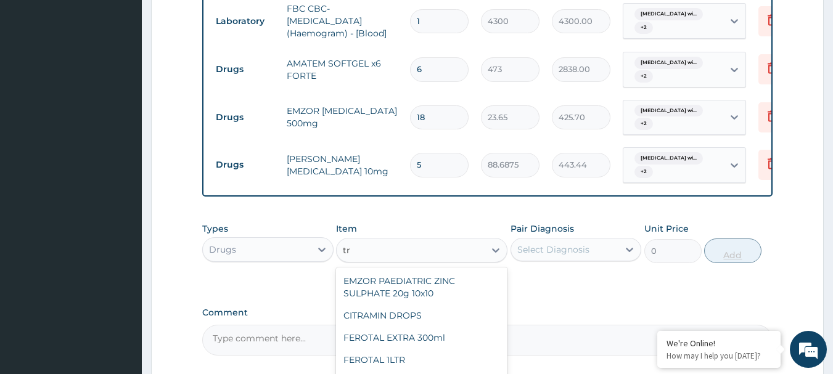
type input "t"
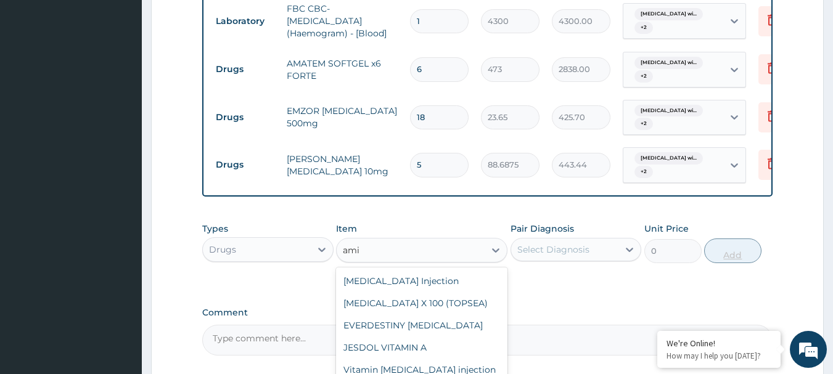
type input "amit"
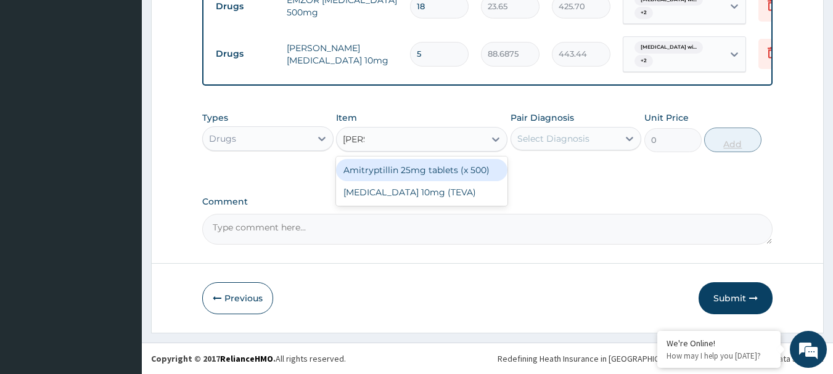
scroll to position [649, 0]
type input "47.3"
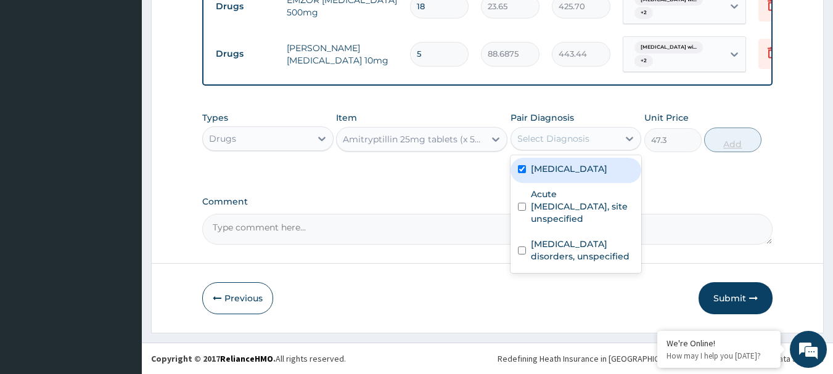
checkbox input "true"
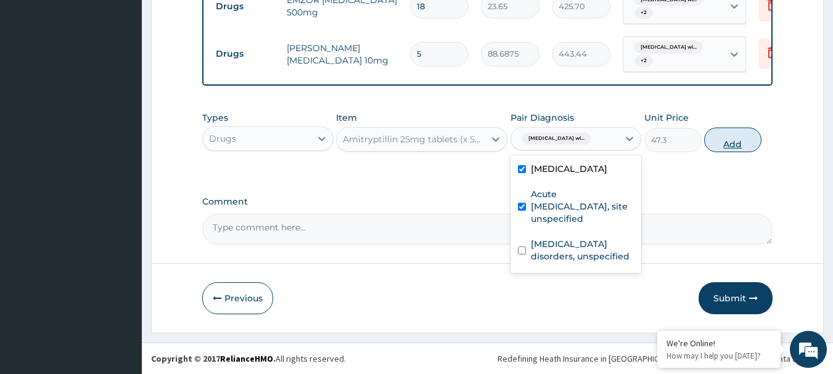
checkbox input "true"
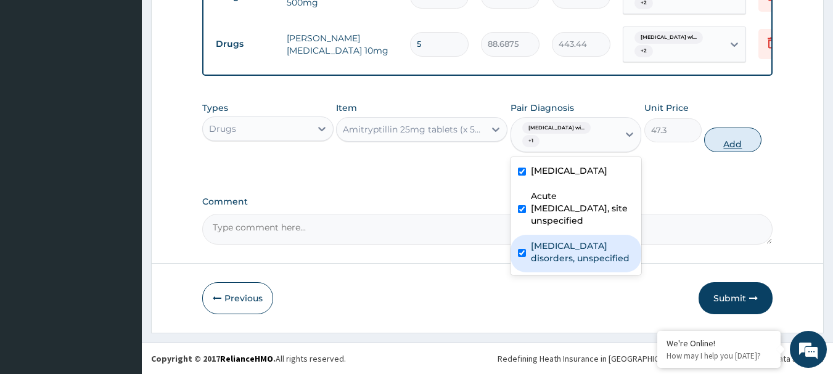
checkbox input "true"
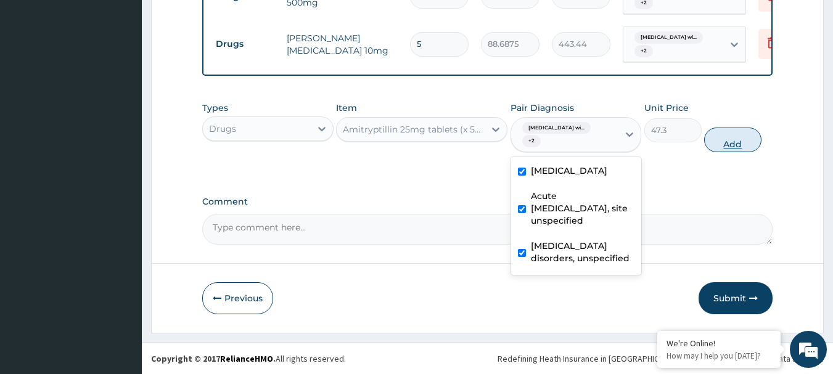
click at [739, 148] on button "Add" at bounding box center [732, 140] width 57 height 25
type input "0"
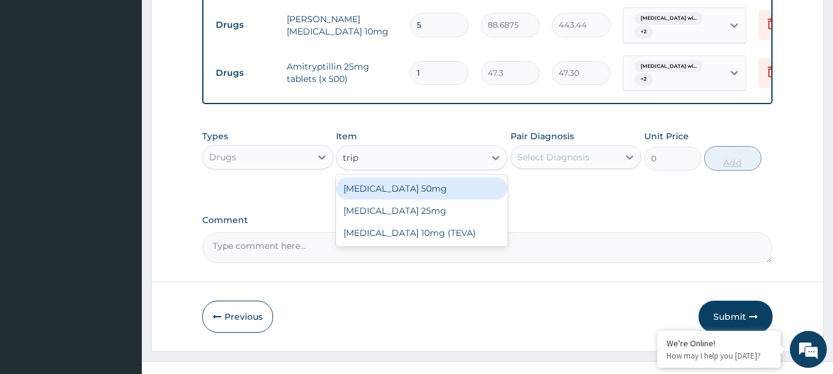
type input "tript"
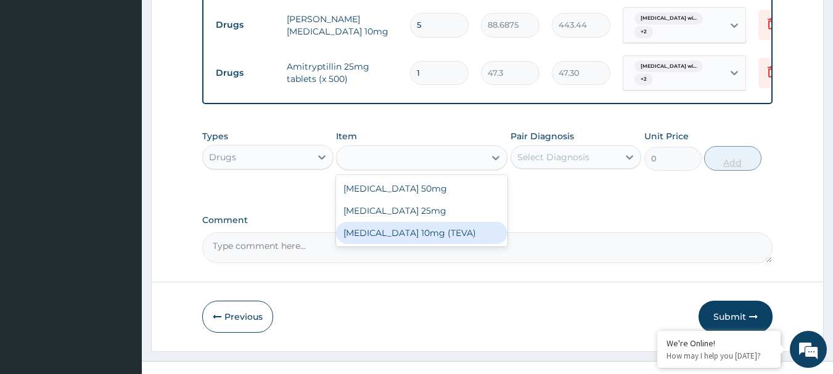
type input "44.935"
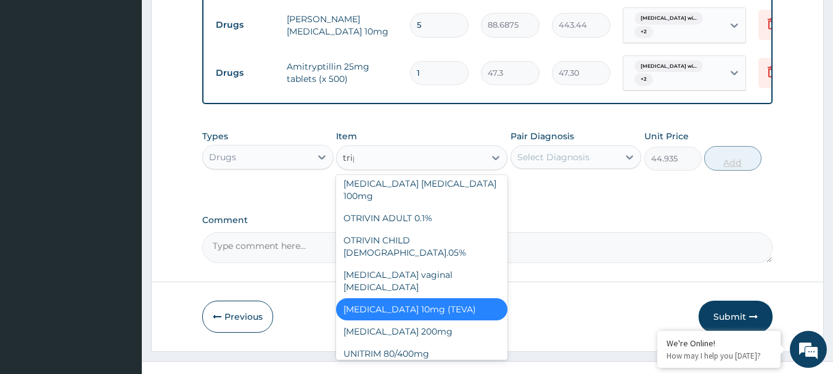
scroll to position [0, 0]
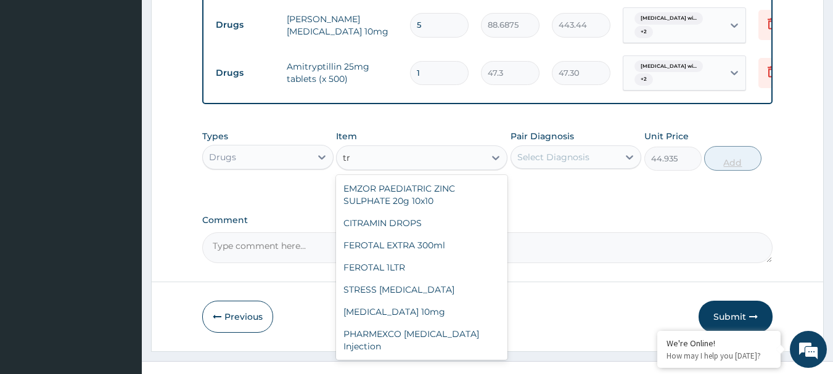
type input "t"
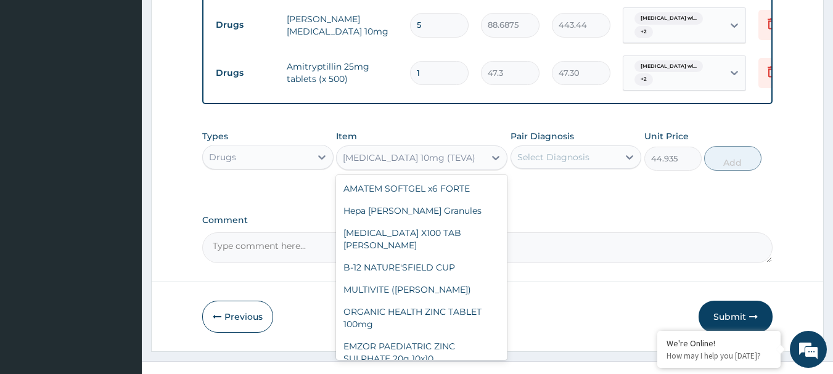
click at [443, 85] on input "1" at bounding box center [439, 73] width 59 height 24
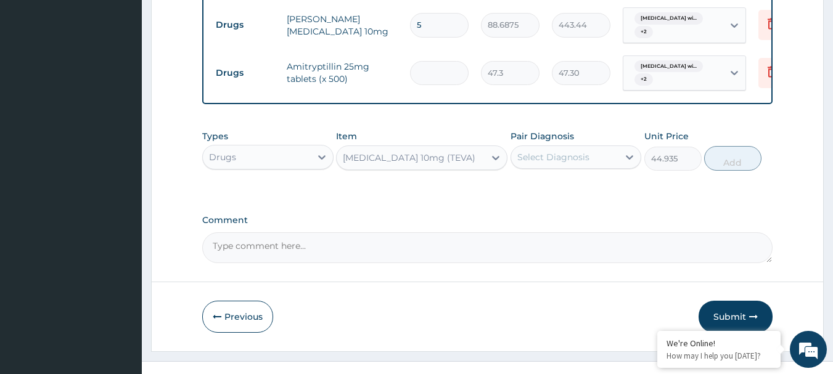
type input "0.00"
type input "3"
type input "141.90"
type input "3"
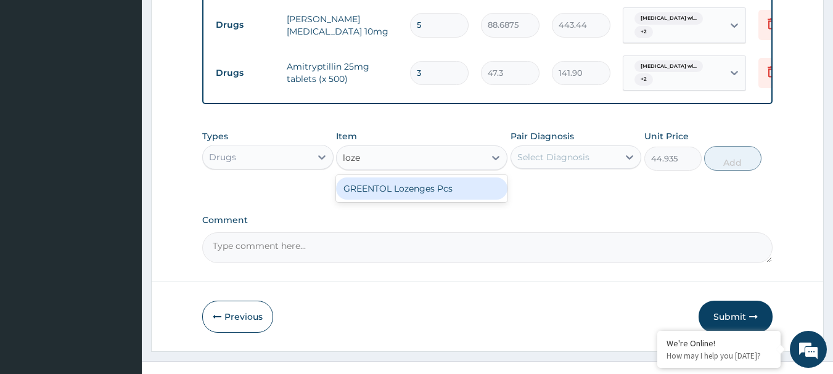
type input "loz"
type input "35.475"
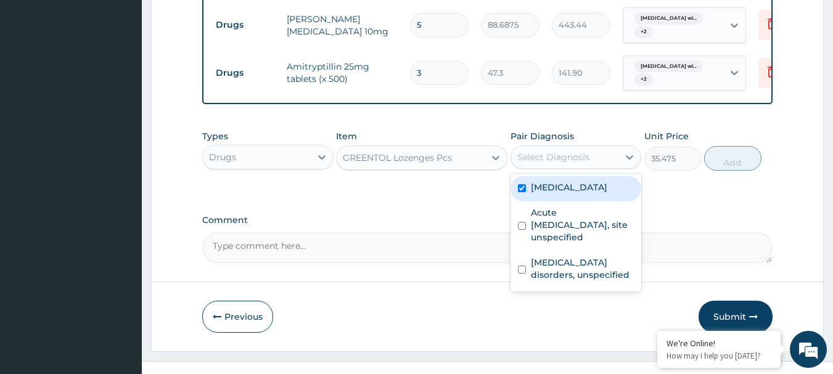
checkbox input "true"
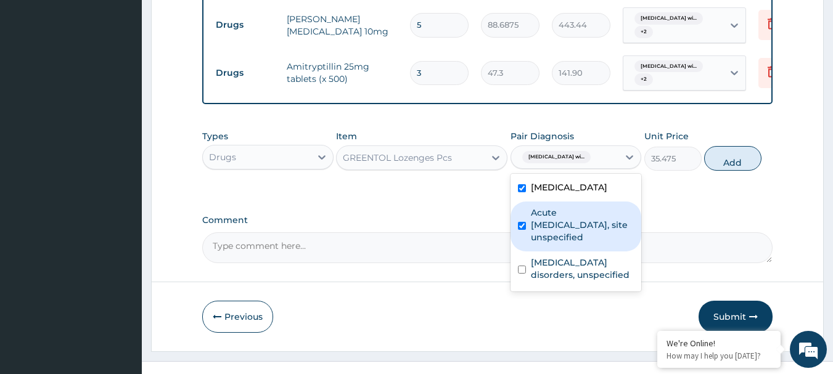
checkbox input "true"
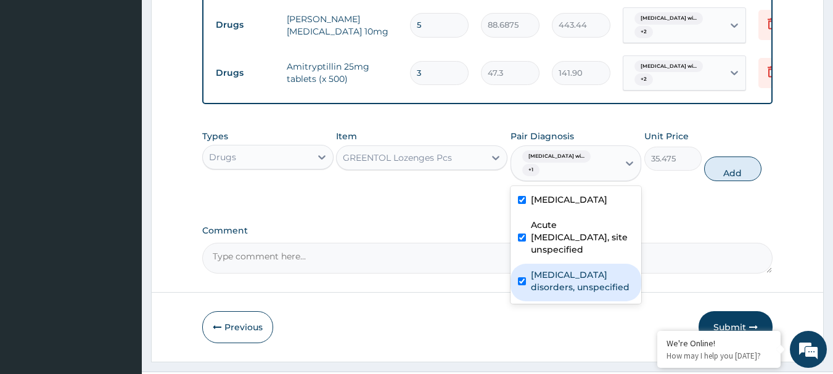
checkbox input "true"
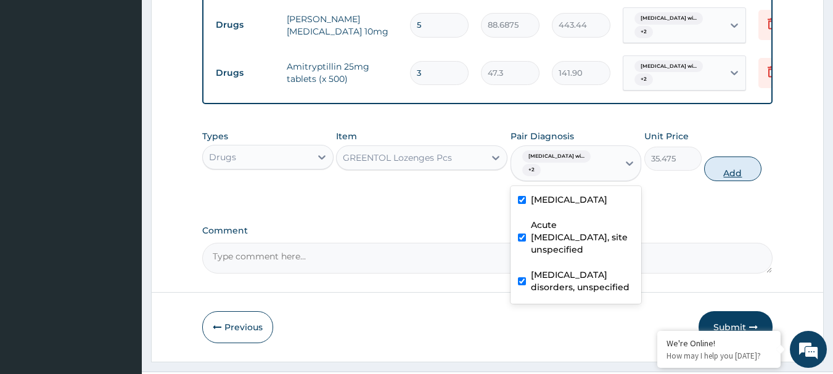
click at [737, 181] on button "Add" at bounding box center [732, 169] width 57 height 25
type input "0"
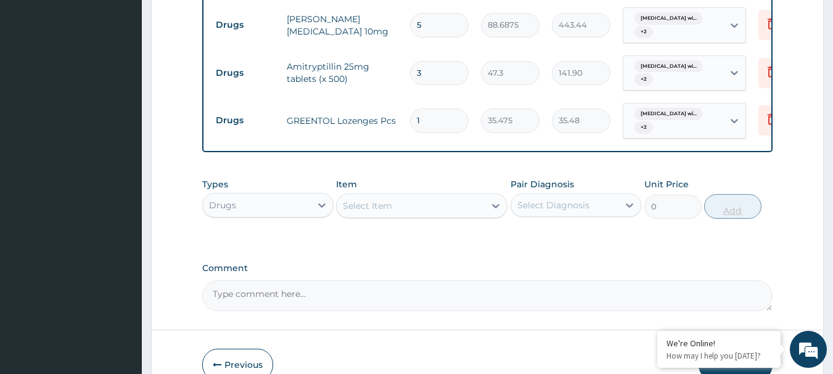
type input "15"
type input "532.13"
type input "15"
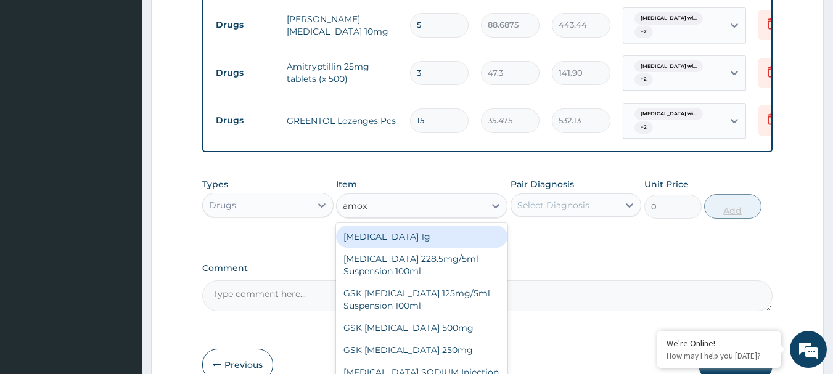
type input "amoxi"
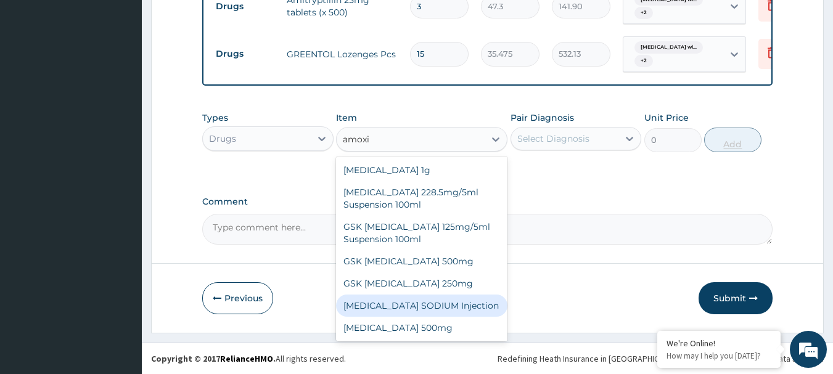
scroll to position [5, 0]
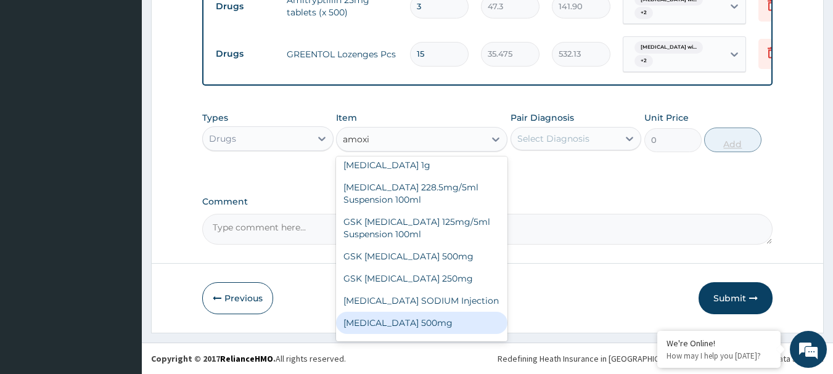
type input "70.95"
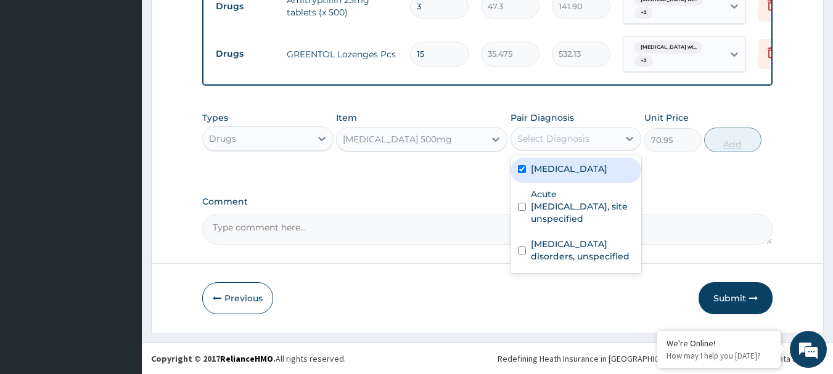
checkbox input "true"
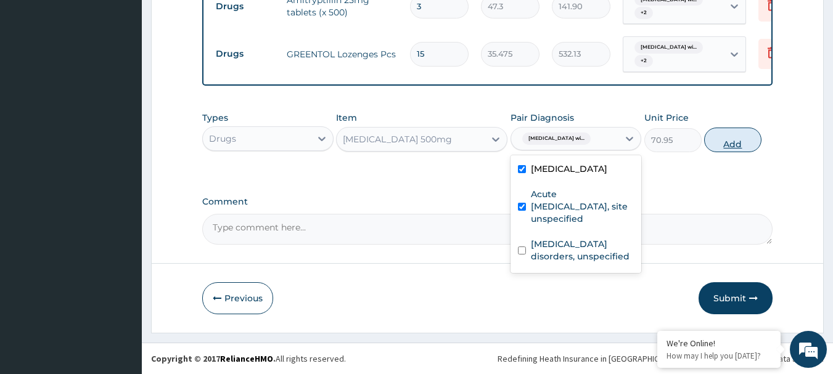
checkbox input "true"
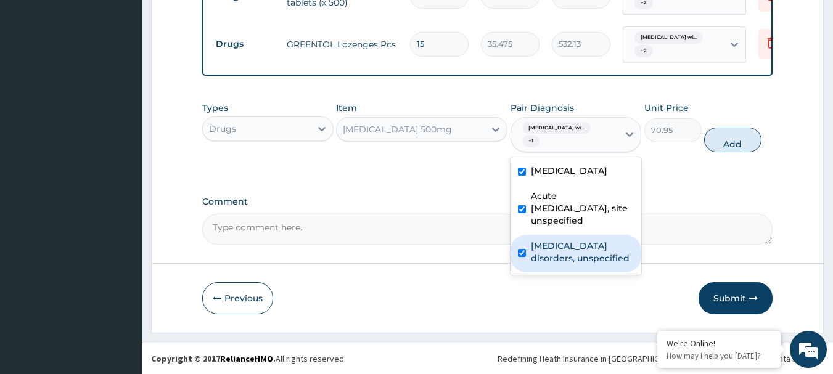
checkbox input "true"
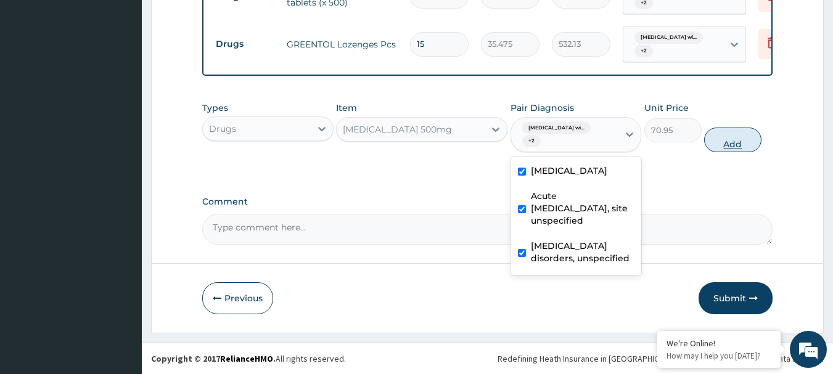
click at [735, 152] on button "Add" at bounding box center [732, 140] width 57 height 25
type input "0"
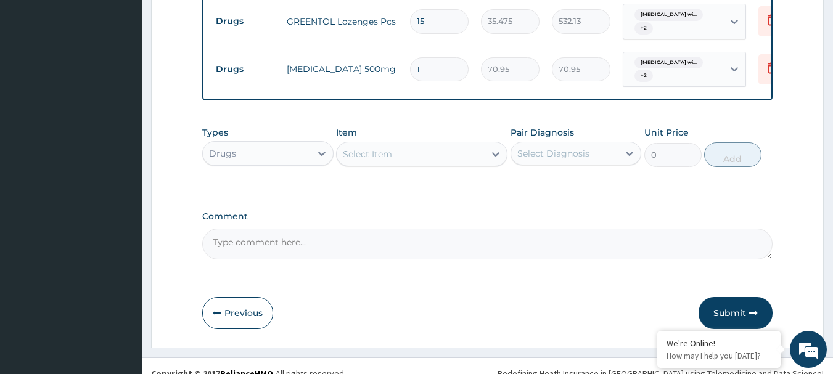
type input "15"
type input "1064.25"
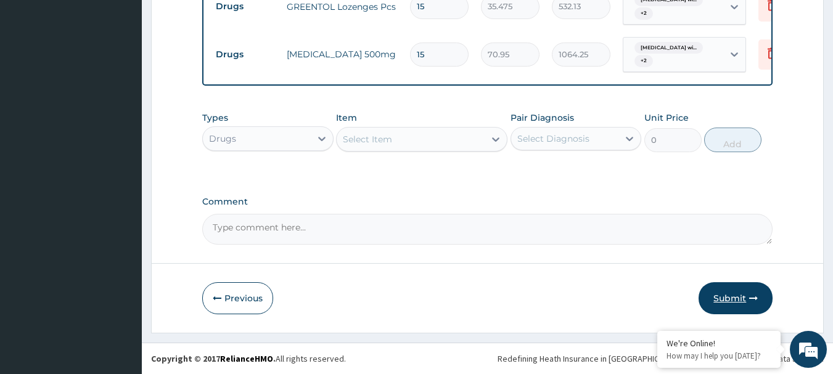
click at [744, 295] on button "Submit" at bounding box center [736, 298] width 74 height 32
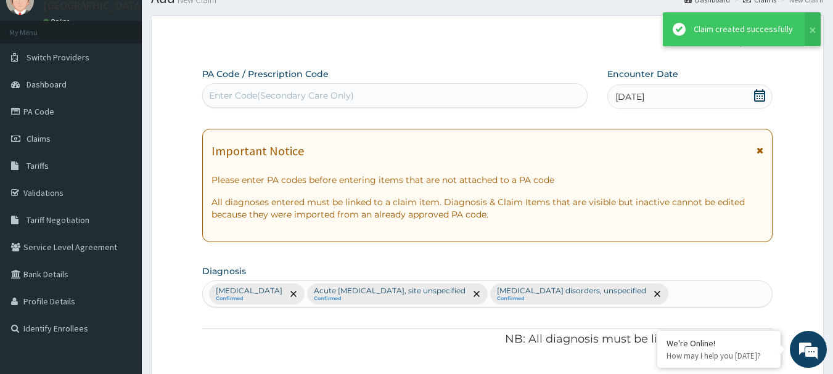
scroll to position [796, 0]
